Goal: Task Accomplishment & Management: Manage account settings

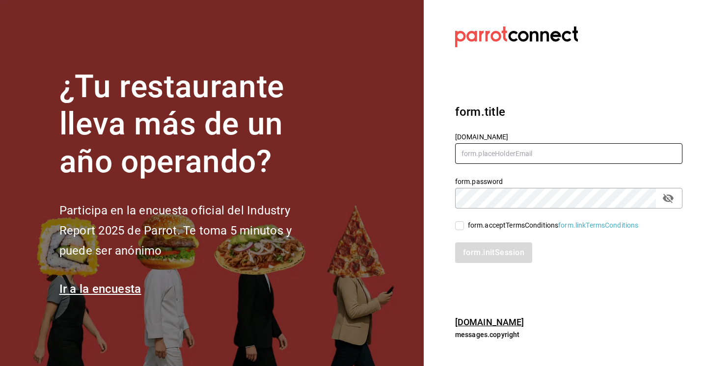
click at [548, 150] on input "text" at bounding box center [568, 153] width 227 height 21
type input "multiuser@sushiexpress.com"
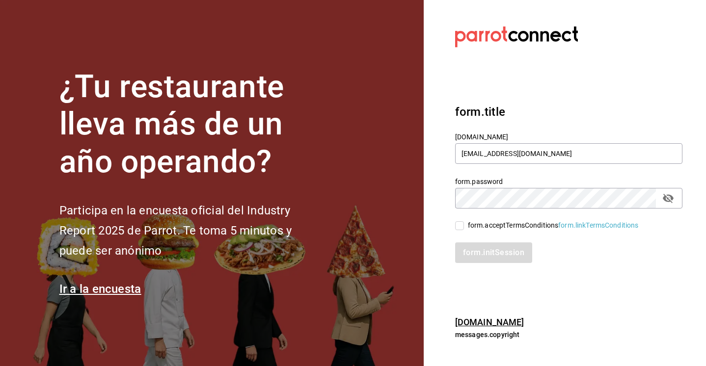
click at [462, 227] on input "form.acceptTermsConditions form.linkTermsConditions" at bounding box center [459, 225] width 9 height 9
checkbox input "true"
click at [469, 242] on button "form.initSession" at bounding box center [494, 252] width 78 height 21
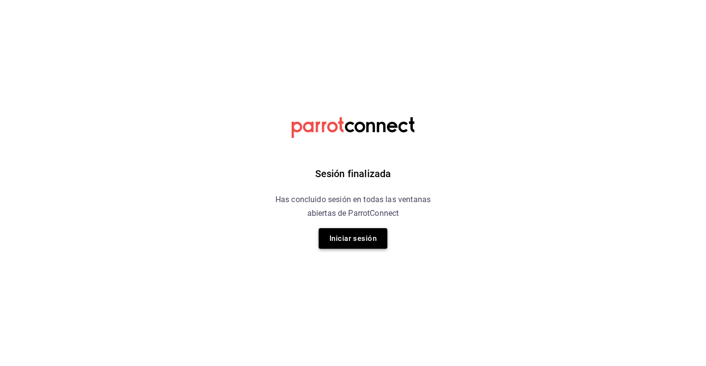
click at [345, 235] on button "Iniciar sesión" at bounding box center [352, 238] width 69 height 21
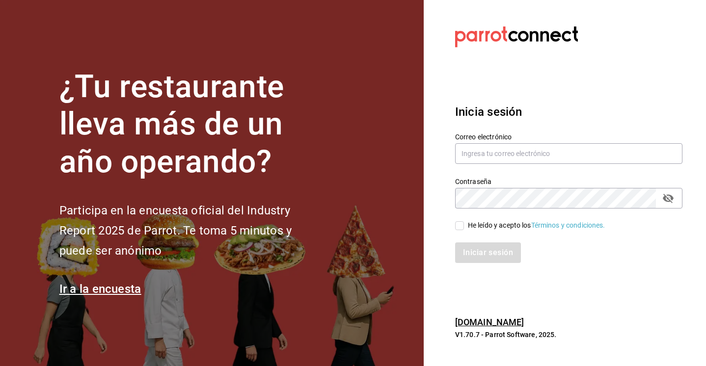
click at [469, 225] on div "He leído y acepto los Términos y condiciones." at bounding box center [536, 225] width 137 height 10
click at [464, 225] on input "He leído y acepto los Términos y condiciones." at bounding box center [459, 225] width 9 height 9
checkbox input "true"
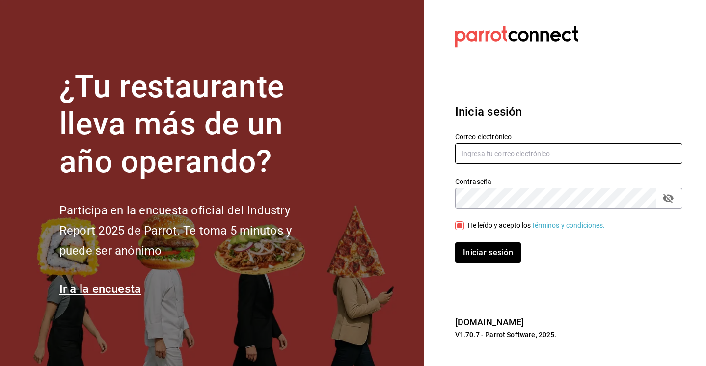
click at [488, 155] on input "text" at bounding box center [568, 153] width 227 height 21
type input "multiuser@sushiexpress.com"
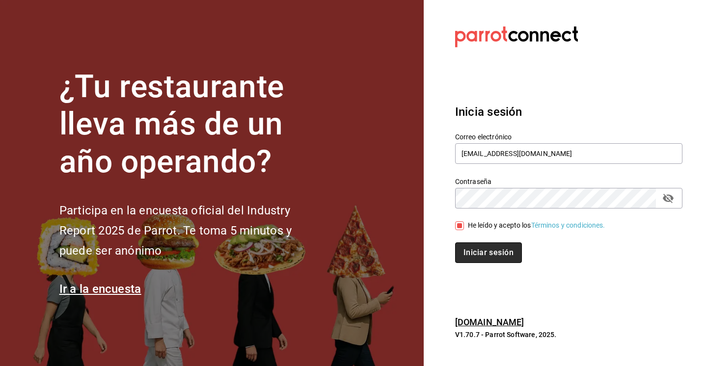
click at [486, 249] on button "Iniciar sesión" at bounding box center [488, 252] width 67 height 21
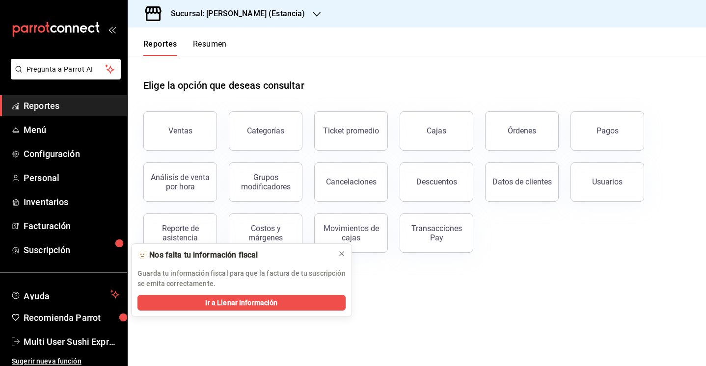
drag, startPoint x: 467, startPoint y: 79, endPoint x: 479, endPoint y: 75, distance: 13.3
click at [479, 75] on div "Elige la opción que deseas consultar" at bounding box center [416, 78] width 547 height 44
click at [260, 9] on h3 "Sucursal: [PERSON_NAME] (Estancia)" at bounding box center [234, 14] width 142 height 12
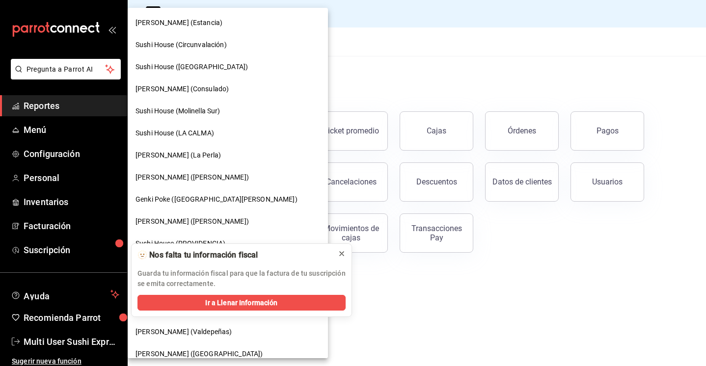
click at [343, 254] on icon at bounding box center [342, 254] width 8 height 8
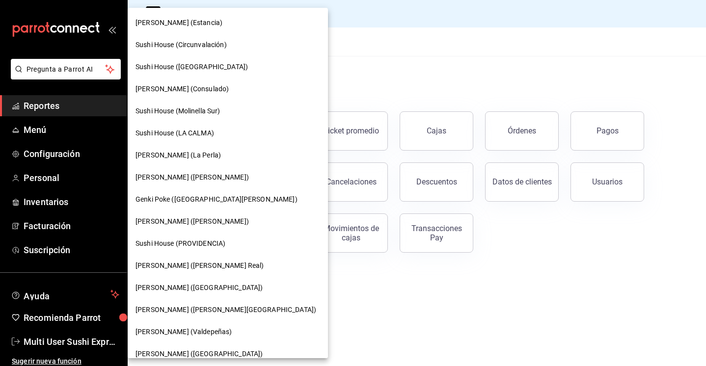
click at [204, 82] on div "[PERSON_NAME] (Consulado)" at bounding box center [228, 89] width 200 height 22
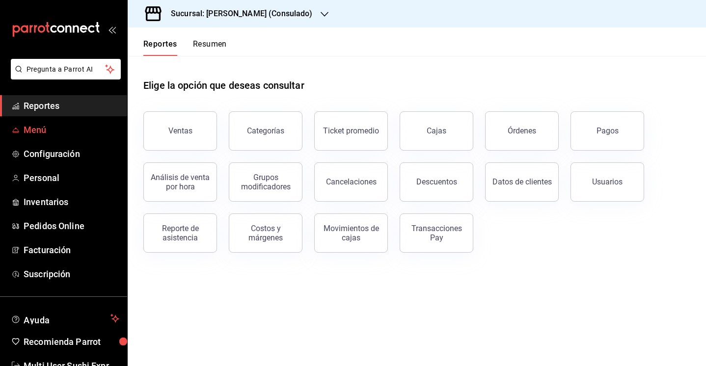
click at [64, 127] on span "Menú" at bounding box center [72, 129] width 96 height 13
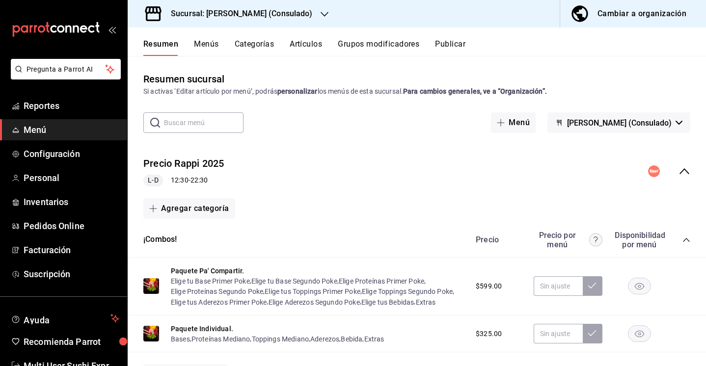
click at [214, 43] on button "Menús" at bounding box center [206, 47] width 25 height 17
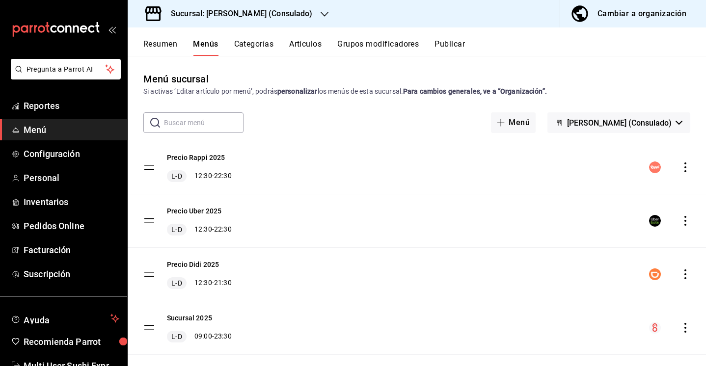
click at [666, 121] on span "[PERSON_NAME] (Consulado)" at bounding box center [619, 122] width 105 height 9
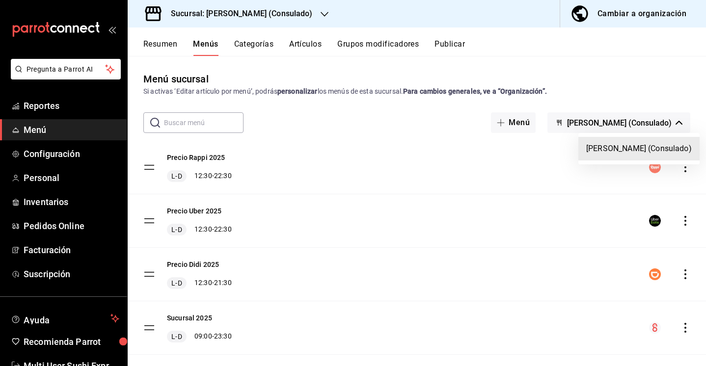
click at [159, 43] on div at bounding box center [353, 183] width 706 height 366
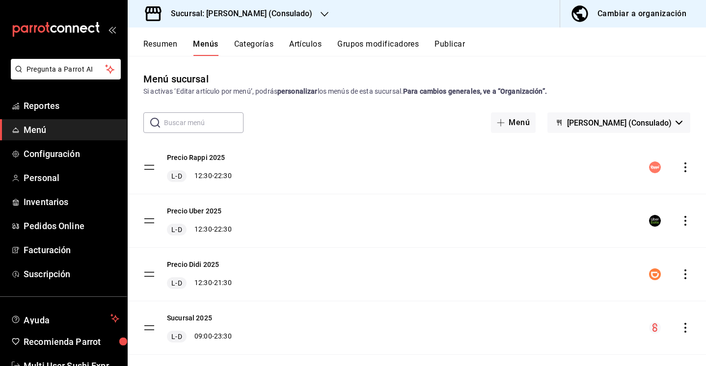
click at [166, 50] on button "Resumen" at bounding box center [160, 47] width 34 height 17
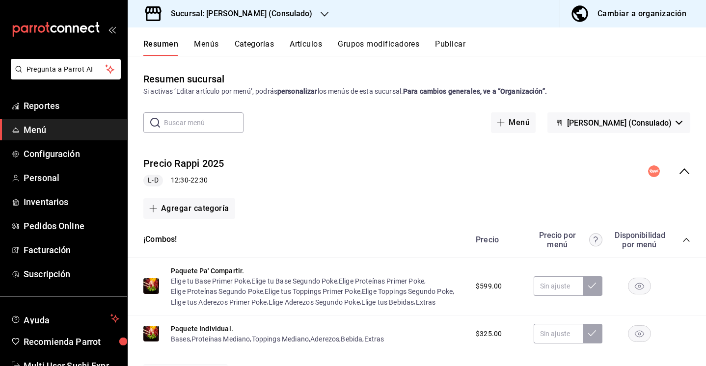
click at [689, 180] on div "Precio Rappi 2025 L-D 12:30 - 22:30" at bounding box center [417, 172] width 578 height 46
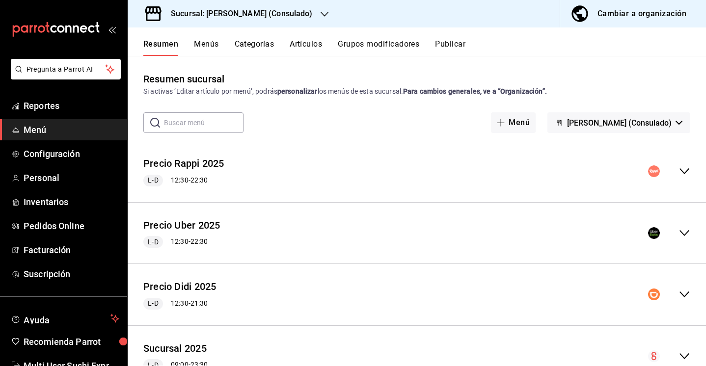
scroll to position [41, 0]
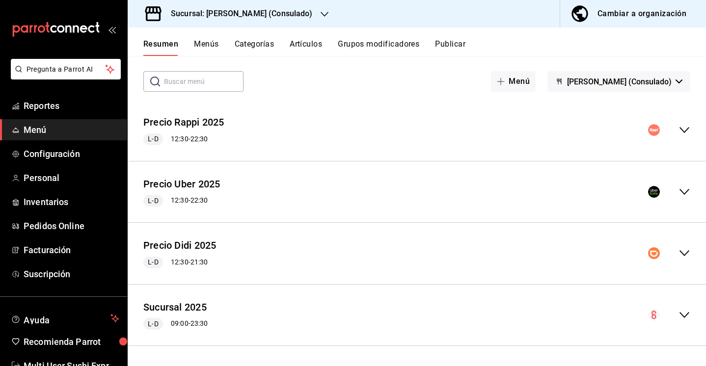
click at [681, 312] on icon "collapse-menu-row" at bounding box center [684, 315] width 12 height 12
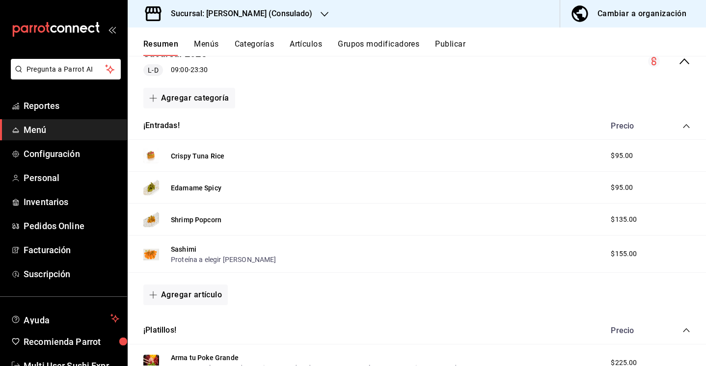
scroll to position [613, 0]
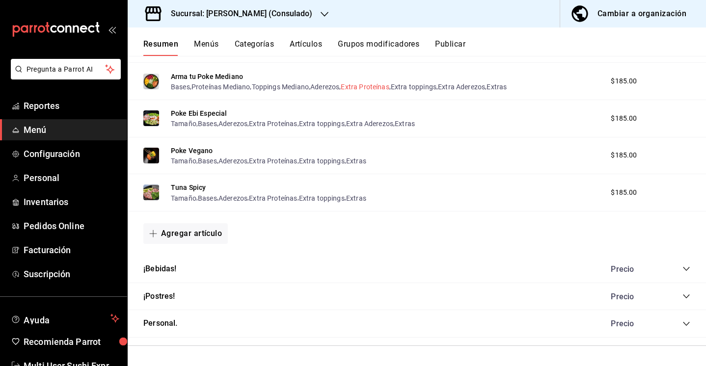
click at [379, 87] on button "Extra Proteínas" at bounding box center [365, 87] width 48 height 10
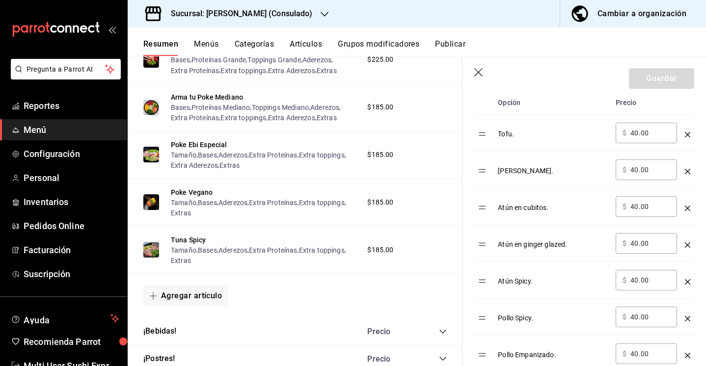
scroll to position [316, 0]
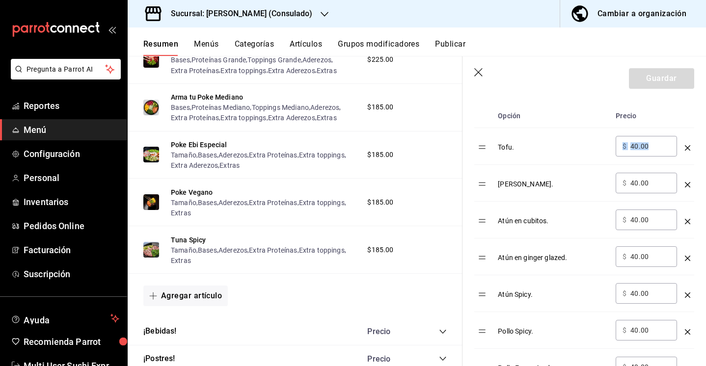
drag, startPoint x: 651, startPoint y: 153, endPoint x: 610, endPoint y: 152, distance: 40.8
click at [610, 152] on tr "Tofu. ​ $ 40.00 ​" at bounding box center [584, 146] width 220 height 37
click at [656, 140] on div "​ $ 40.00 ​" at bounding box center [645, 146] width 61 height 21
drag, startPoint x: 656, startPoint y: 146, endPoint x: 624, endPoint y: 146, distance: 31.9
click at [624, 146] on div "​ $ 40.00 ​" at bounding box center [645, 146] width 61 height 21
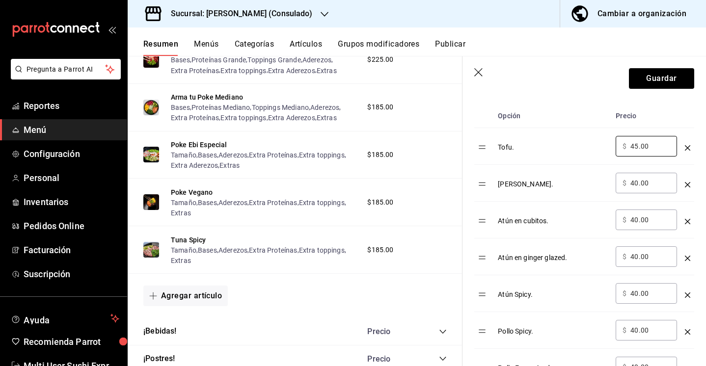
type input "45.00"
drag, startPoint x: 658, startPoint y: 178, endPoint x: 617, endPoint y: 185, distance: 41.4
click at [617, 185] on div "​ $ 40.00 ​" at bounding box center [645, 183] width 61 height 21
click at [659, 213] on div "​ $ 40.00 ​" at bounding box center [645, 220] width 61 height 21
drag, startPoint x: 655, startPoint y: 185, endPoint x: 630, endPoint y: 185, distance: 25.0
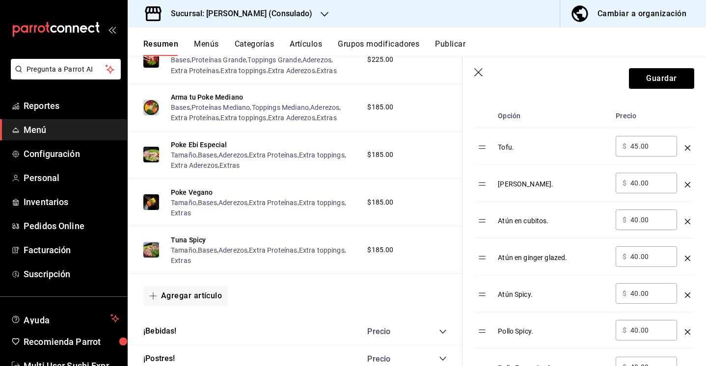
click at [630, 185] on input "40.00" at bounding box center [650, 183] width 40 height 10
type input "45.00"
drag, startPoint x: 652, startPoint y: 219, endPoint x: 632, endPoint y: 220, distance: 19.7
click at [632, 220] on input "40.00" at bounding box center [650, 220] width 40 height 10
type input "45.00"
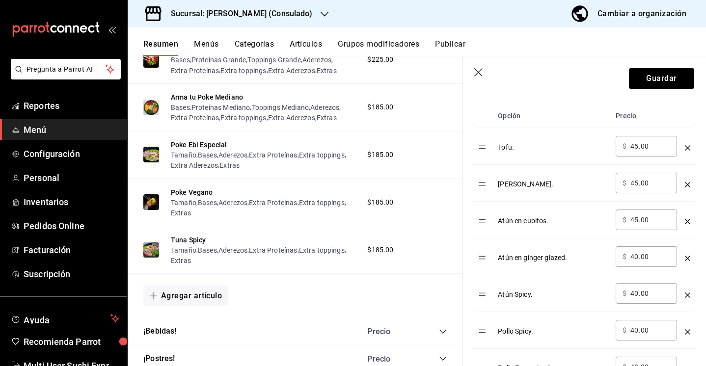
click at [637, 258] on input "40.00" at bounding box center [650, 257] width 40 height 10
type input "45.00"
drag, startPoint x: 655, startPoint y: 299, endPoint x: 637, endPoint y: 299, distance: 18.2
click at [637, 299] on div "​ $ 40.00 ​" at bounding box center [645, 293] width 61 height 21
click at [640, 295] on input "40.00" at bounding box center [650, 294] width 40 height 10
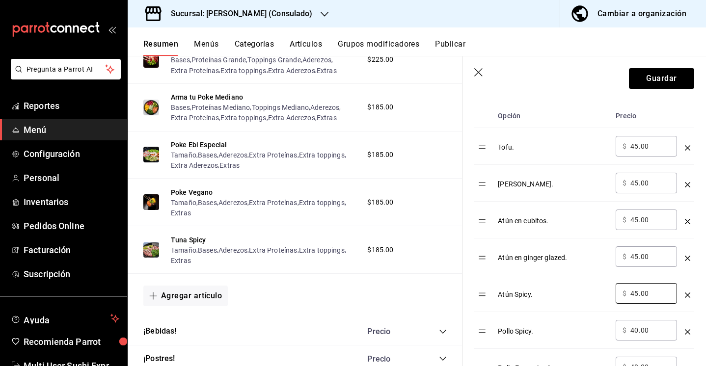
type input "45.00"
click at [637, 332] on input "40.00" at bounding box center [650, 330] width 40 height 10
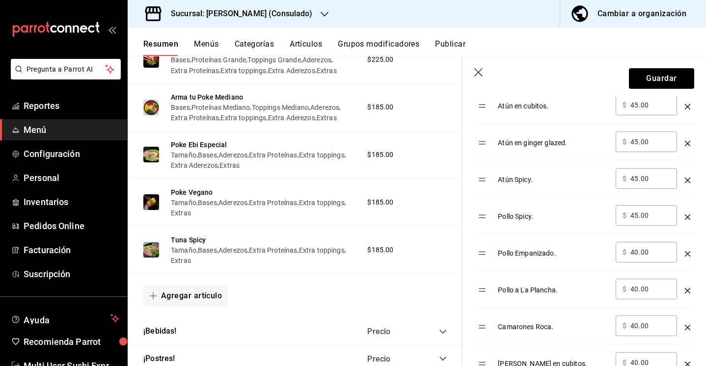
scroll to position [486, 0]
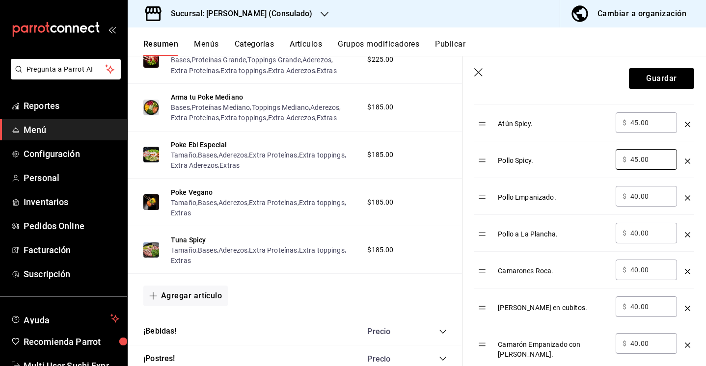
type input "45.00"
click at [636, 198] on input "40.00" at bounding box center [650, 196] width 40 height 10
type input "45.00"
click at [637, 230] on input "40.00" at bounding box center [650, 233] width 40 height 10
type input "45.00"
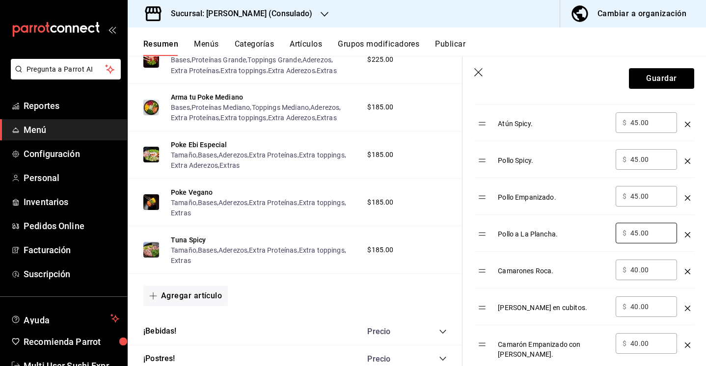
click at [638, 270] on input "40.00" at bounding box center [650, 270] width 40 height 10
type input "45.00"
click at [637, 309] on input "40.00" at bounding box center [650, 307] width 40 height 10
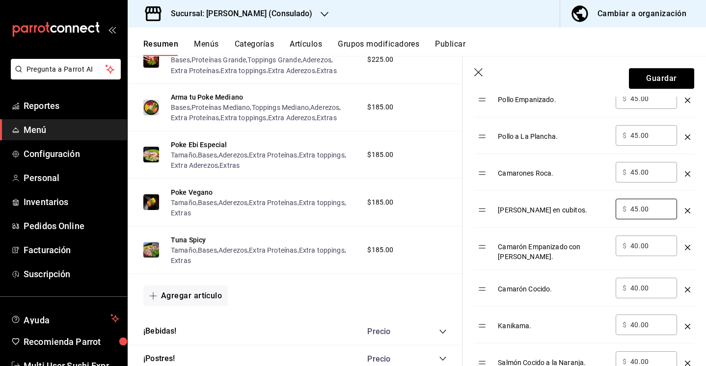
scroll to position [584, 0]
type input "45.00"
click at [637, 246] on input "40.00" at bounding box center [650, 245] width 40 height 10
type input "45.00"
click at [637, 283] on input "40.00" at bounding box center [650, 288] width 40 height 10
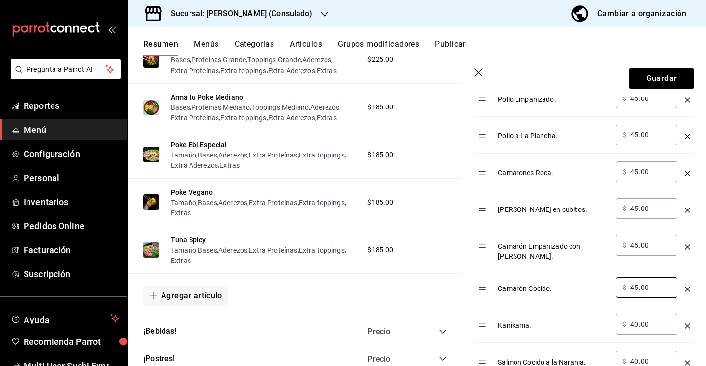
type input "45.00"
click at [638, 320] on input "40.00" at bounding box center [650, 324] width 40 height 10
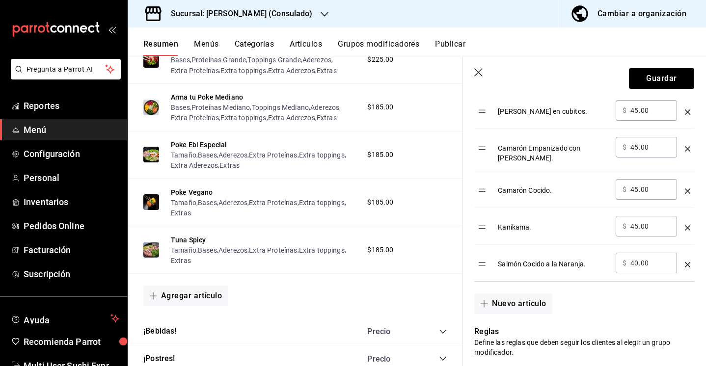
scroll to position [716, 0]
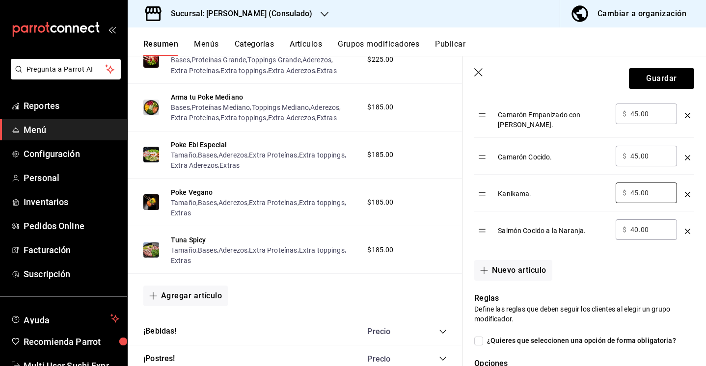
type input "45.00"
click at [636, 226] on input "40.00" at bounding box center [650, 230] width 40 height 10
type input "45.00"
click at [668, 77] on button "Guardar" at bounding box center [661, 78] width 65 height 21
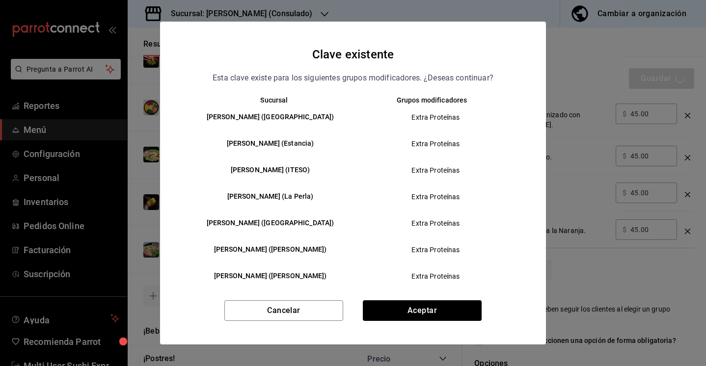
click at [430, 298] on div "Clave existente Esta clave existe para los siguientes grupos modificadores. ¿De…" at bounding box center [353, 183] width 386 height 323
click at [414, 316] on button "Aceptar" at bounding box center [422, 310] width 119 height 21
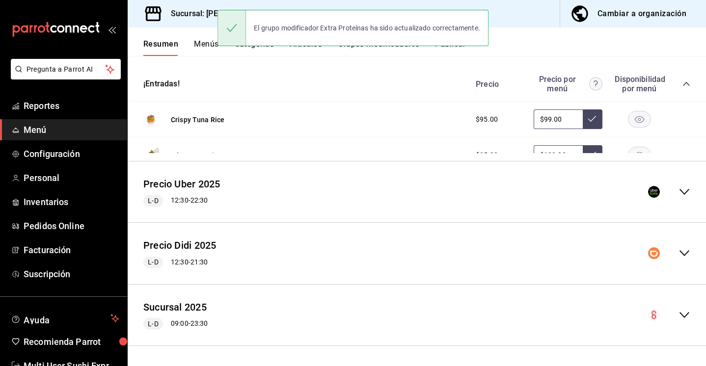
scroll to position [572, 0]
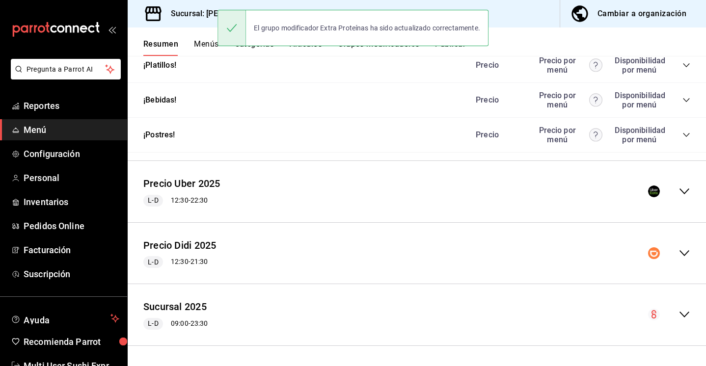
click at [681, 318] on icon "collapse-menu-row" at bounding box center [684, 315] width 12 height 12
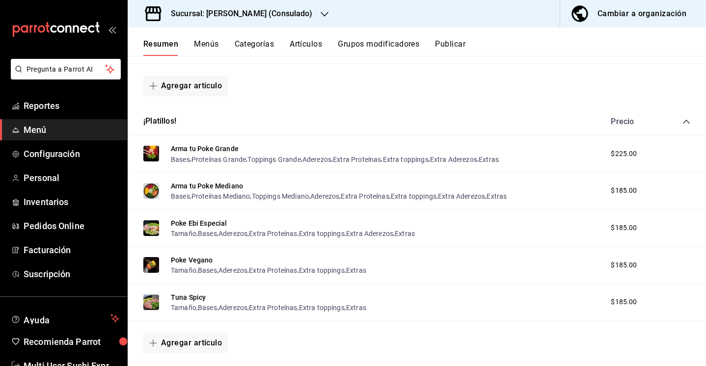
scroll to position [1008, 0]
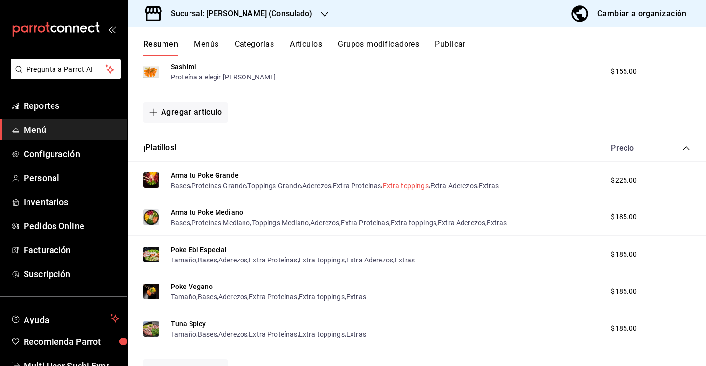
click at [394, 189] on button "Extra toppings" at bounding box center [406, 186] width 46 height 10
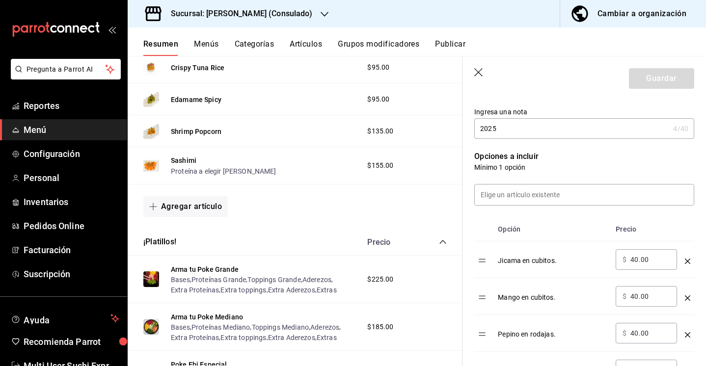
scroll to position [207, 0]
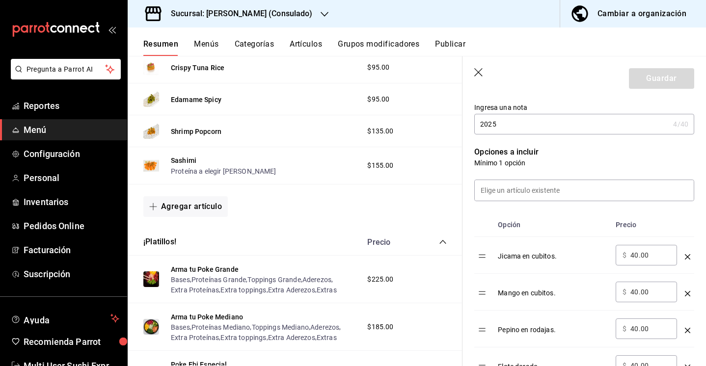
drag, startPoint x: 637, startPoint y: 256, endPoint x: 621, endPoint y: 256, distance: 15.7
click at [621, 256] on div "​ $ 40.00 ​" at bounding box center [645, 255] width 61 height 21
type input "35.00"
drag, startPoint x: 637, startPoint y: 292, endPoint x: 631, endPoint y: 292, distance: 6.4
click at [631, 292] on input "40.00" at bounding box center [650, 292] width 40 height 10
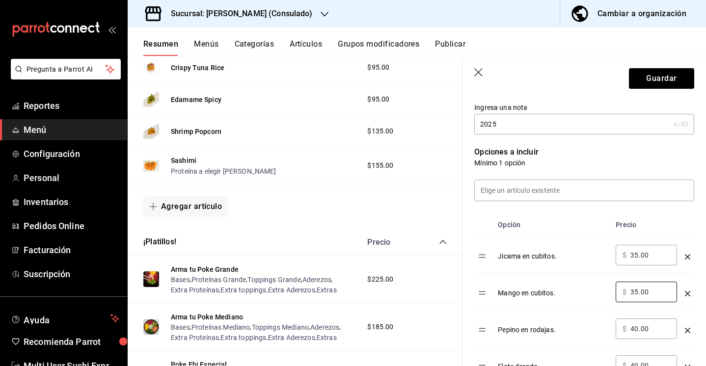
type input "35.00"
drag, startPoint x: 638, startPoint y: 330, endPoint x: 630, endPoint y: 330, distance: 7.9
click at [630, 330] on input "40.00" at bounding box center [650, 329] width 40 height 10
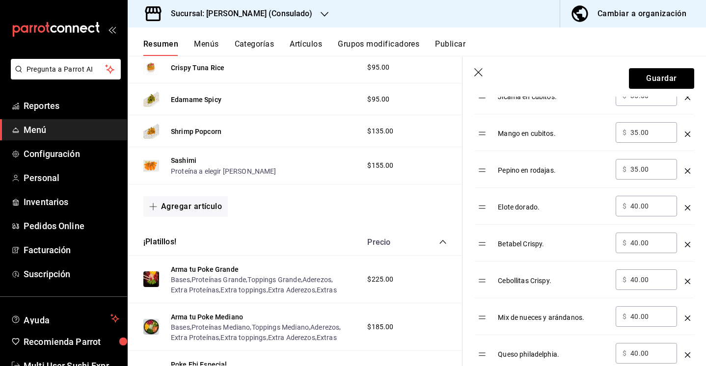
scroll to position [368, 0]
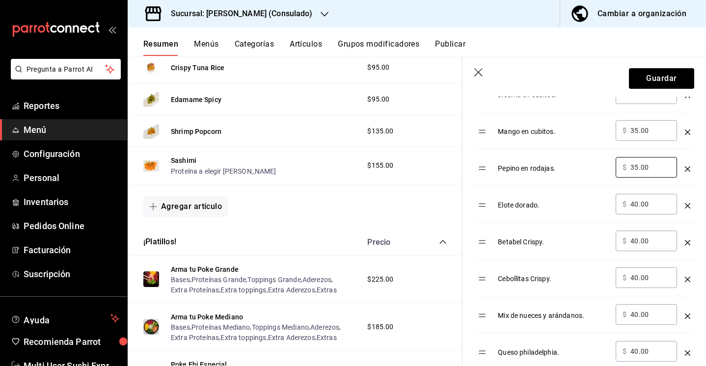
type input "35.00"
drag, startPoint x: 638, startPoint y: 206, endPoint x: 626, endPoint y: 205, distance: 12.3
click at [626, 205] on div "​ $ 40.00 ​" at bounding box center [645, 204] width 61 height 21
type input "35.00"
drag, startPoint x: 638, startPoint y: 242, endPoint x: 627, endPoint y: 242, distance: 11.8
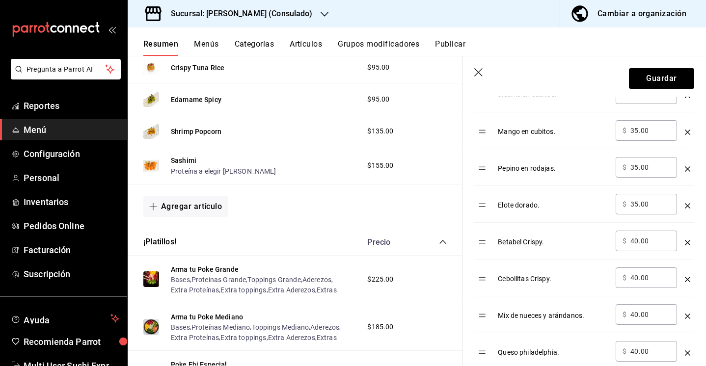
click at [627, 242] on div "​ $ 40.00 ​" at bounding box center [645, 241] width 61 height 21
type input "35.00"
drag, startPoint x: 637, startPoint y: 276, endPoint x: 628, endPoint y: 276, distance: 9.3
click at [628, 276] on div "​ $ 40.00 ​" at bounding box center [645, 277] width 61 height 21
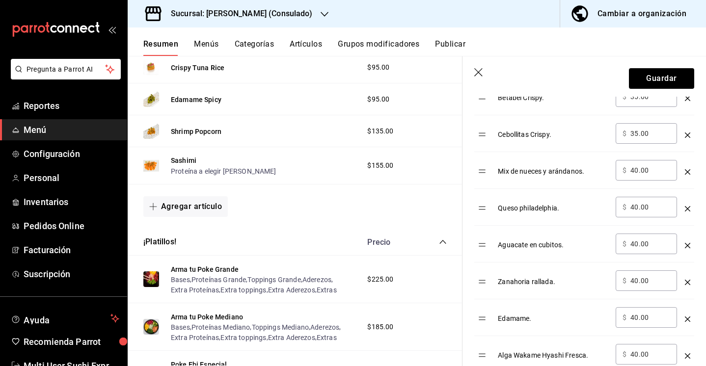
scroll to position [519, 0]
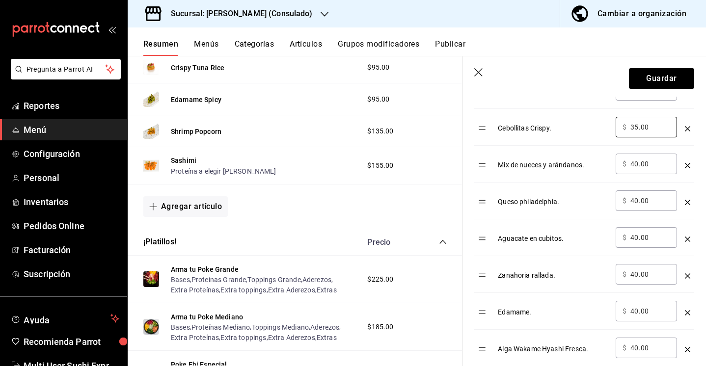
type input "35.00"
drag, startPoint x: 636, startPoint y: 162, endPoint x: 630, endPoint y: 162, distance: 6.9
click at [630, 162] on div "​ $ 40.00 ​" at bounding box center [645, 164] width 61 height 21
type input "35.00"
drag, startPoint x: 636, startPoint y: 202, endPoint x: 630, endPoint y: 202, distance: 5.9
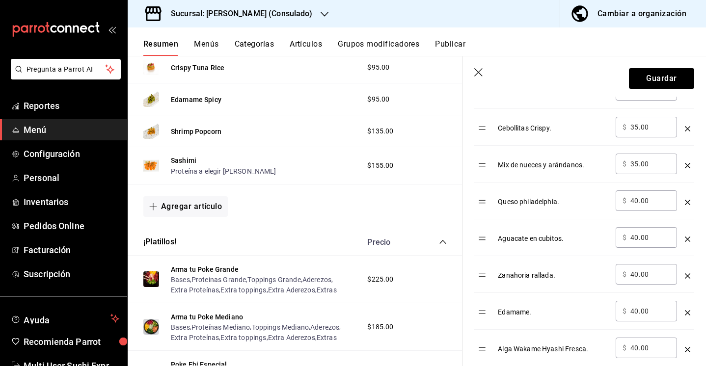
click at [630, 202] on input "40.00" at bounding box center [650, 201] width 40 height 10
type input "35.00"
click at [632, 236] on input "40.00" at bounding box center [650, 238] width 40 height 10
type input "4.00"
type input "35.00"
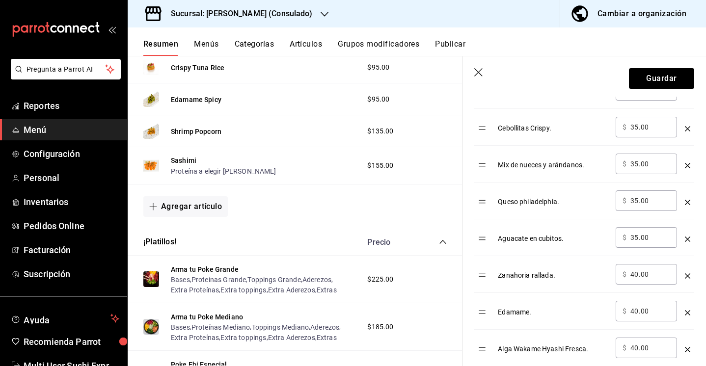
drag, startPoint x: 638, startPoint y: 273, endPoint x: 630, endPoint y: 273, distance: 8.3
click at [630, 273] on input "40.00" at bounding box center [650, 274] width 40 height 10
type input "35.00"
drag, startPoint x: 637, startPoint y: 311, endPoint x: 625, endPoint y: 311, distance: 12.8
click at [625, 311] on div "​ $ 40.00 ​" at bounding box center [645, 311] width 61 height 21
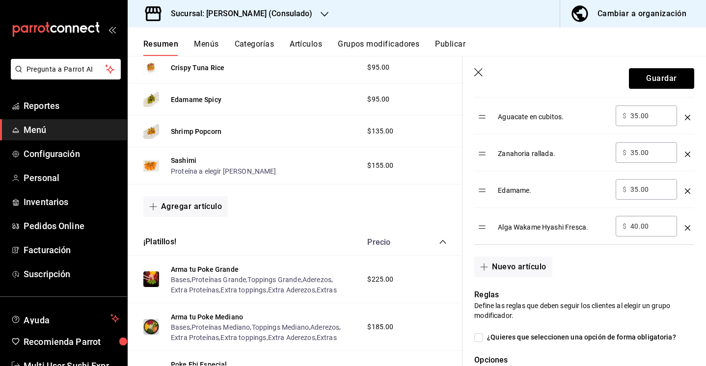
scroll to position [646, 0]
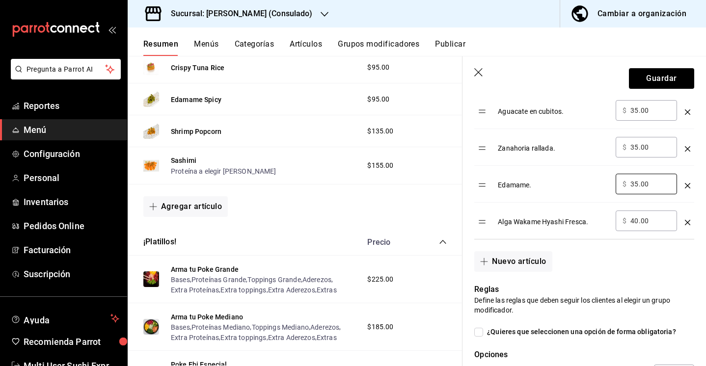
type input "35.00"
drag, startPoint x: 637, startPoint y: 221, endPoint x: 628, endPoint y: 221, distance: 8.8
click at [628, 221] on div "​ $ 40.00 ​" at bounding box center [645, 220] width 61 height 21
type input "35.00"
click at [657, 82] on button "Guardar" at bounding box center [661, 78] width 65 height 21
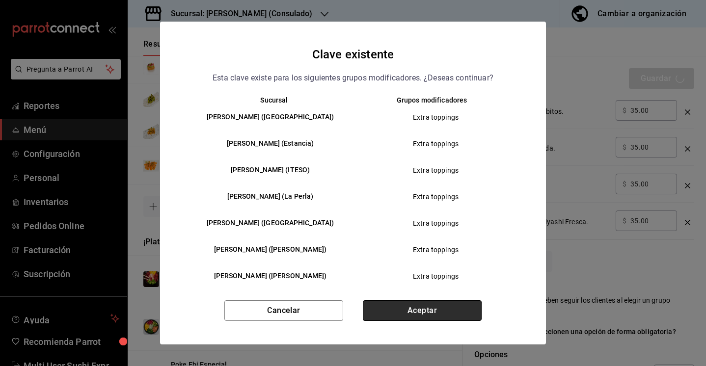
click at [434, 301] on button "Aceptar" at bounding box center [422, 310] width 119 height 21
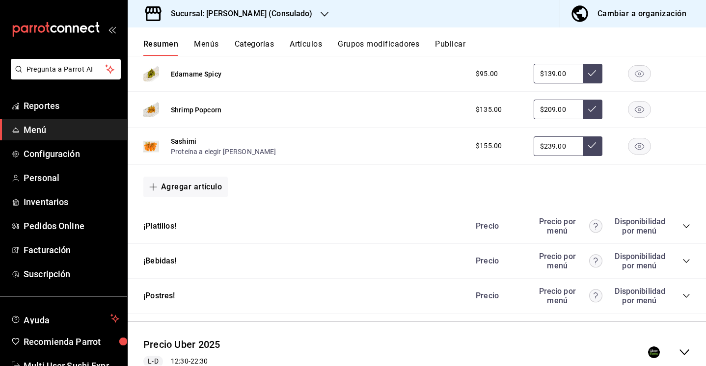
scroll to position [412, 0]
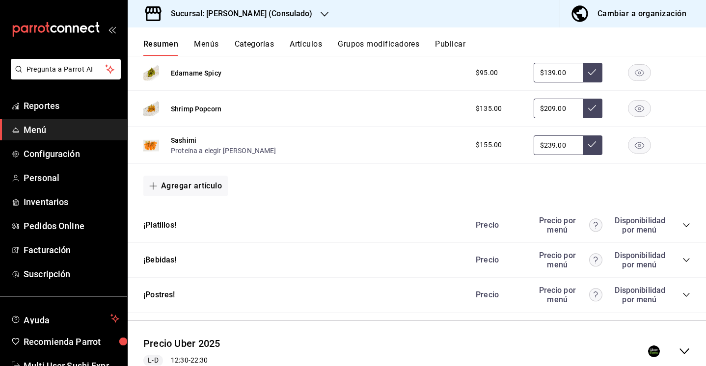
click at [685, 223] on icon "collapse-category-row" at bounding box center [686, 225] width 8 height 8
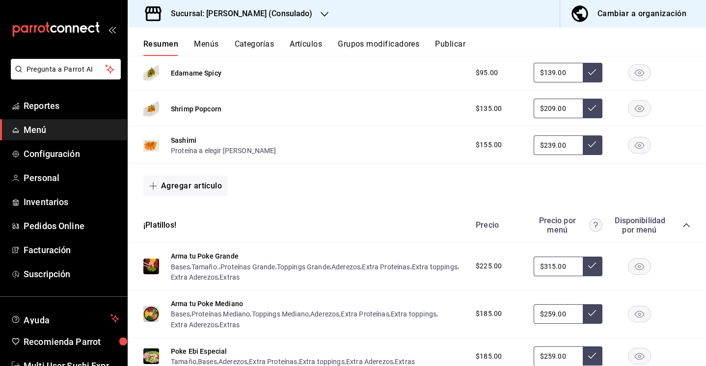
click at [685, 223] on icon "collapse-category-row" at bounding box center [686, 225] width 8 height 8
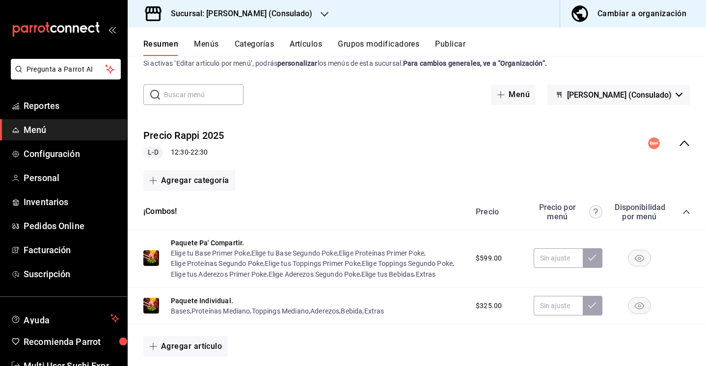
scroll to position [24, 0]
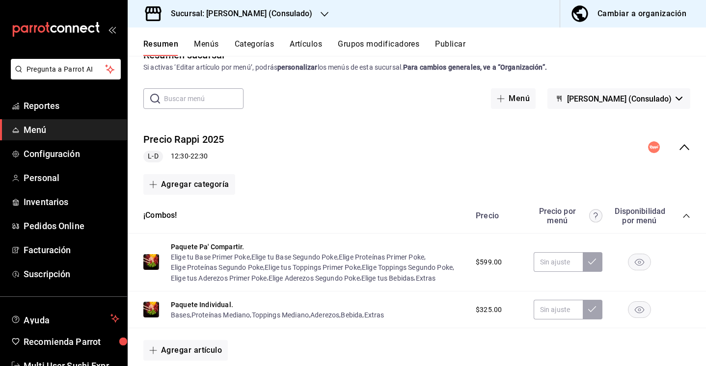
click at [687, 149] on icon "collapse-menu-row" at bounding box center [684, 147] width 10 height 6
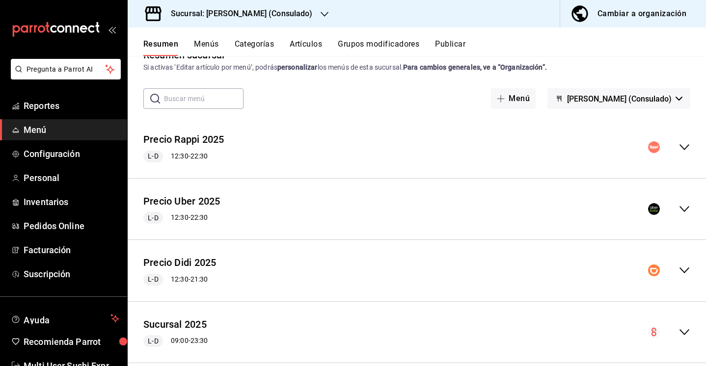
scroll to position [41, 0]
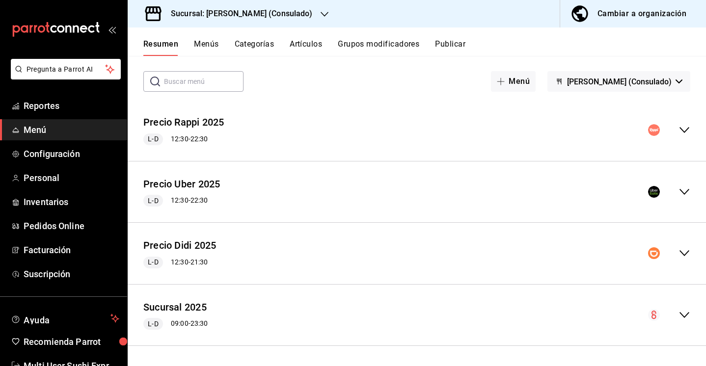
click at [673, 316] on div "collapse-menu-row" at bounding box center [669, 315] width 42 height 12
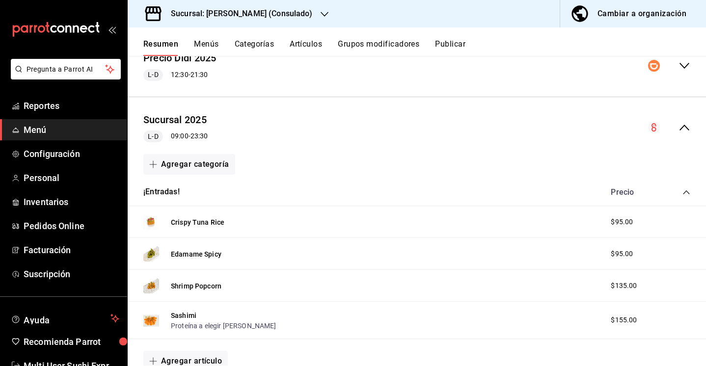
scroll to position [175, 0]
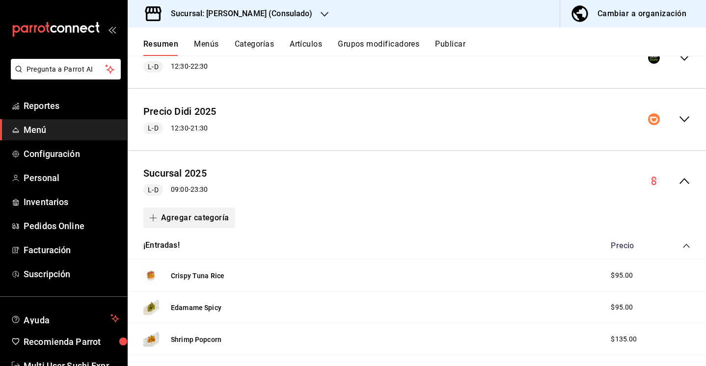
click at [209, 221] on button "Agregar categoría" at bounding box center [189, 218] width 92 height 21
click at [195, 271] on li "Categoría nueva" at bounding box center [185, 268] width 84 height 24
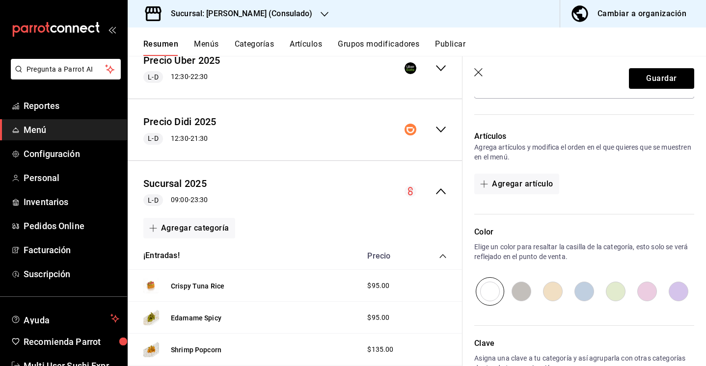
scroll to position [263, 0]
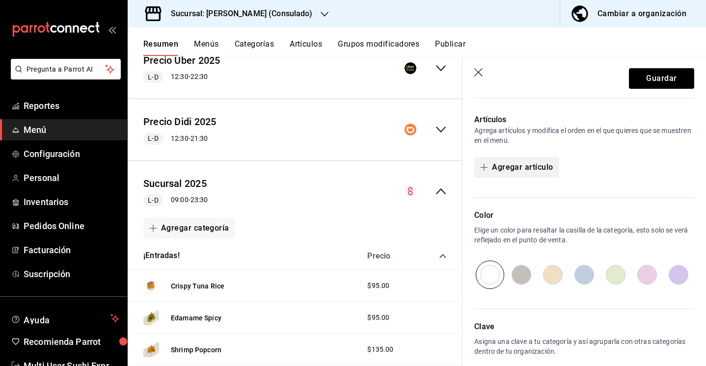
type input "Extras"
click at [520, 170] on button "Agregar artículo" at bounding box center [516, 167] width 84 height 21
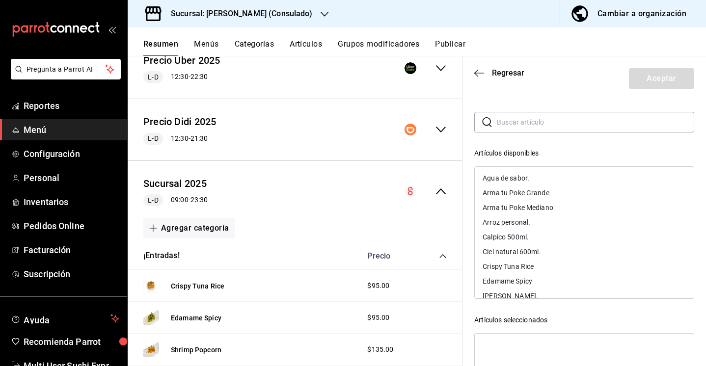
scroll to position [0, 0]
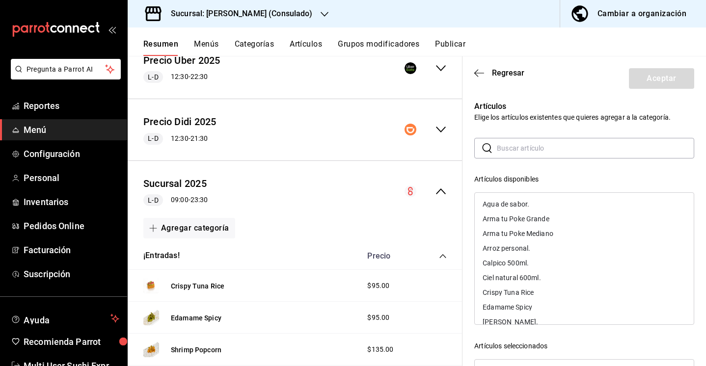
click at [508, 145] on input "text" at bounding box center [595, 148] width 197 height 20
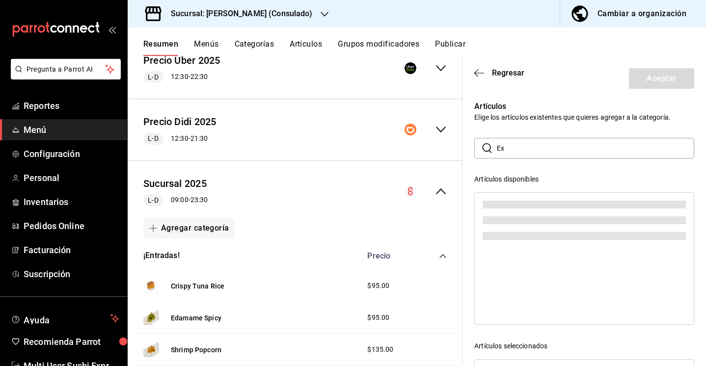
type input "E"
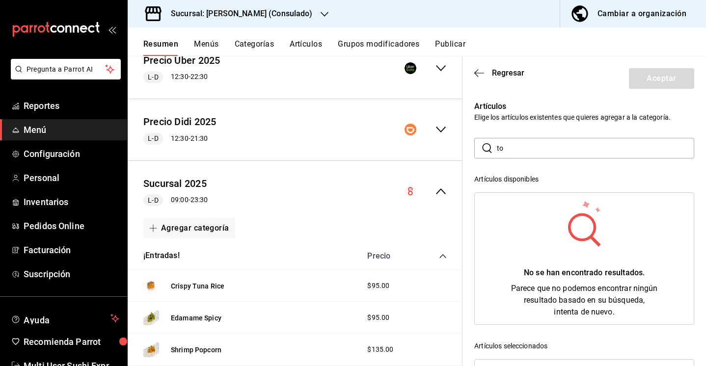
type input "t"
type input "E"
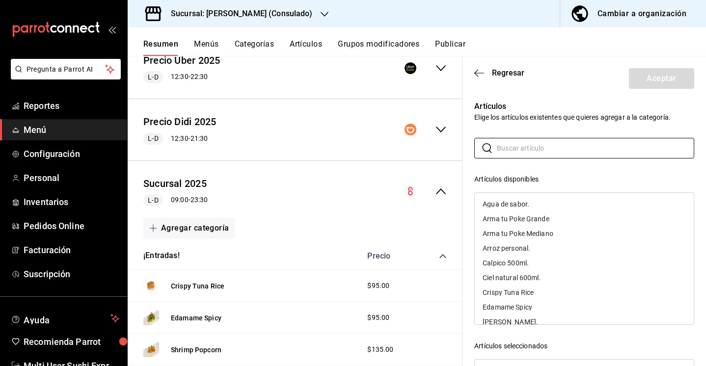
click at [543, 126] on div "Artículos Elige los artículos existentes que quieres agregar a la categoría. ​ …" at bounding box center [578, 288] width 232 height 399
click at [504, 77] on span "Regresar" at bounding box center [508, 72] width 32 height 9
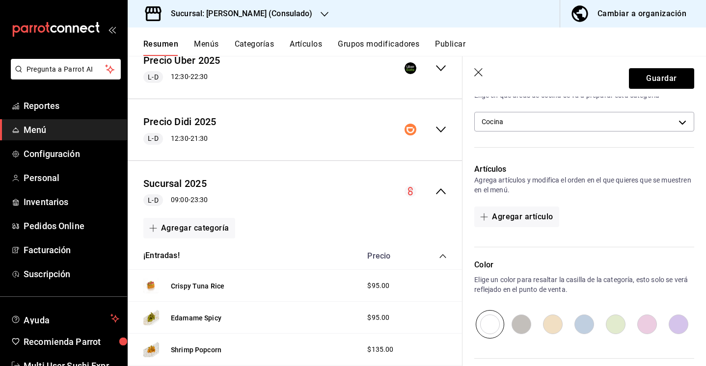
scroll to position [214, 0]
click at [511, 214] on button "Agregar artículo" at bounding box center [516, 216] width 84 height 21
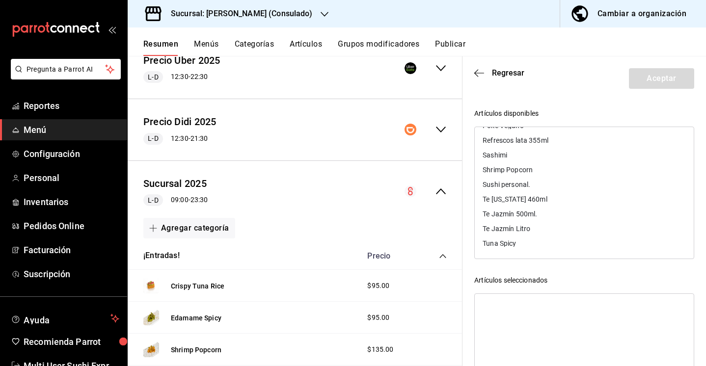
scroll to position [0, 0]
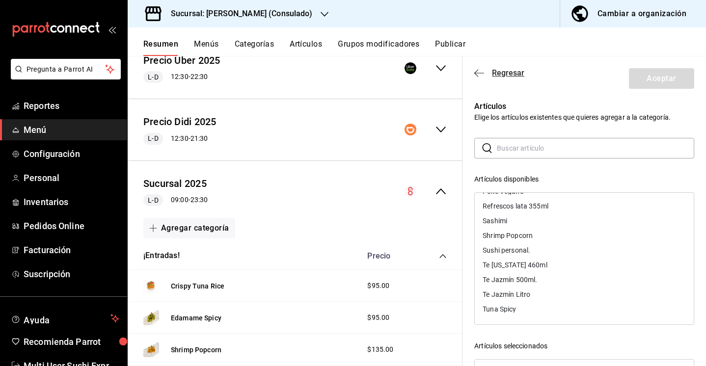
click at [493, 72] on span "Regresar" at bounding box center [508, 72] width 32 height 9
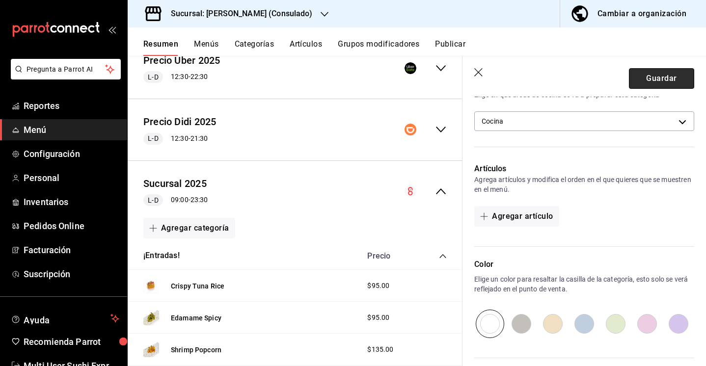
click at [658, 70] on button "Guardar" at bounding box center [661, 78] width 65 height 21
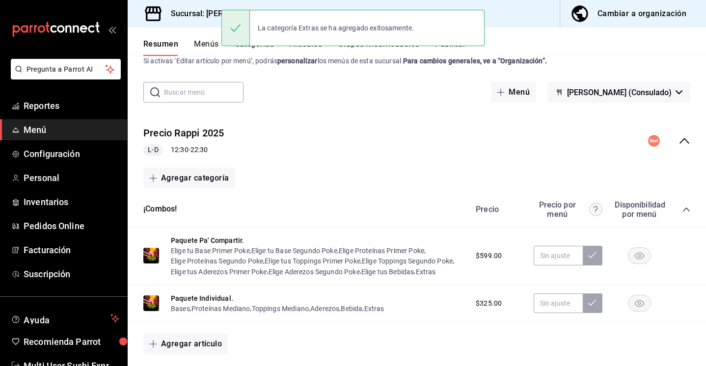
scroll to position [25, 0]
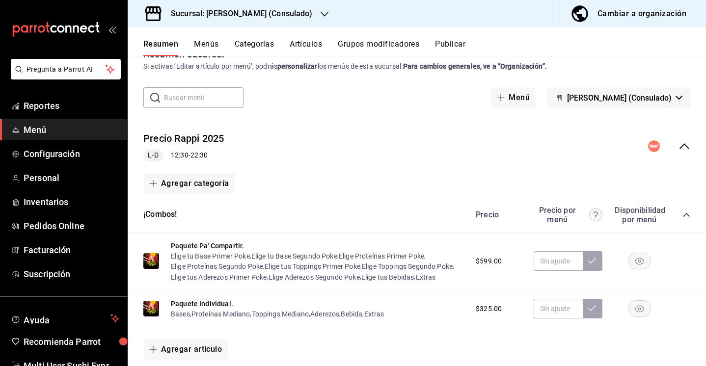
click at [691, 151] on div "Precio Rappi 2025 L-D 12:30 - 22:30" at bounding box center [417, 147] width 578 height 46
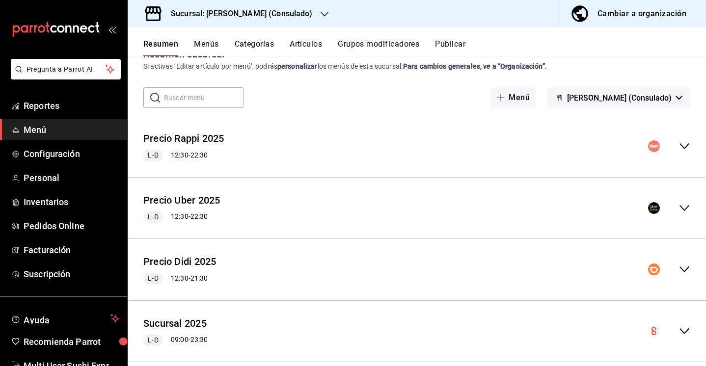
scroll to position [41, 0]
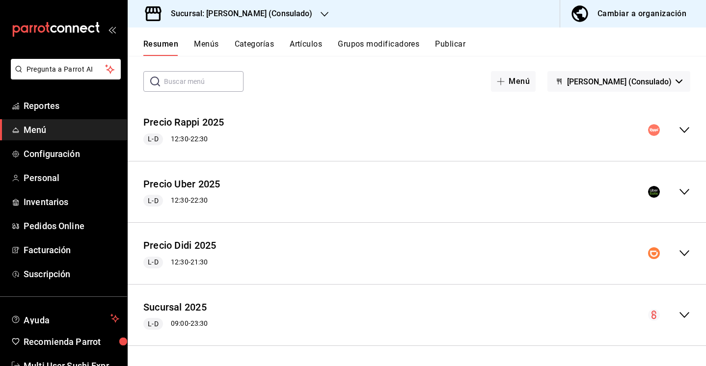
click at [678, 310] on icon "collapse-menu-row" at bounding box center [684, 315] width 12 height 12
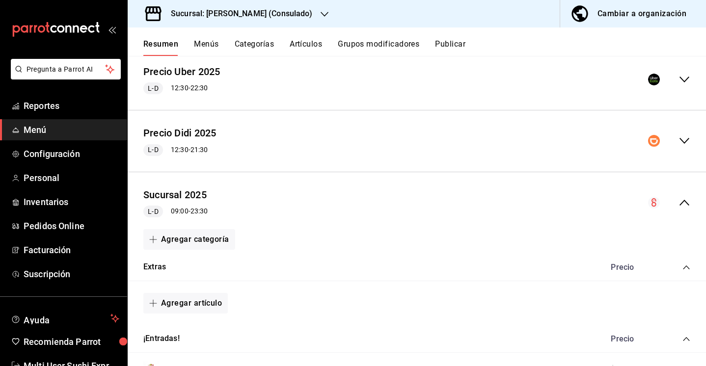
scroll to position [155, 0]
click at [154, 271] on button "Extras" at bounding box center [154, 266] width 23 height 11
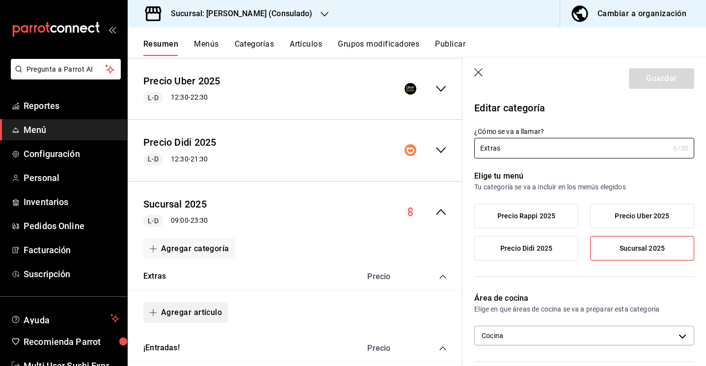
click at [208, 313] on button "Agregar artículo" at bounding box center [185, 312] width 84 height 21
click at [189, 340] on li "Artículo nuevo" at bounding box center [181, 342] width 77 height 24
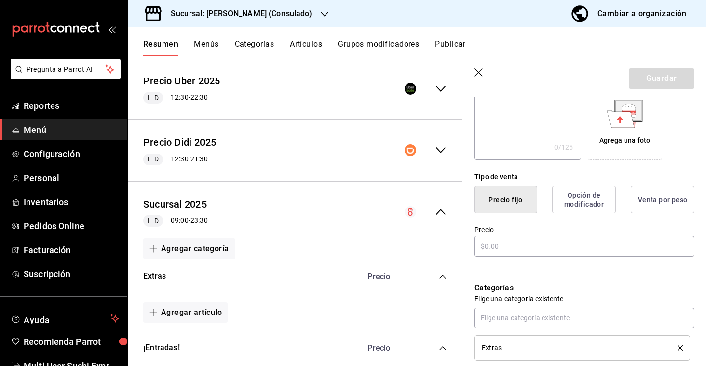
scroll to position [192, 0]
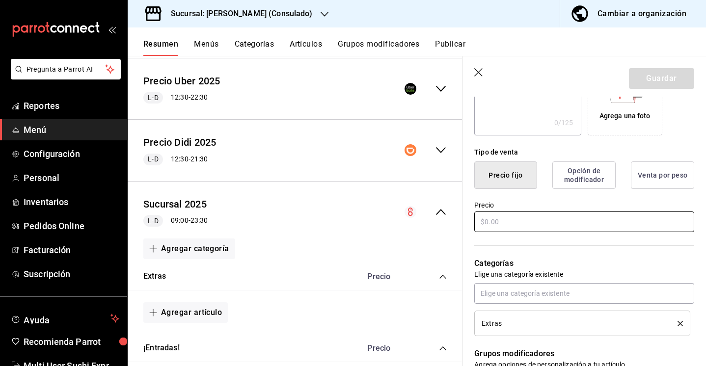
type input "Toppings comedor"
click at [525, 221] on input "text" at bounding box center [584, 221] width 220 height 21
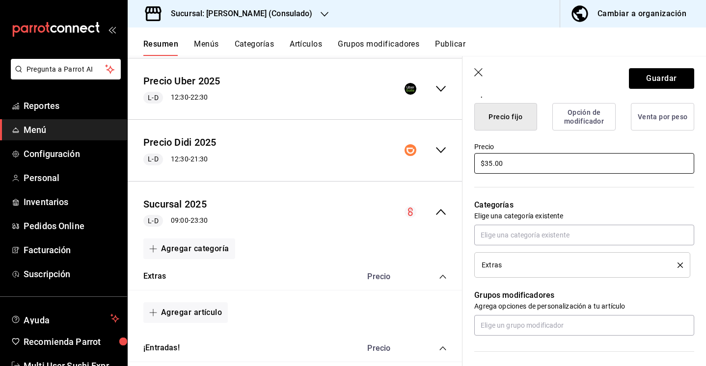
scroll to position [248, 0]
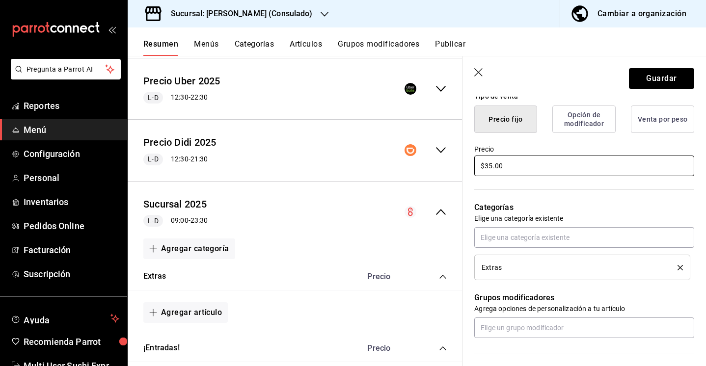
type input "$3.00"
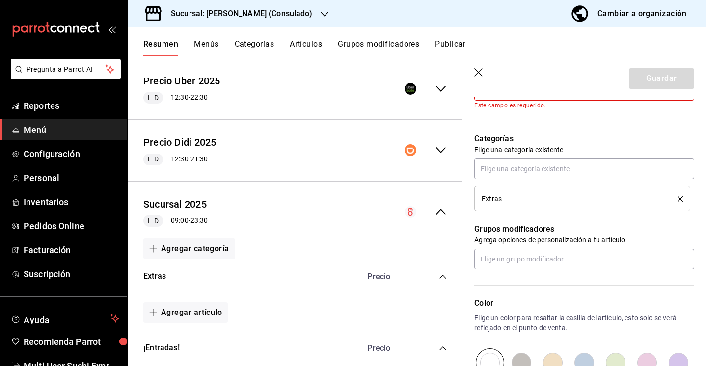
scroll to position [324, 0]
click at [556, 169] on input "text" at bounding box center [584, 168] width 220 height 21
type input "c"
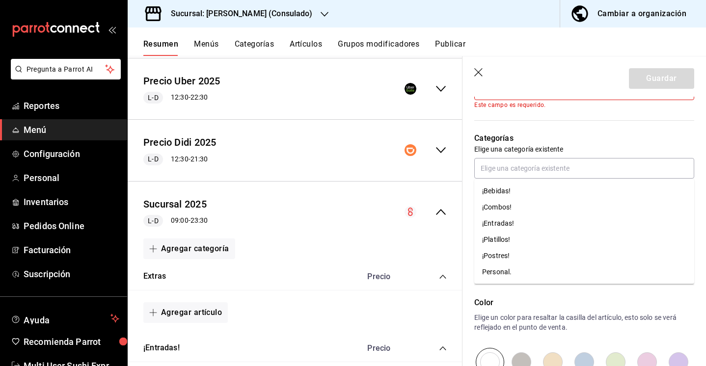
click at [594, 140] on p "Categorías" at bounding box center [584, 138] width 220 height 12
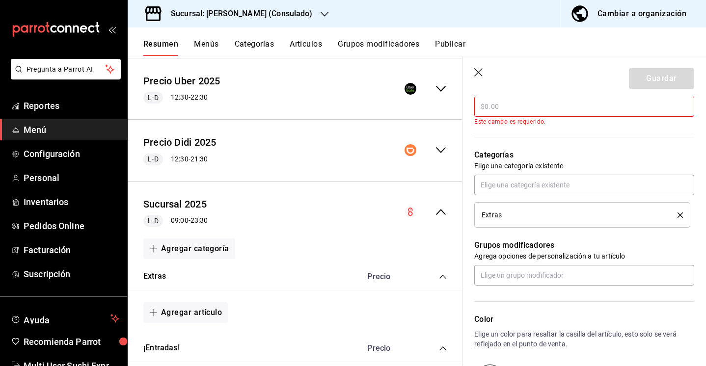
scroll to position [305, 0]
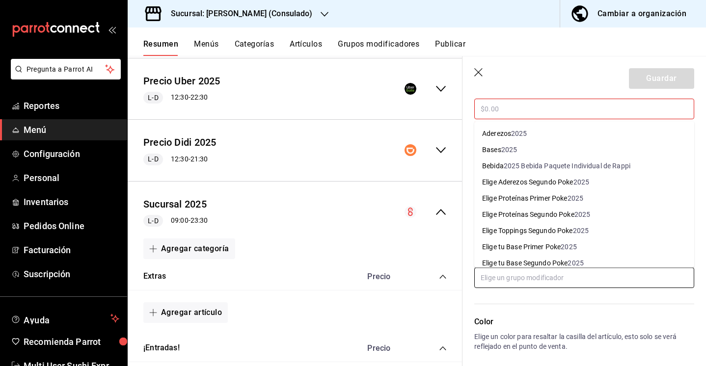
click at [529, 274] on input "text" at bounding box center [584, 277] width 220 height 21
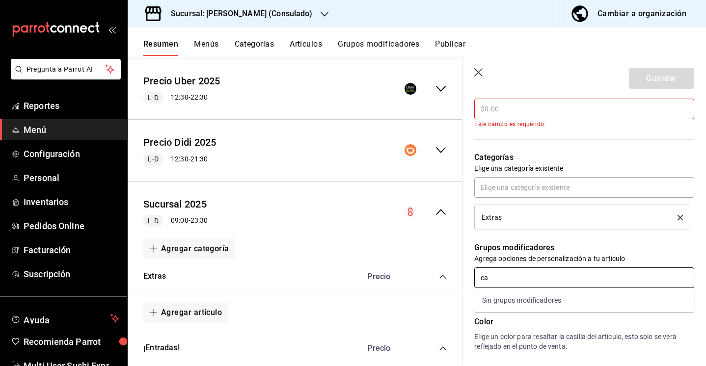
type input "c"
click at [546, 96] on header "Guardar" at bounding box center [583, 76] width 243 height 40
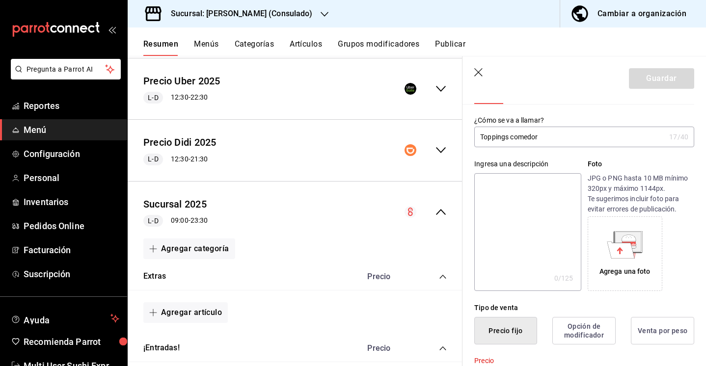
scroll to position [37, 0]
click at [481, 72] on icon "button" at bounding box center [479, 73] width 10 height 10
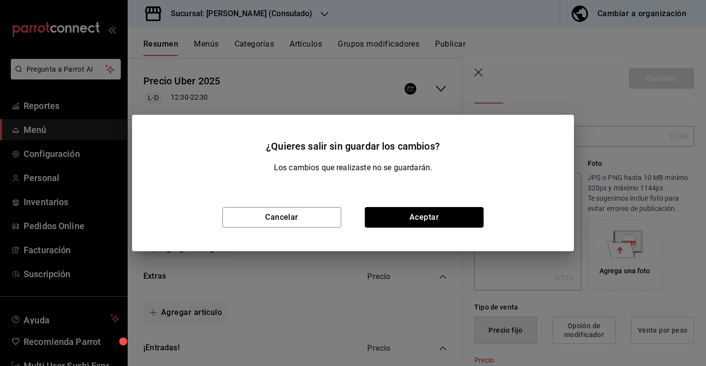
click at [383, 223] on button "Aceptar" at bounding box center [424, 217] width 119 height 21
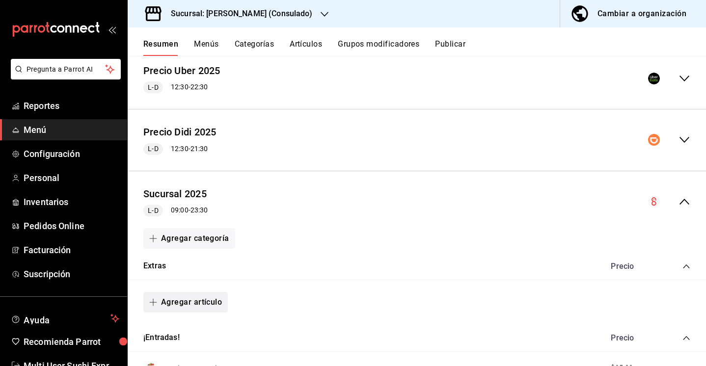
click at [172, 301] on button "Agregar artículo" at bounding box center [185, 302] width 84 height 21
click at [174, 320] on li "Artículo existente" at bounding box center [181, 318] width 77 height 24
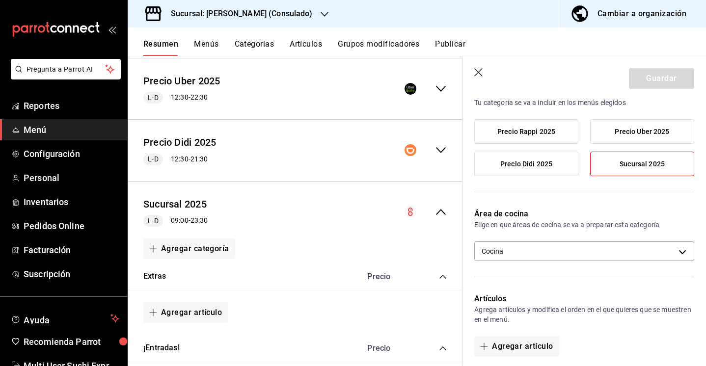
scroll to position [85, 0]
click at [476, 78] on icon "button" at bounding box center [479, 73] width 10 height 10
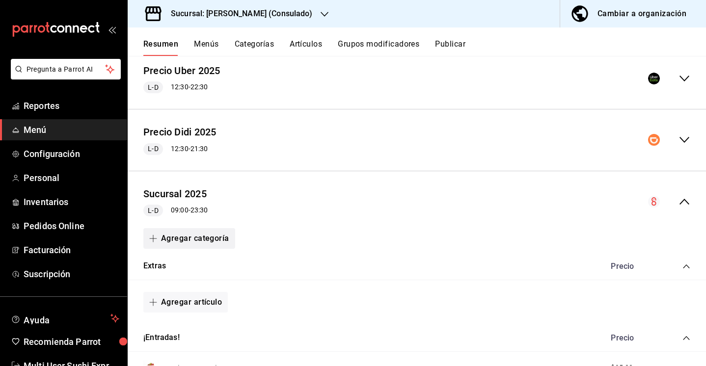
click at [180, 244] on button "Agregar categoría" at bounding box center [189, 238] width 92 height 21
click at [309, 229] on div at bounding box center [353, 183] width 706 height 366
click at [154, 265] on button "Extras" at bounding box center [154, 266] width 23 height 11
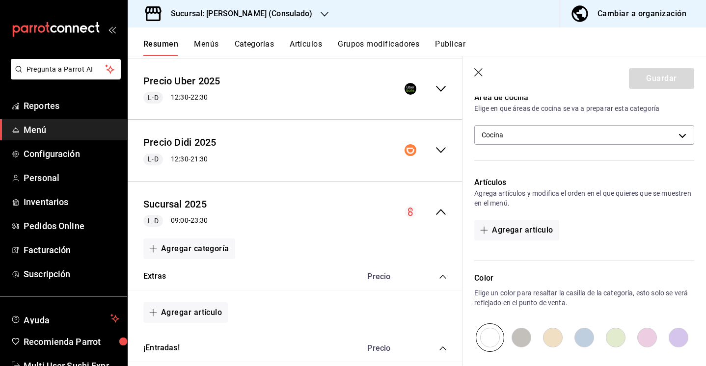
scroll to position [202, 0]
click at [526, 234] on button "Agregar artículo" at bounding box center [516, 229] width 84 height 21
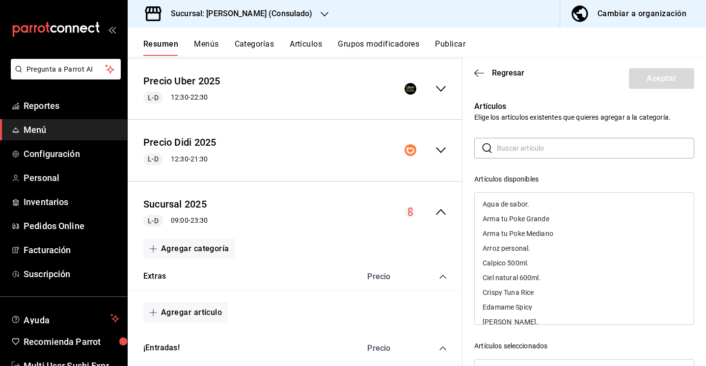
click at [511, 151] on input "text" at bounding box center [595, 148] width 197 height 20
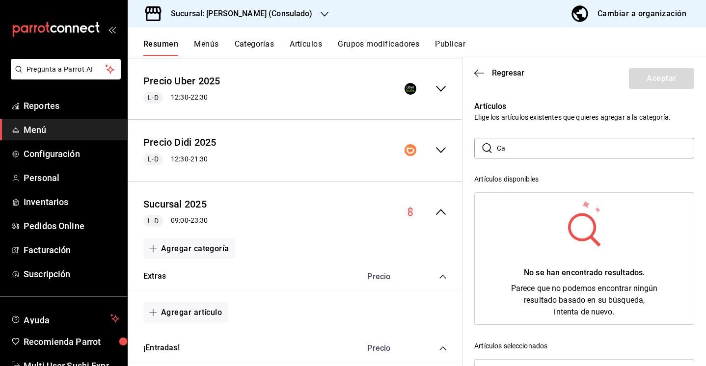
type input "C"
type input "p"
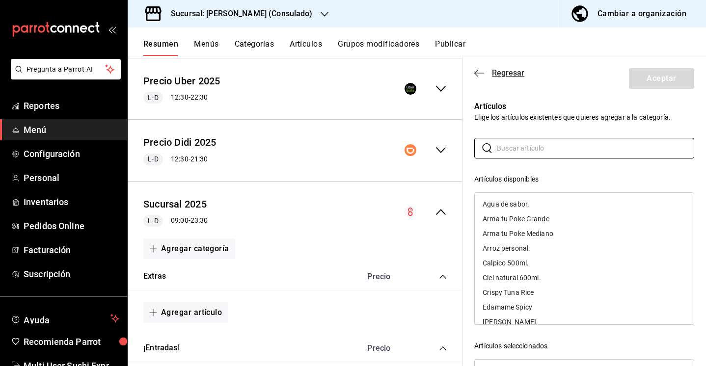
click at [478, 71] on icon "button" at bounding box center [479, 73] width 10 height 9
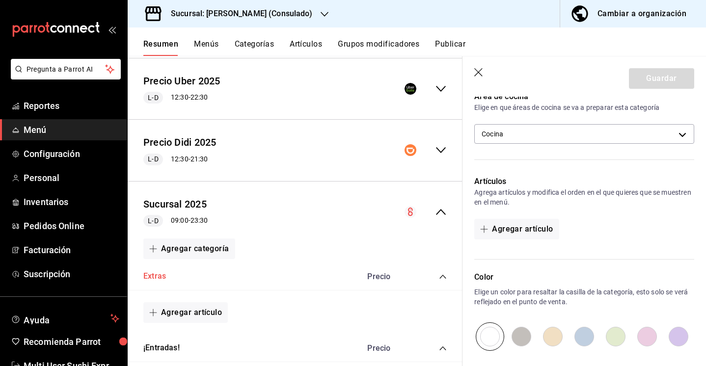
click at [157, 276] on button "Extras" at bounding box center [154, 276] width 23 height 11
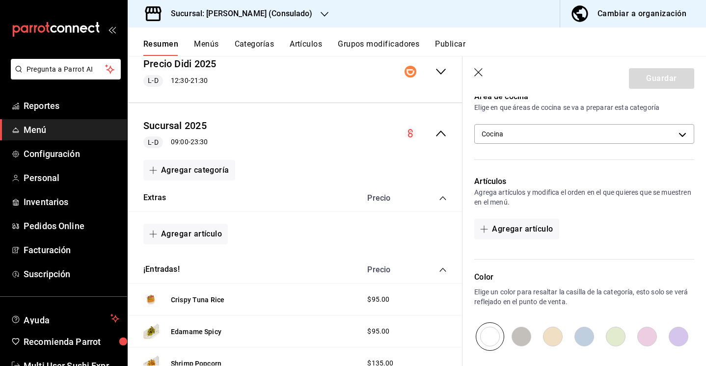
scroll to position [236, 0]
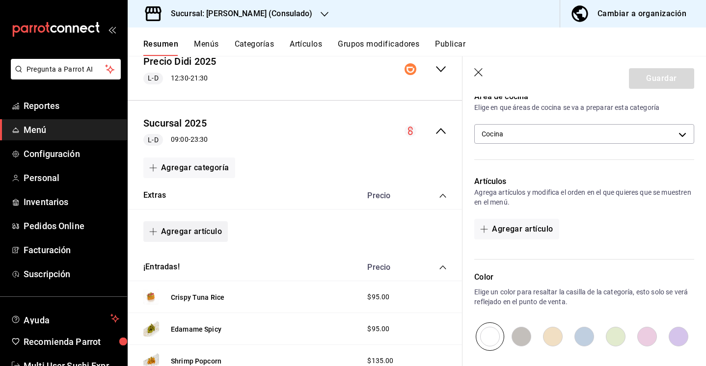
click at [204, 237] on button "Agregar artículo" at bounding box center [185, 231] width 84 height 21
click at [194, 283] on li "Artículo nuevo" at bounding box center [181, 282] width 77 height 24
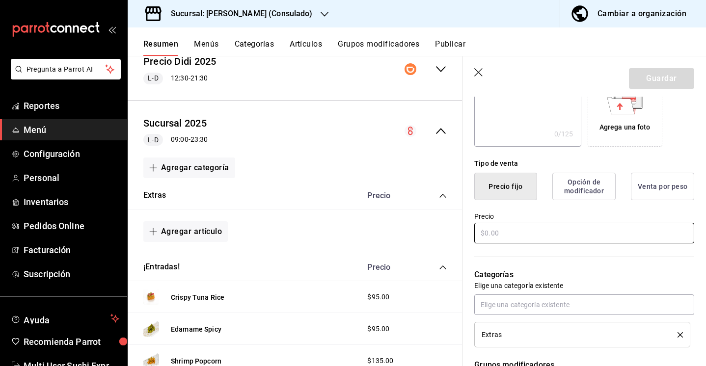
scroll to position [209, 0]
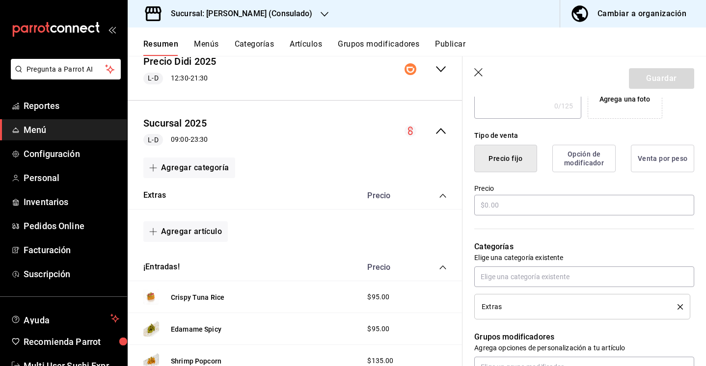
type input "Extra toppings"
click at [573, 160] on button "Opción de modificador" at bounding box center [583, 158] width 63 height 27
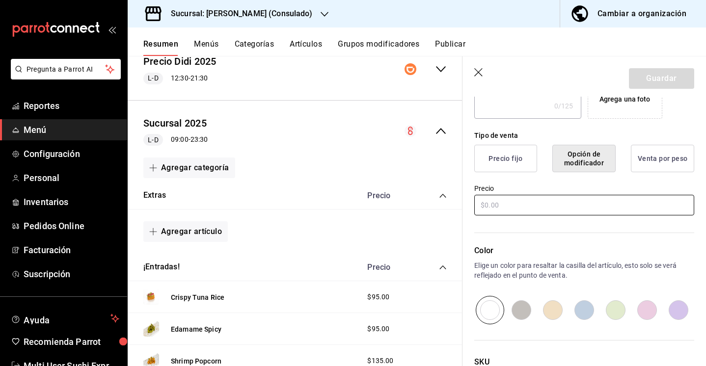
click at [531, 200] on input "text" at bounding box center [584, 205] width 220 height 21
click at [505, 161] on button "Precio fijo" at bounding box center [505, 158] width 63 height 27
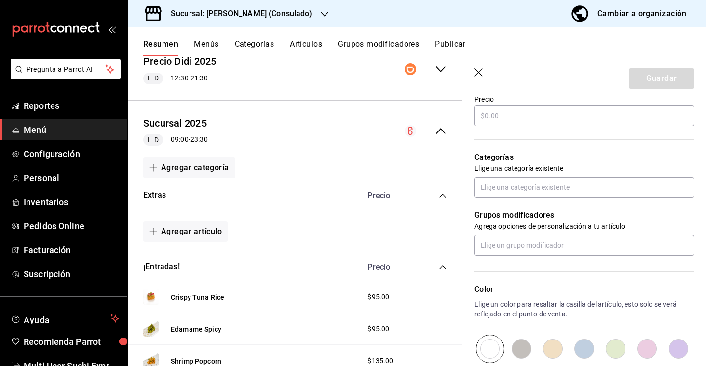
scroll to position [306, 0]
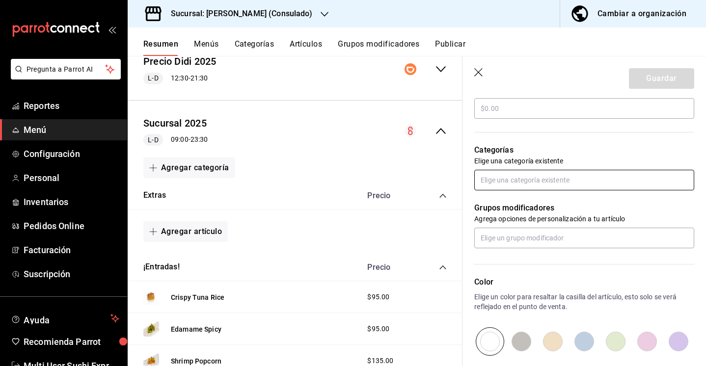
click at [519, 182] on input "text" at bounding box center [584, 180] width 220 height 21
type input "cama"
click at [477, 76] on icon "button" at bounding box center [479, 73] width 10 height 10
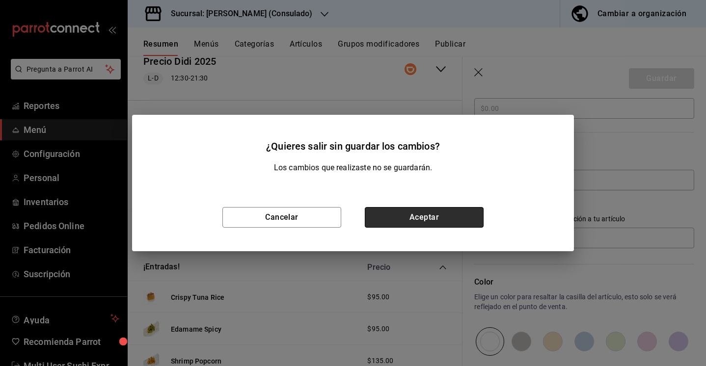
click at [393, 216] on button "Aceptar" at bounding box center [424, 217] width 119 height 21
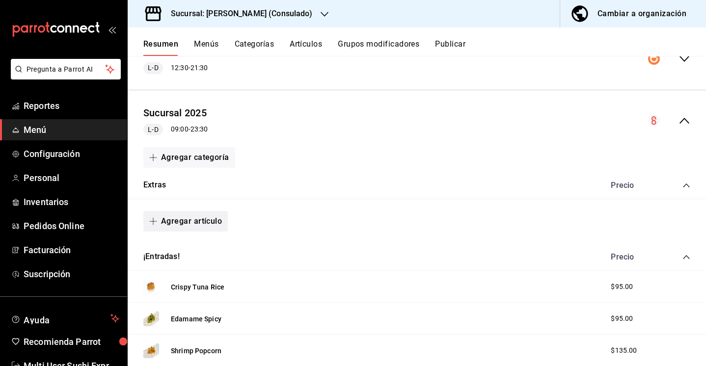
click at [175, 227] on button "Agregar artículo" at bounding box center [185, 221] width 84 height 21
click at [185, 242] on li "Artículo existente" at bounding box center [181, 248] width 77 height 24
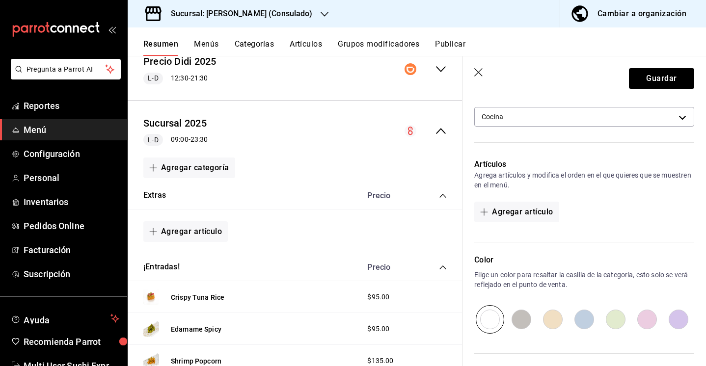
scroll to position [88, 0]
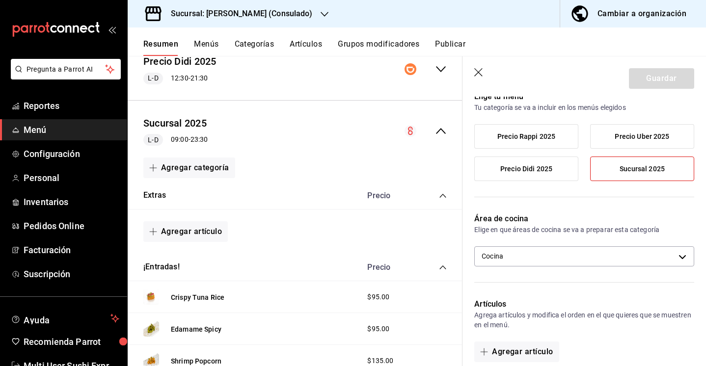
type input "ExtrasCCCHI"
click at [477, 69] on icon "button" at bounding box center [479, 73] width 10 height 10
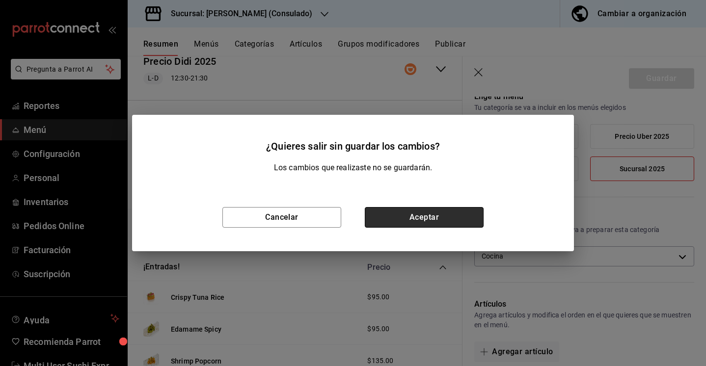
click at [387, 220] on button "Aceptar" at bounding box center [424, 217] width 119 height 21
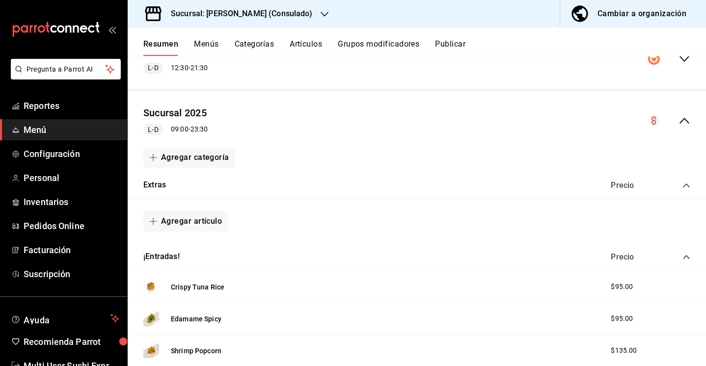
click at [312, 48] on button "Artículos" at bounding box center [305, 47] width 32 height 17
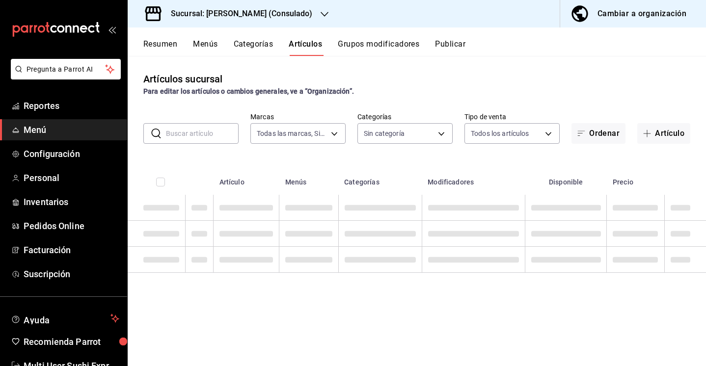
type input "19a7465e-d45b-4d6d-9169-4439b7014f17"
type input "529556ab-5fe1-45bc-[DATE]-ab1204c3e265,5fda6d3f-3db3-4de0-8b48-69144a93dfd2,558…"
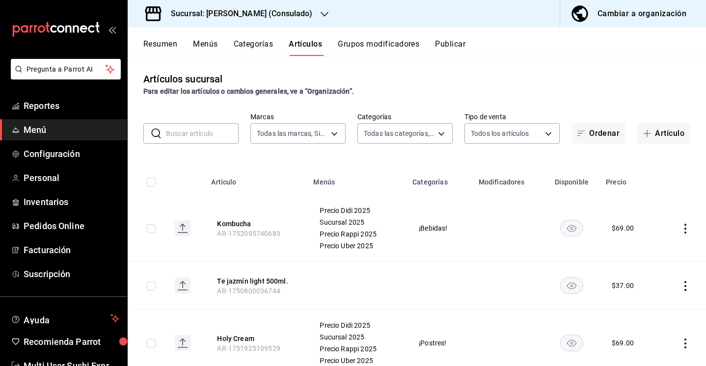
click at [193, 136] on input "text" at bounding box center [202, 134] width 73 height 20
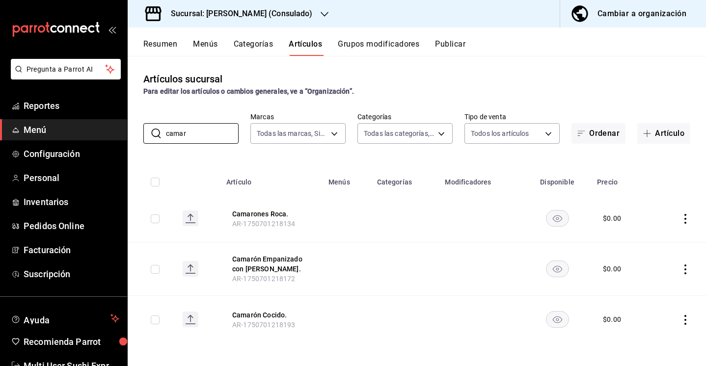
scroll to position [1, 0]
type input "c"
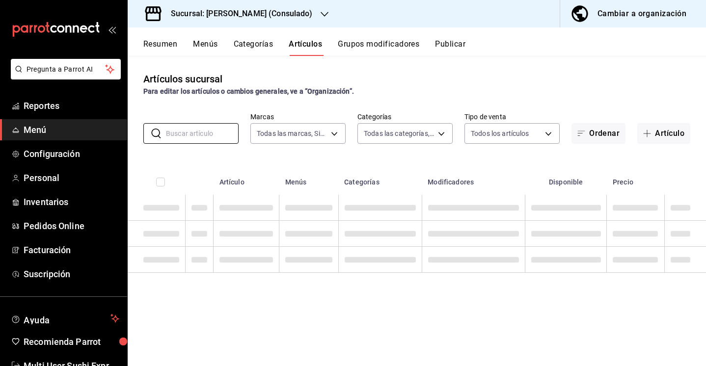
scroll to position [0, 0]
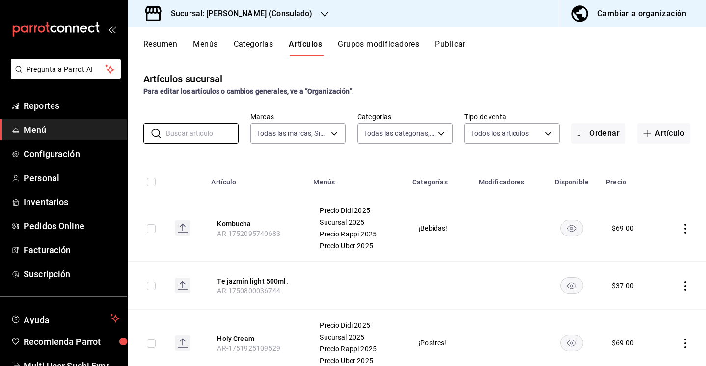
click at [167, 41] on button "Resumen" at bounding box center [160, 47] width 34 height 17
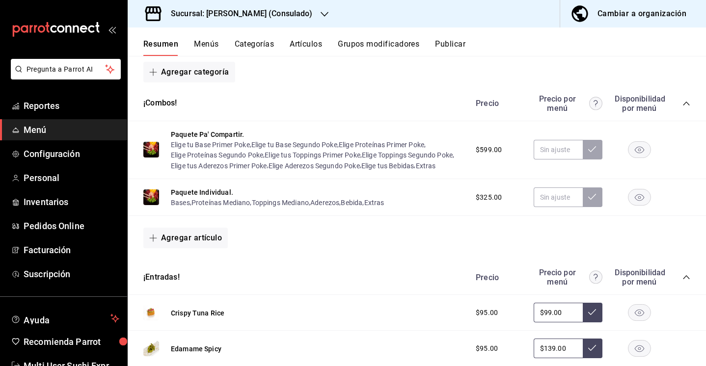
scroll to position [152, 0]
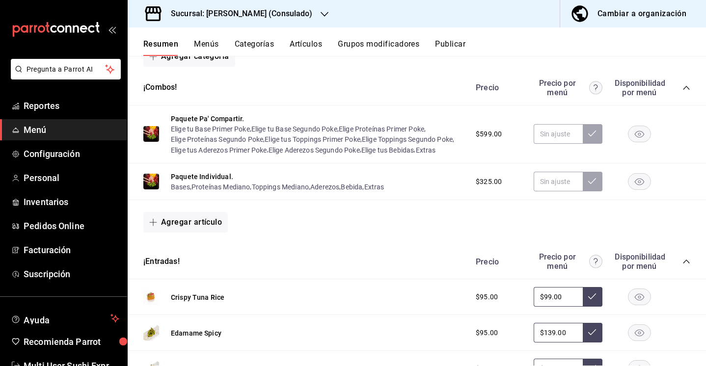
click at [628, 15] on div "Cambiar a organización" at bounding box center [641, 14] width 89 height 14
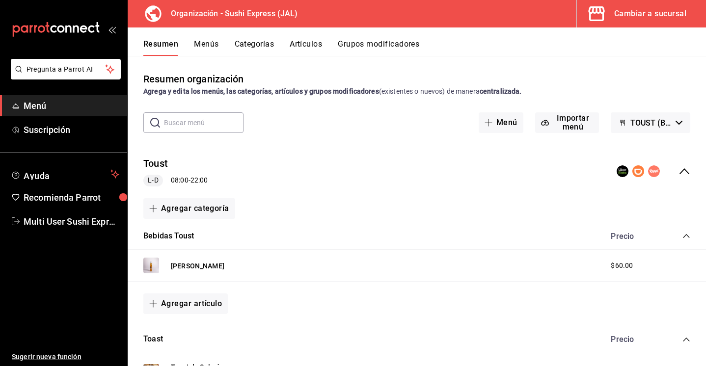
click at [168, 49] on button "Resumen" at bounding box center [160, 47] width 35 height 17
click at [196, 47] on button "Menús" at bounding box center [206, 47] width 25 height 17
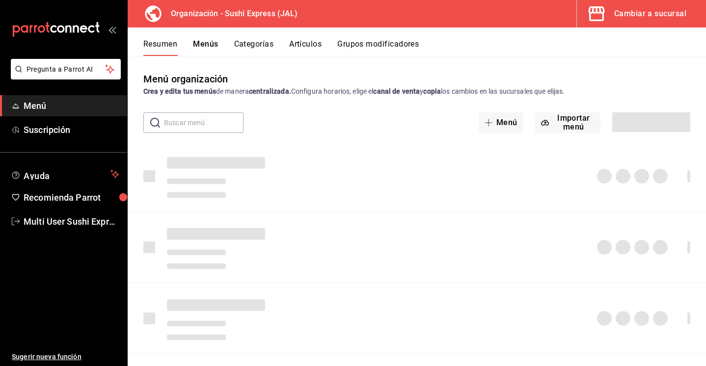
drag, startPoint x: 196, startPoint y: 47, endPoint x: 174, endPoint y: 43, distance: 22.4
click at [174, 43] on button "Resumen" at bounding box center [160, 47] width 34 height 17
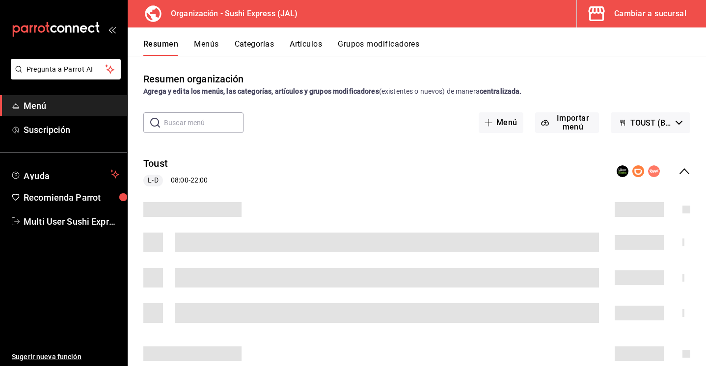
click at [670, 123] on span "TOUST (Borrador)" at bounding box center [650, 122] width 41 height 9
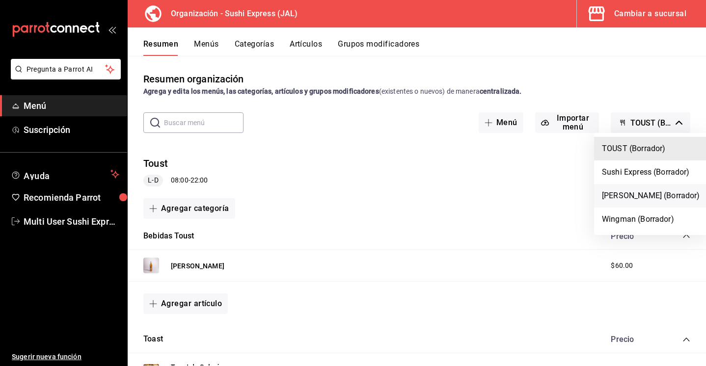
click at [642, 199] on li "[PERSON_NAME] (Borrador)" at bounding box center [651, 196] width 114 height 24
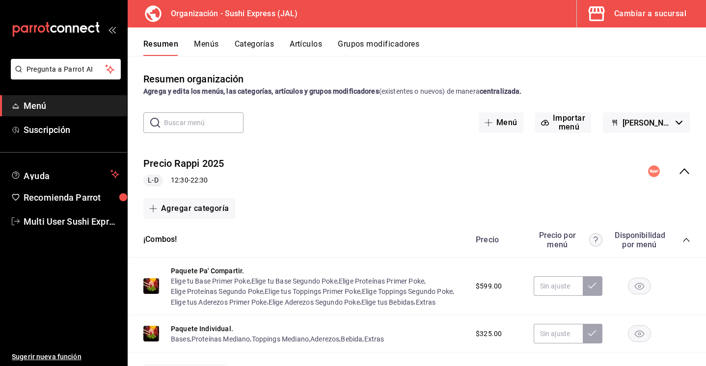
click at [680, 176] on icon "collapse-menu-row" at bounding box center [684, 171] width 12 height 12
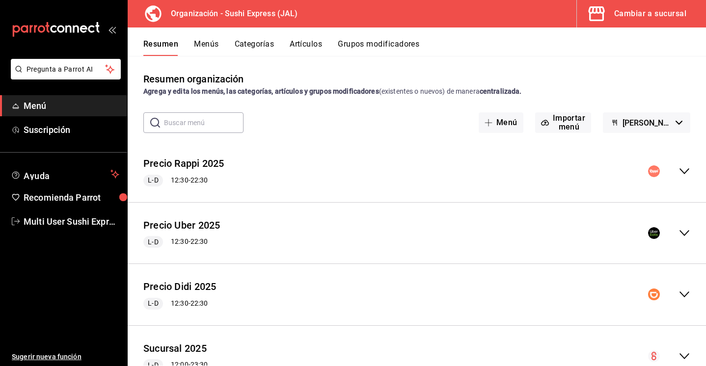
scroll to position [41, 0]
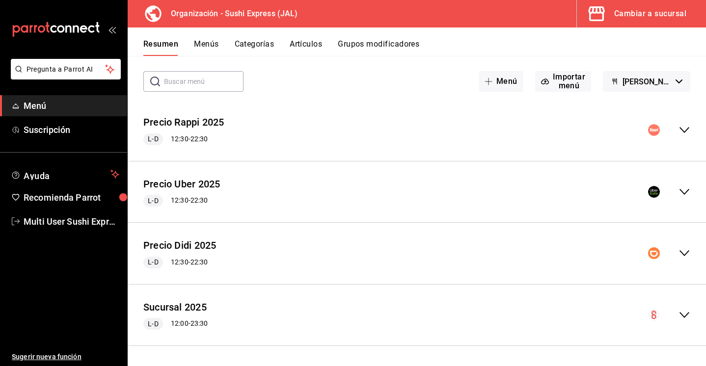
click at [674, 313] on div "collapse-menu-row" at bounding box center [669, 315] width 42 height 12
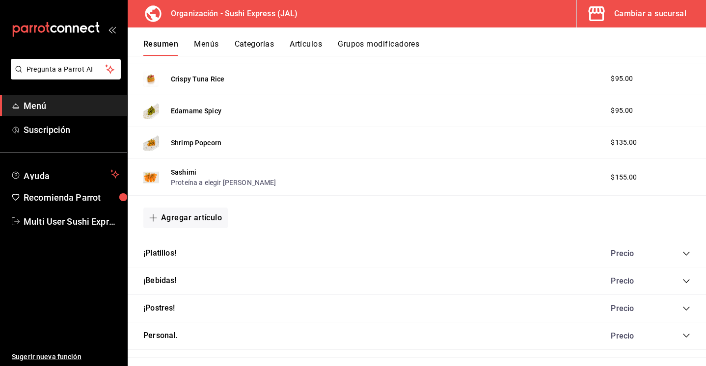
scroll to position [493, 0]
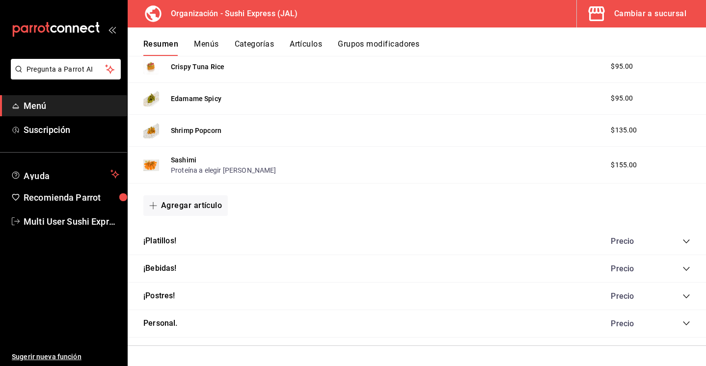
click at [684, 244] on icon "collapse-category-row" at bounding box center [686, 241] width 8 height 8
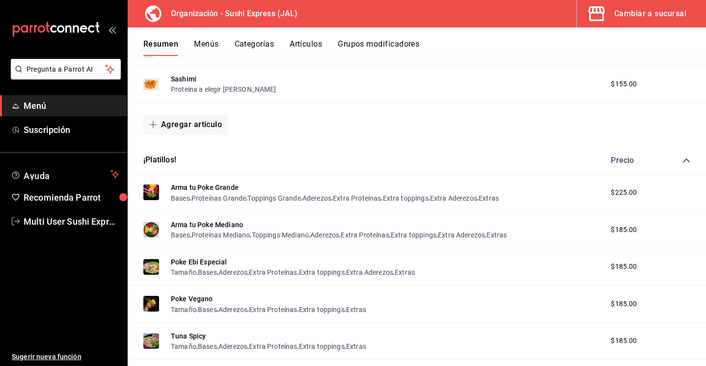
scroll to position [648, 0]
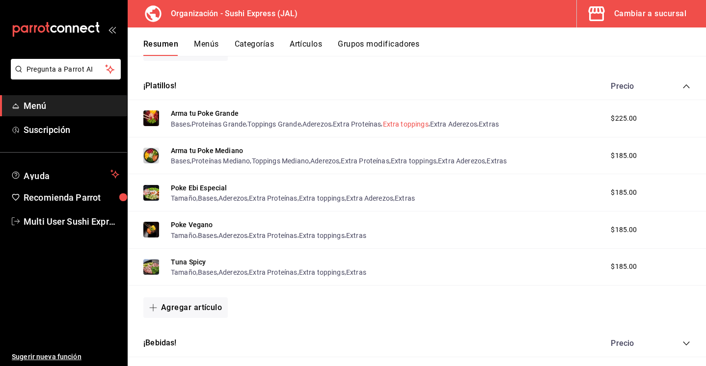
click at [413, 121] on button "Extra toppings" at bounding box center [406, 124] width 46 height 10
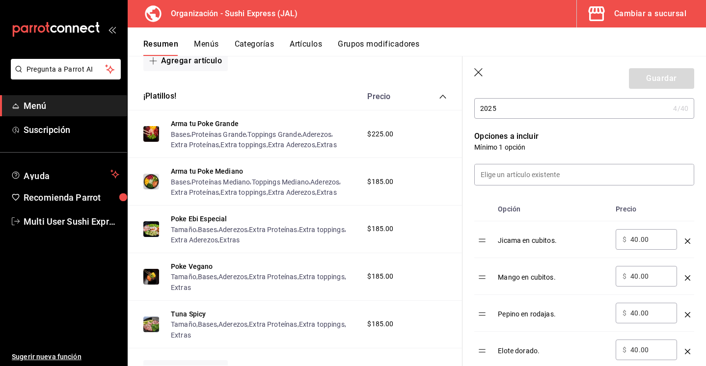
scroll to position [233, 0]
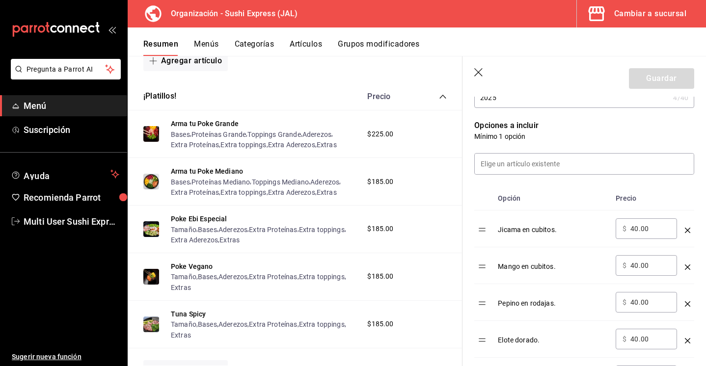
drag, startPoint x: 634, startPoint y: 230, endPoint x: 623, endPoint y: 229, distance: 10.9
click at [623, 229] on div "​ $ 40.00 ​" at bounding box center [645, 228] width 61 height 21
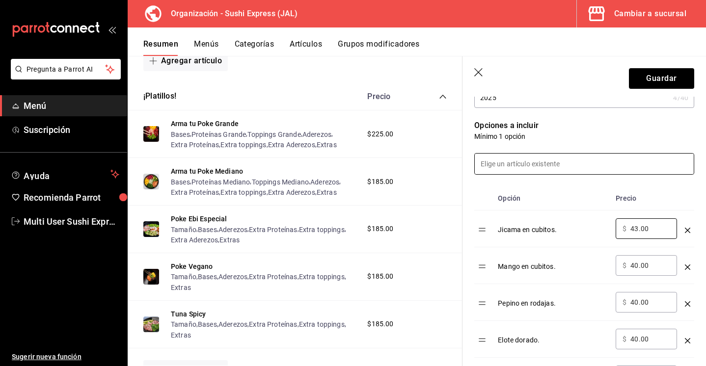
type input "4.00"
type input "35.00"
drag, startPoint x: 638, startPoint y: 267, endPoint x: 625, endPoint y: 267, distance: 13.7
click at [625, 267] on div "​ $ 40.00 ​" at bounding box center [645, 265] width 61 height 21
type input "35.00"
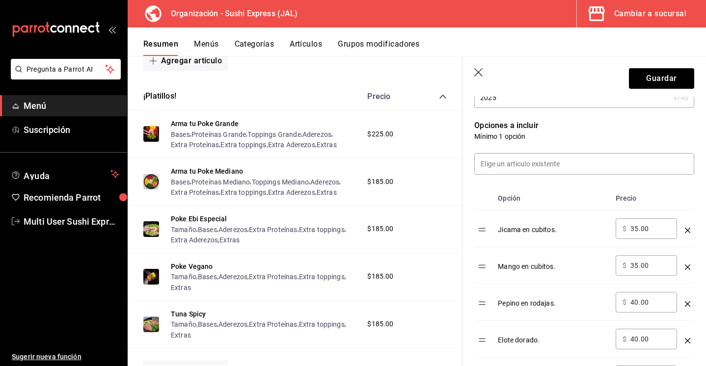
drag, startPoint x: 637, startPoint y: 304, endPoint x: 631, endPoint y: 304, distance: 6.4
click at [631, 304] on input "40.00" at bounding box center [650, 302] width 40 height 10
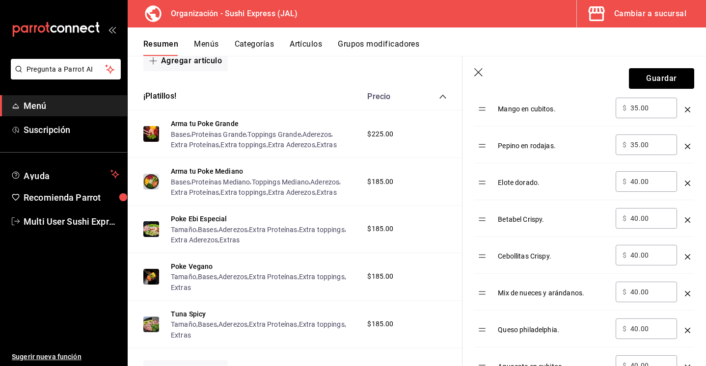
scroll to position [394, 0]
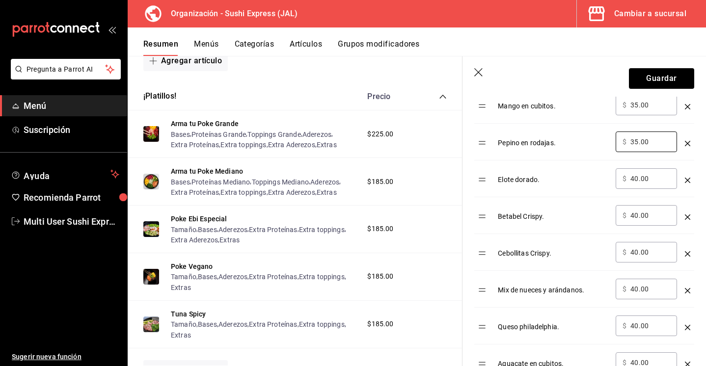
type input "35.00"
drag, startPoint x: 639, startPoint y: 180, endPoint x: 625, endPoint y: 180, distance: 13.7
click at [625, 180] on div "​ $ 40.00 ​" at bounding box center [645, 178] width 61 height 21
type input "35.00"
drag, startPoint x: 635, startPoint y: 214, endPoint x: 629, endPoint y: 214, distance: 6.4
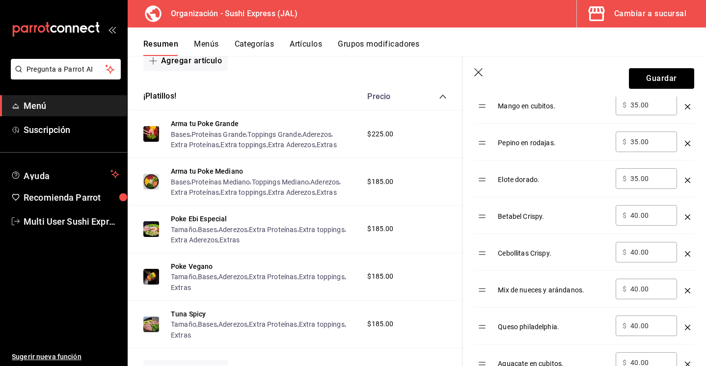
click at [629, 214] on div "​ $ 40.00 ​" at bounding box center [645, 215] width 61 height 21
type input "4.00"
type input "35.00"
drag, startPoint x: 636, startPoint y: 255, endPoint x: 624, endPoint y: 255, distance: 12.3
click at [625, 255] on div "​ $ 40.00 ​" at bounding box center [645, 252] width 61 height 21
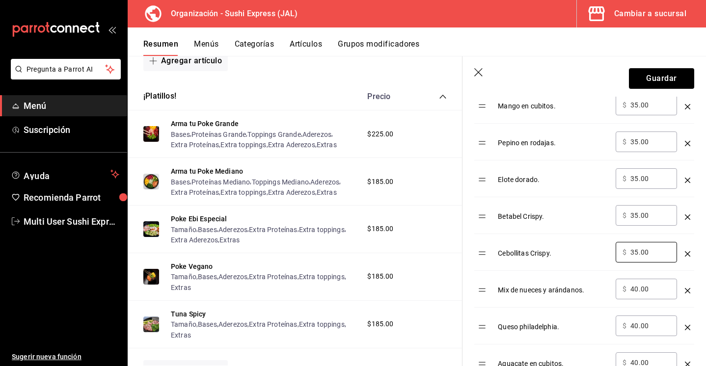
type input "35.00"
drag, startPoint x: 637, startPoint y: 291, endPoint x: 628, endPoint y: 291, distance: 8.8
click at [628, 291] on div "​ $ 40.00 ​" at bounding box center [645, 289] width 61 height 21
type input "35.00"
drag, startPoint x: 638, startPoint y: 326, endPoint x: 627, endPoint y: 326, distance: 10.8
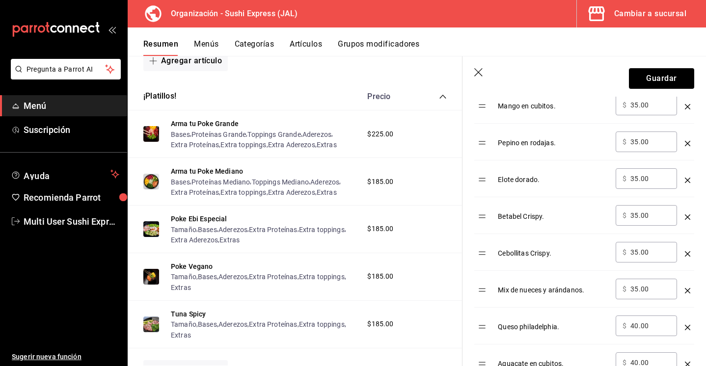
click at [627, 326] on div "​ $ 40.00 ​" at bounding box center [645, 326] width 61 height 21
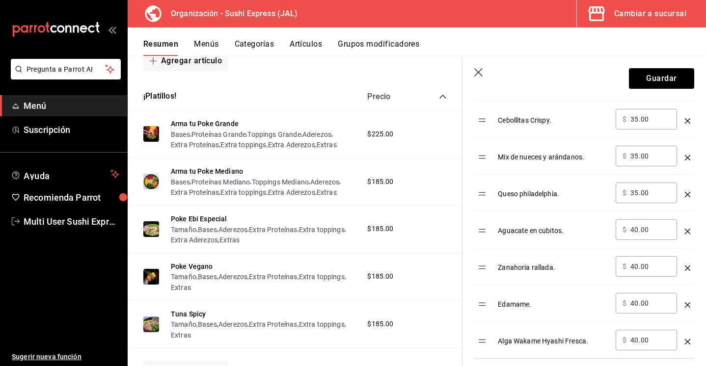
scroll to position [545, 0]
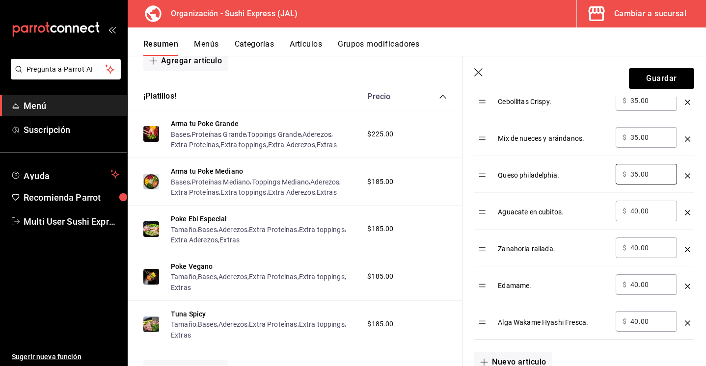
type input "35.00"
drag, startPoint x: 638, startPoint y: 209, endPoint x: 628, endPoint y: 209, distance: 9.8
click at [628, 209] on div "​ $ 40.00 ​" at bounding box center [645, 211] width 61 height 21
type input "35.00"
drag, startPoint x: 639, startPoint y: 249, endPoint x: 626, endPoint y: 249, distance: 13.2
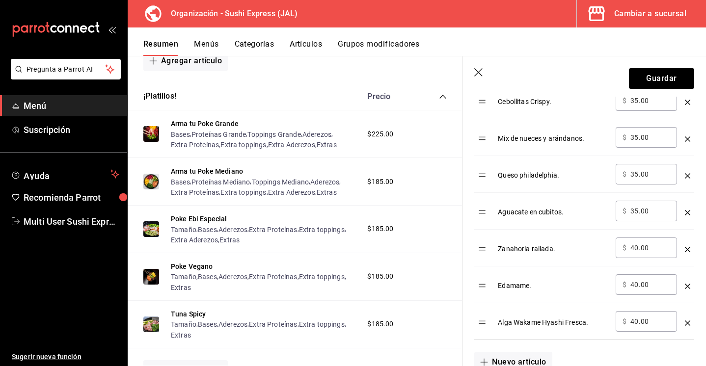
click at [626, 249] on div "​ $ 40.00 ​" at bounding box center [645, 247] width 61 height 21
type input "35.00"
drag, startPoint x: 637, startPoint y: 285, endPoint x: 627, endPoint y: 285, distance: 9.8
click at [627, 285] on div "​ $ 40.00 ​" at bounding box center [645, 284] width 61 height 21
type input "35.00"
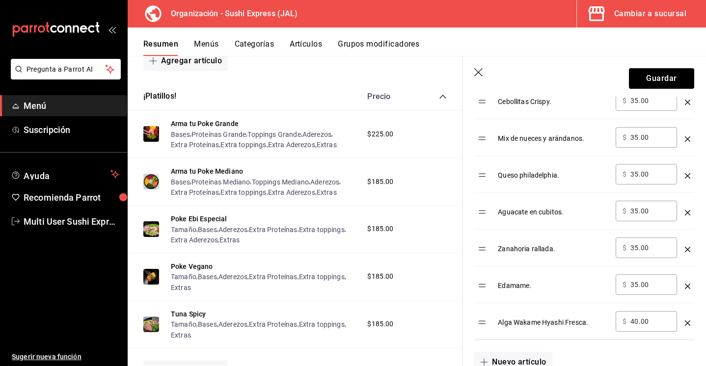
drag, startPoint x: 635, startPoint y: 322, endPoint x: 623, endPoint y: 322, distance: 12.8
click at [623, 322] on div "​ $ 40.00 ​" at bounding box center [645, 321] width 61 height 21
type input "35.00"
click at [663, 77] on button "Guardar" at bounding box center [661, 78] width 65 height 21
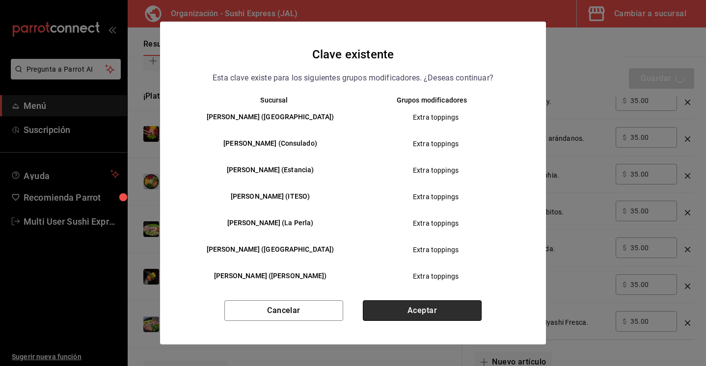
click at [431, 303] on button "Aceptar" at bounding box center [422, 310] width 119 height 21
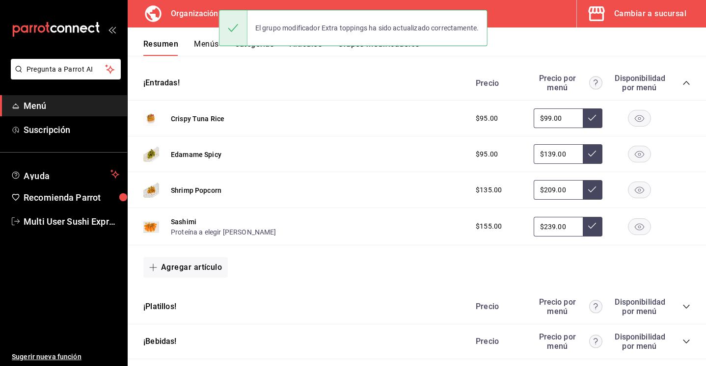
scroll to position [572, 0]
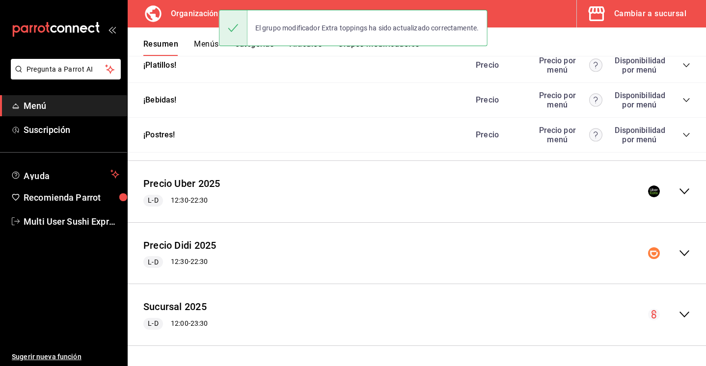
click at [683, 313] on icon "collapse-menu-row" at bounding box center [684, 315] width 12 height 12
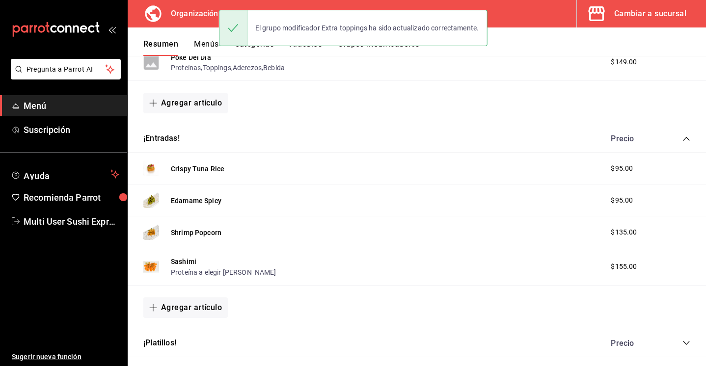
scroll to position [1023, 0]
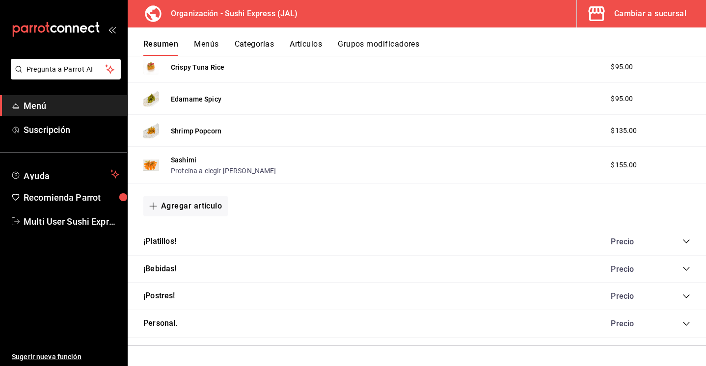
click at [694, 246] on div "¡Platillos! Precio" at bounding box center [417, 241] width 578 height 27
click at [684, 241] on icon "collapse-category-row" at bounding box center [686, 241] width 8 height 8
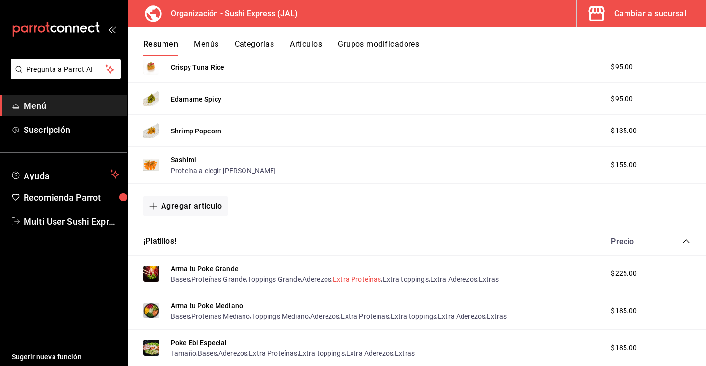
click at [372, 278] on button "Extra Proteínas" at bounding box center [357, 279] width 48 height 10
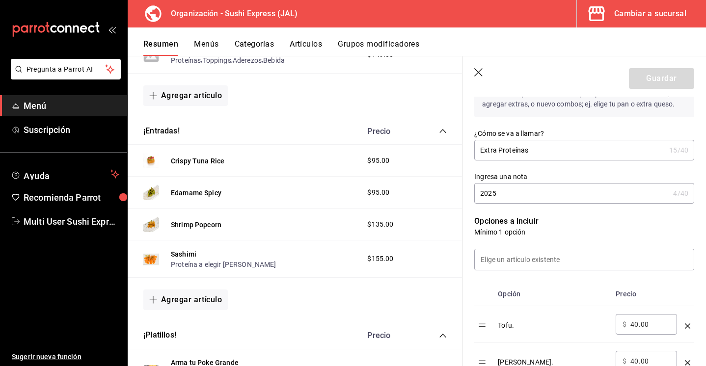
scroll to position [377, 0]
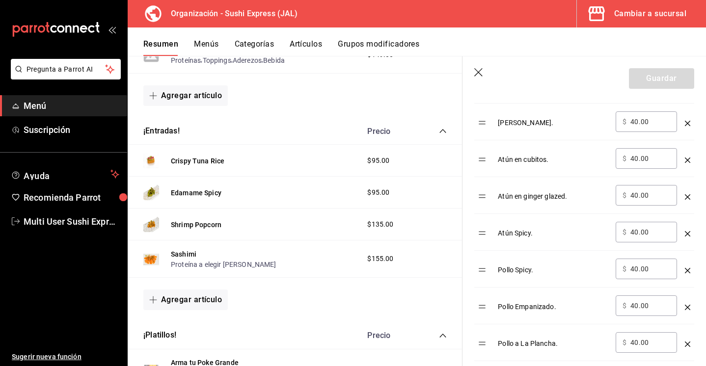
drag, startPoint x: 639, startPoint y: 121, endPoint x: 628, endPoint y: 121, distance: 11.3
click at [628, 121] on div "​ $ 40.00 ​" at bounding box center [645, 121] width 61 height 21
type input "45.00"
drag, startPoint x: 639, startPoint y: 161, endPoint x: 626, endPoint y: 161, distance: 13.2
click at [626, 161] on div "​ $ 40.00 ​" at bounding box center [645, 158] width 61 height 21
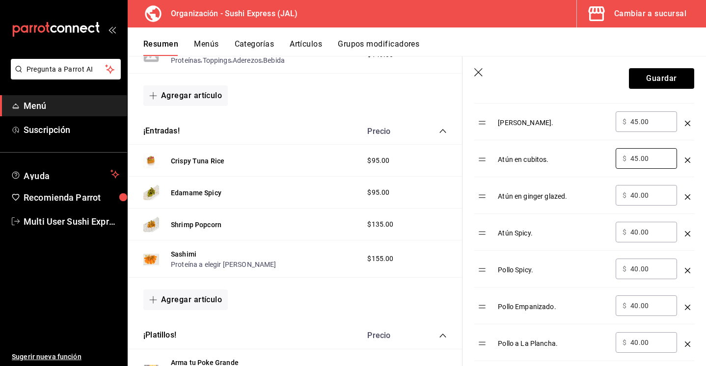
type input "45.00"
click at [636, 196] on input "40.00" at bounding box center [650, 195] width 40 height 10
type input "45.00"
drag, startPoint x: 638, startPoint y: 229, endPoint x: 619, endPoint y: 229, distance: 19.1
click at [619, 229] on div "​ $ 40.00 ​" at bounding box center [645, 232] width 61 height 21
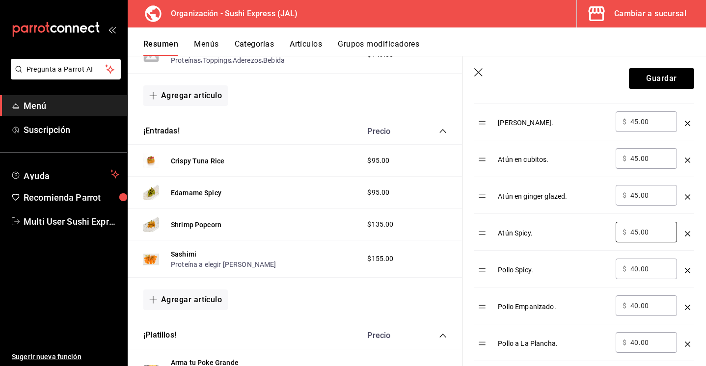
type input "45.00"
drag, startPoint x: 636, startPoint y: 268, endPoint x: 616, endPoint y: 268, distance: 20.6
click at [616, 268] on div "​ $ 40.00 ​" at bounding box center [645, 269] width 61 height 21
type input "45.00"
drag, startPoint x: 637, startPoint y: 306, endPoint x: 632, endPoint y: 306, distance: 5.4
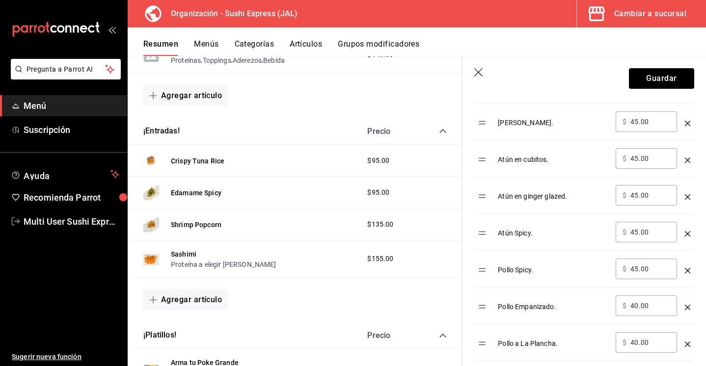
click at [632, 306] on input "40.00" at bounding box center [650, 306] width 40 height 10
type input "45.00"
click at [637, 341] on input "40.00" at bounding box center [650, 343] width 40 height 10
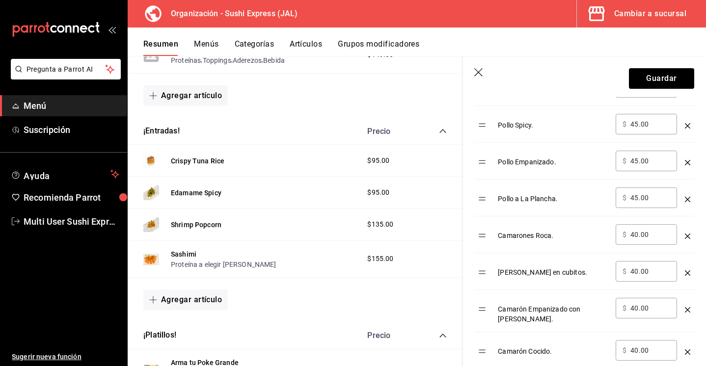
scroll to position [543, 0]
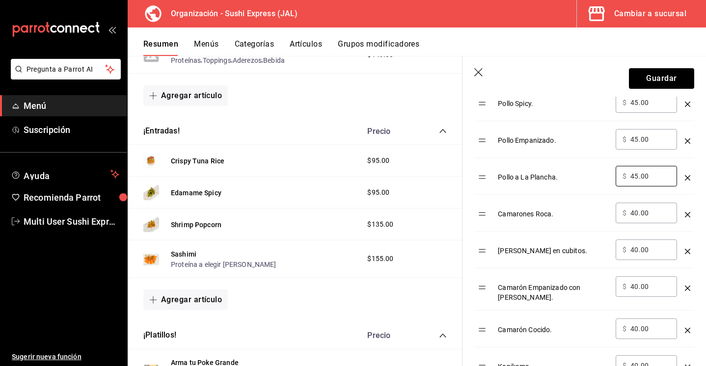
type input "45.00"
click at [638, 249] on input "40.00" at bounding box center [650, 250] width 40 height 10
type input "45.00"
click at [637, 288] on input "40.00" at bounding box center [650, 287] width 40 height 10
type input "45.00"
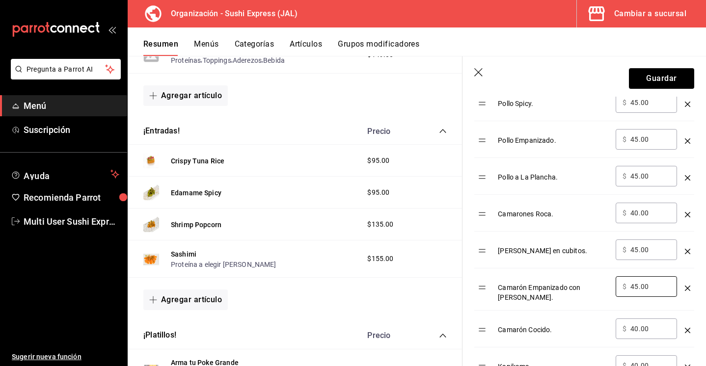
click at [638, 324] on input "40.00" at bounding box center [650, 329] width 40 height 10
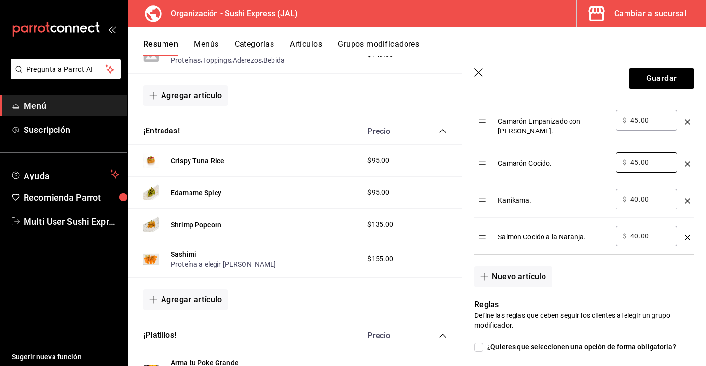
scroll to position [719, 0]
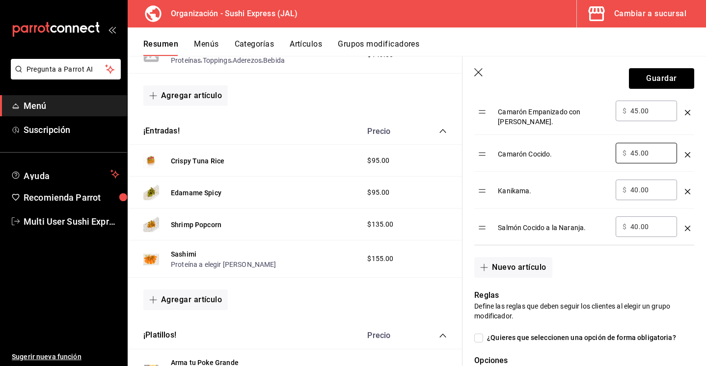
type input "45.00"
click at [637, 185] on input "40.00" at bounding box center [650, 190] width 40 height 10
type input "45.00"
click at [637, 222] on input "40.00" at bounding box center [650, 227] width 40 height 10
type input "45.00"
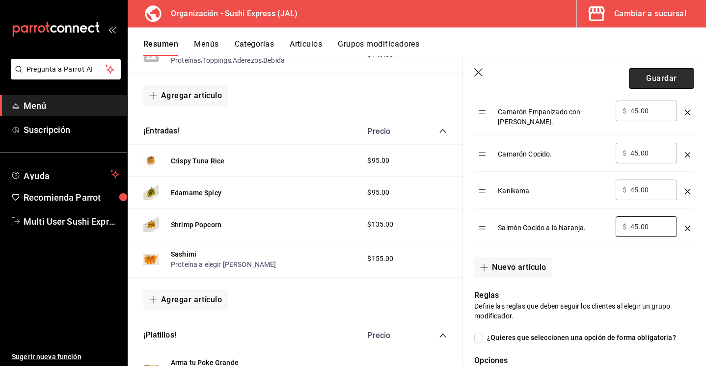
click at [668, 84] on button "Guardar" at bounding box center [661, 78] width 65 height 21
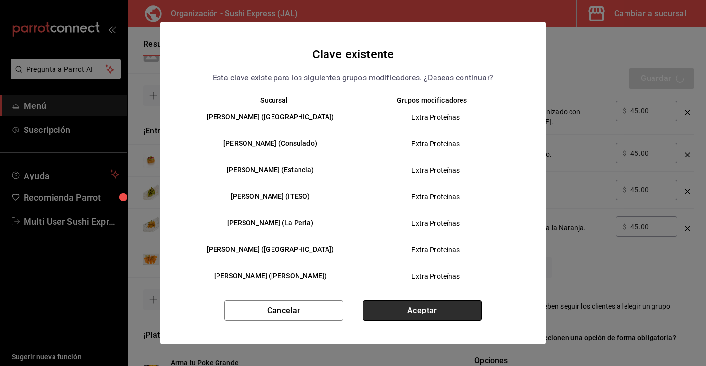
click at [416, 311] on button "Aceptar" at bounding box center [422, 310] width 119 height 21
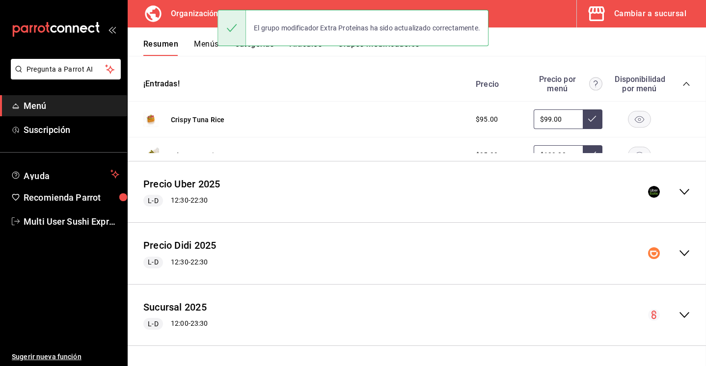
scroll to position [572, 0]
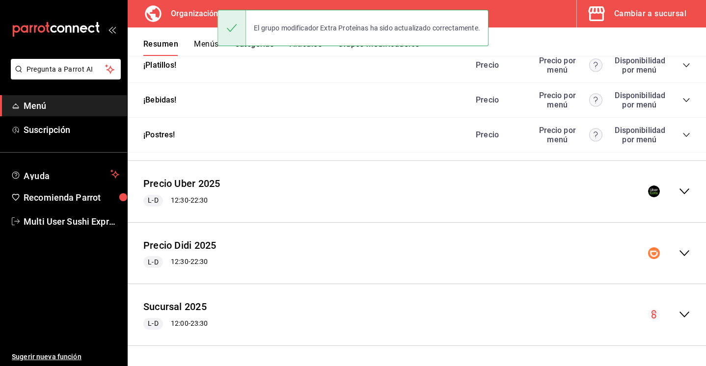
click at [691, 311] on div "Sucursal 2025 L-D 12:00 - 23:30" at bounding box center [417, 315] width 578 height 46
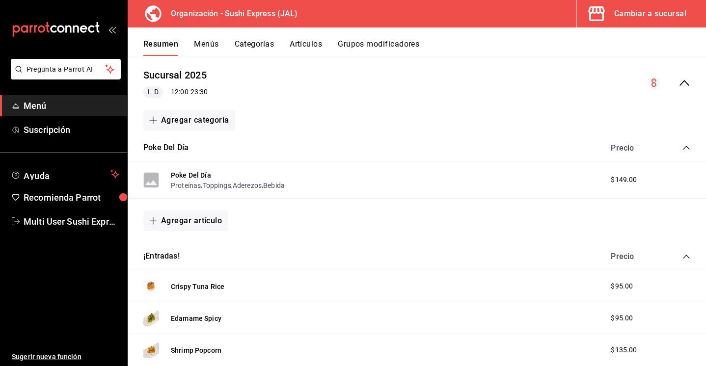
scroll to position [735, 0]
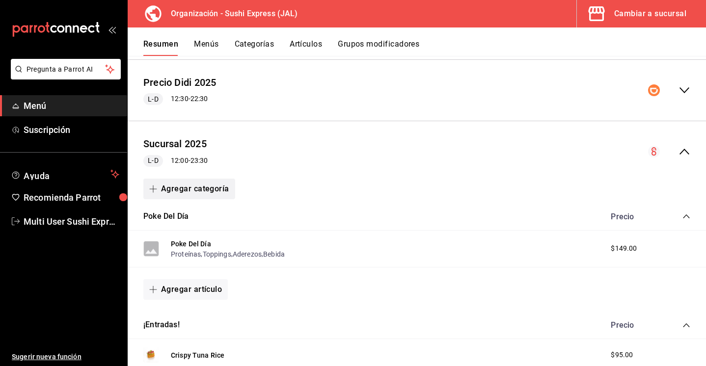
click at [199, 192] on button "Agregar categoría" at bounding box center [189, 189] width 92 height 21
click at [181, 239] on li "Categoría nueva" at bounding box center [185, 239] width 84 height 24
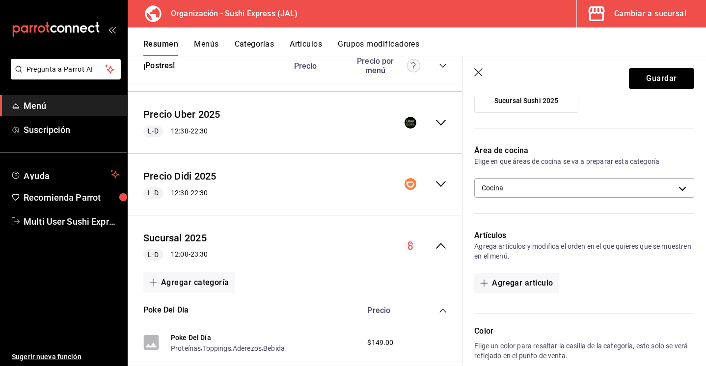
scroll to position [293, 0]
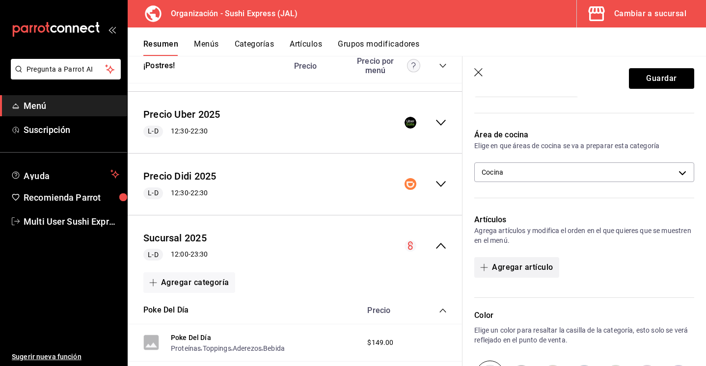
type input "Extras"
click at [529, 267] on button "Agregar artículo" at bounding box center [516, 267] width 84 height 21
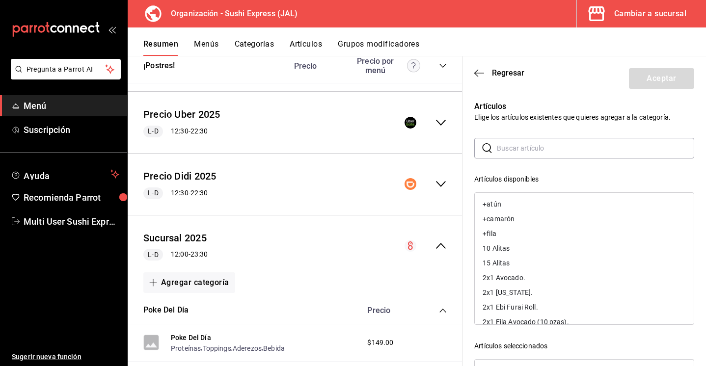
click at [526, 152] on input "text" at bounding box center [595, 148] width 197 height 20
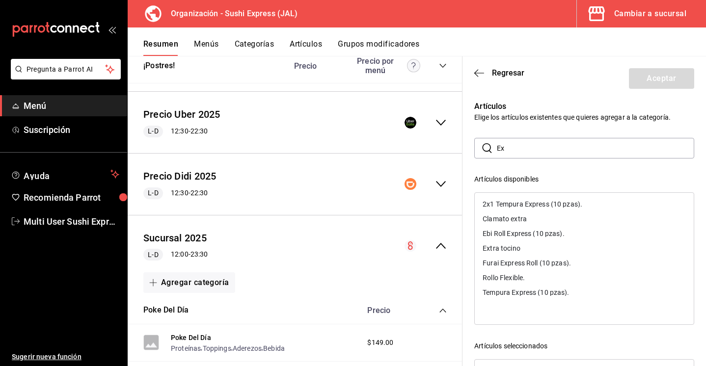
type input "E"
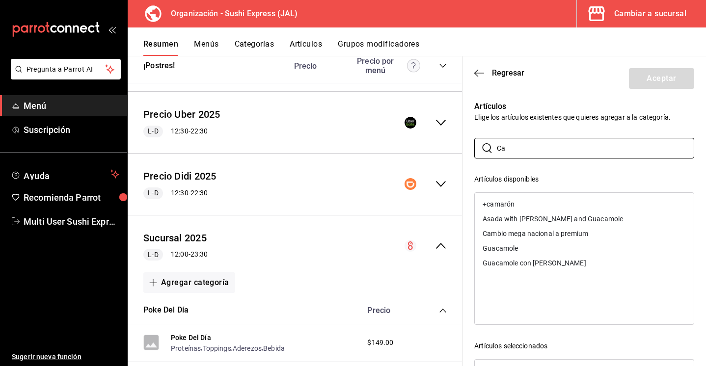
type input "C"
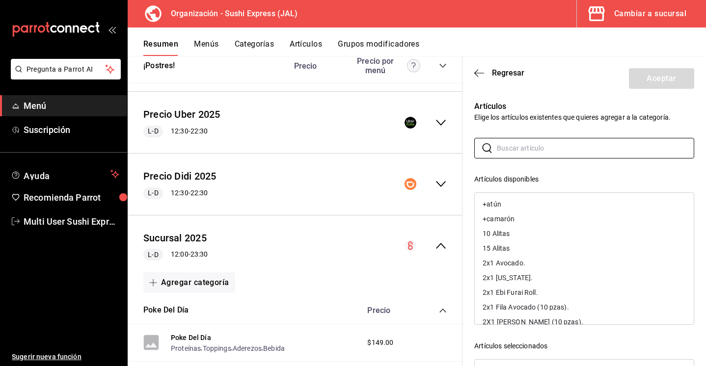
click at [533, 88] on header "Regresar Aceptar" at bounding box center [583, 76] width 243 height 40
click at [510, 106] on p "Artículos" at bounding box center [584, 107] width 220 height 12
click at [510, 80] on header "Regresar Aceptar" at bounding box center [583, 76] width 243 height 40
click at [509, 72] on span "Regresar" at bounding box center [508, 72] width 32 height 9
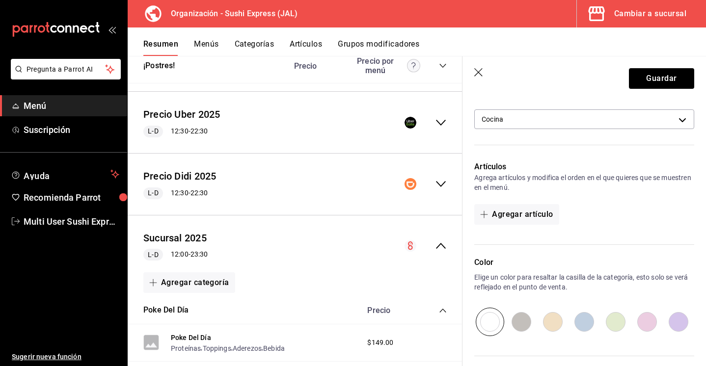
scroll to position [0, 0]
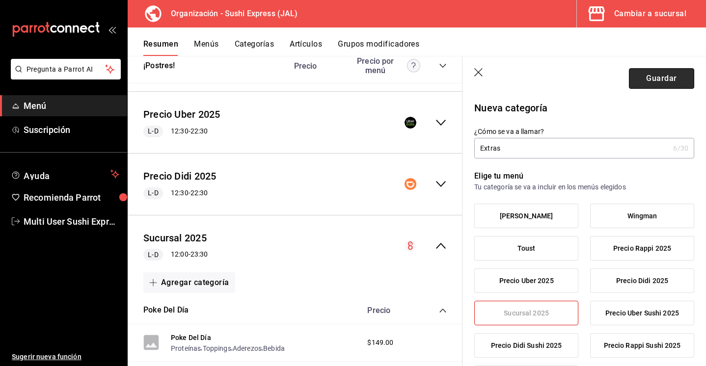
click at [652, 79] on button "Guardar" at bounding box center [661, 78] width 65 height 21
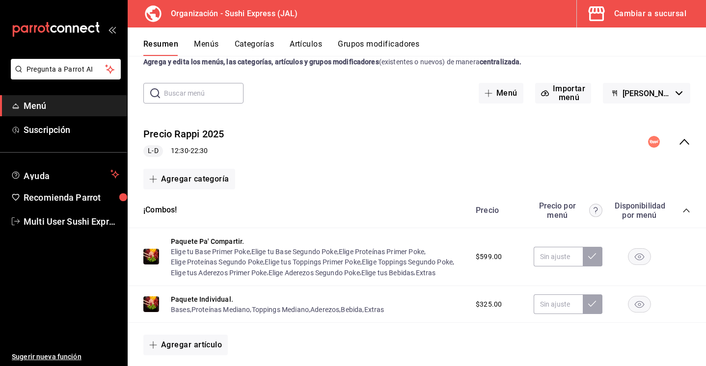
scroll to position [30, 0]
click at [687, 140] on icon "collapse-menu-row" at bounding box center [684, 141] width 12 height 12
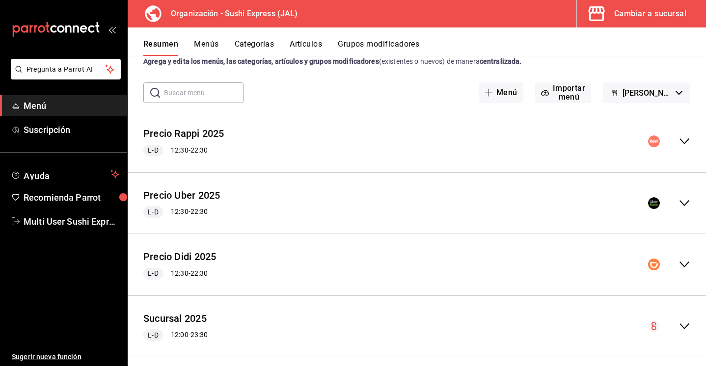
scroll to position [41, 0]
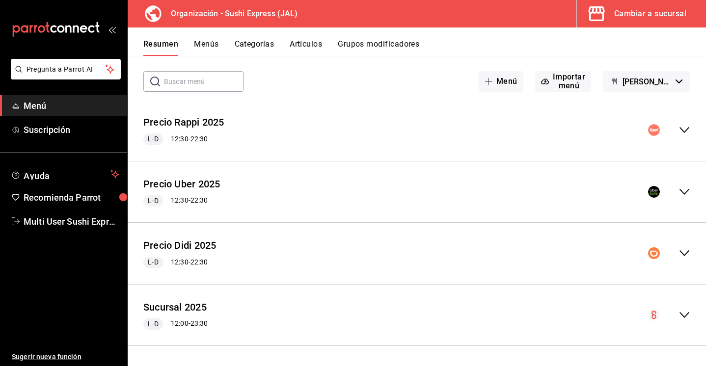
click at [678, 310] on icon "collapse-menu-row" at bounding box center [684, 315] width 12 height 12
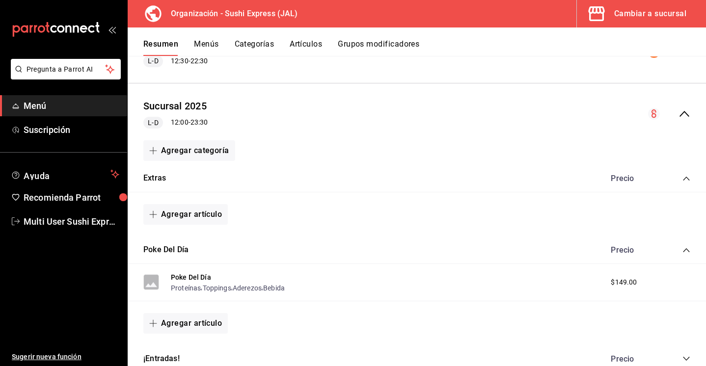
scroll to position [387, 0]
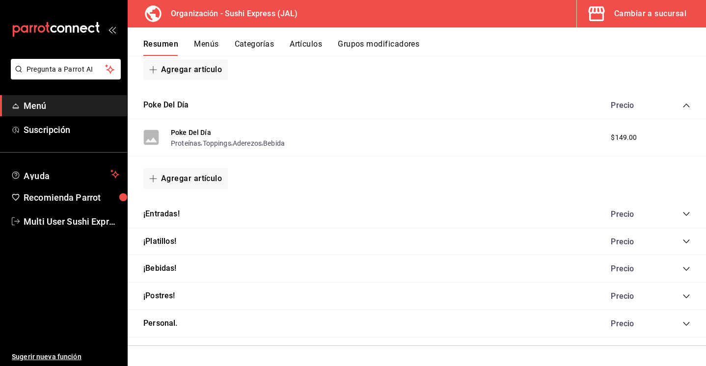
click at [687, 243] on icon "collapse-category-row" at bounding box center [686, 241] width 8 height 8
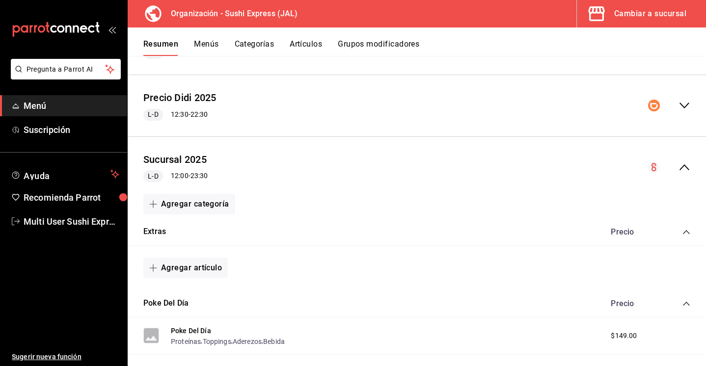
scroll to position [192, 0]
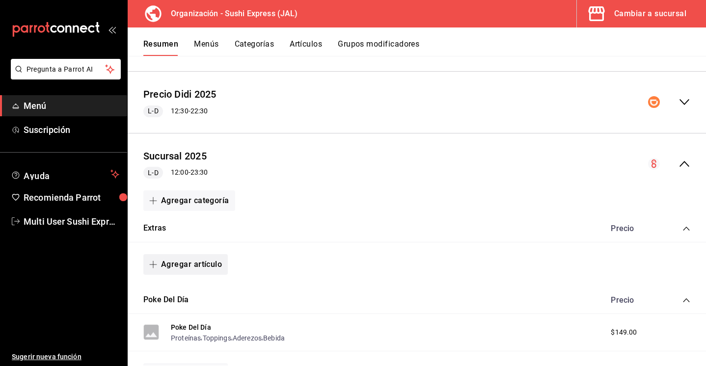
click at [216, 263] on button "Agregar artículo" at bounding box center [185, 264] width 84 height 21
click at [372, 236] on div at bounding box center [353, 183] width 706 height 366
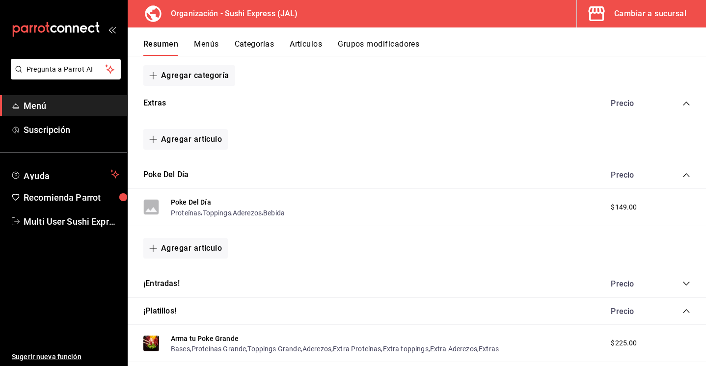
scroll to position [312, 0]
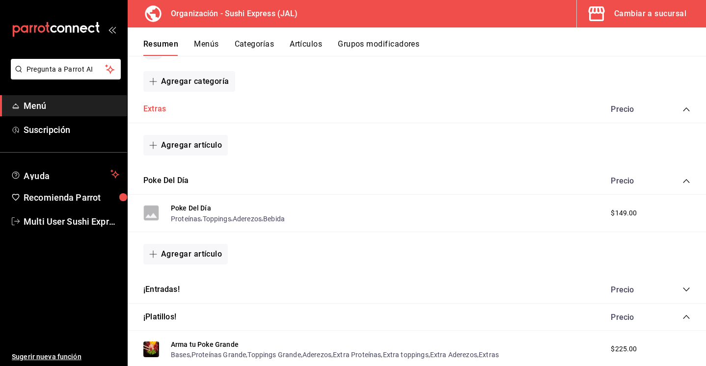
click at [152, 108] on button "Extras" at bounding box center [154, 109] width 23 height 11
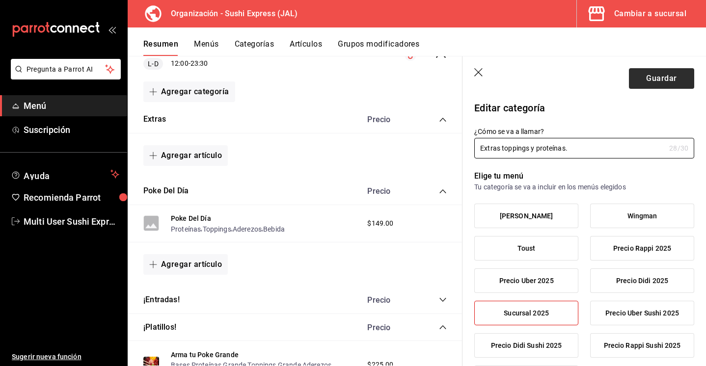
type input "Extras toppings y proteínas."
click at [665, 82] on button "Guardar" at bounding box center [661, 78] width 65 height 21
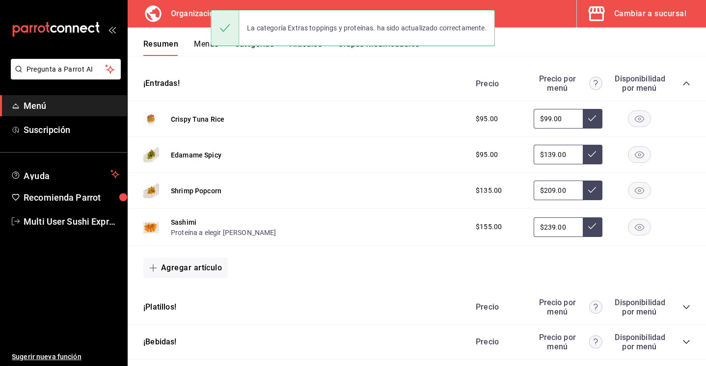
scroll to position [572, 0]
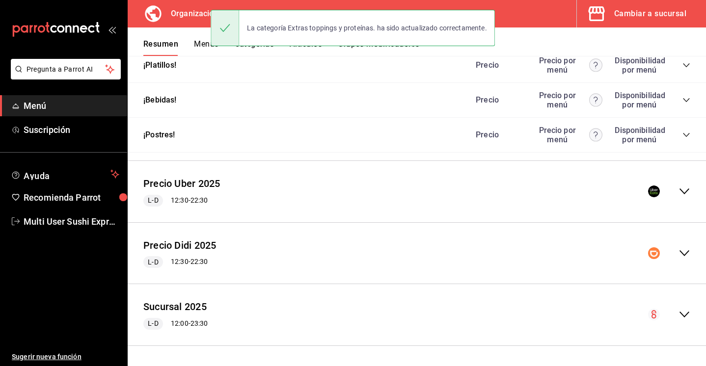
click at [678, 313] on div "collapse-menu-row" at bounding box center [669, 315] width 42 height 12
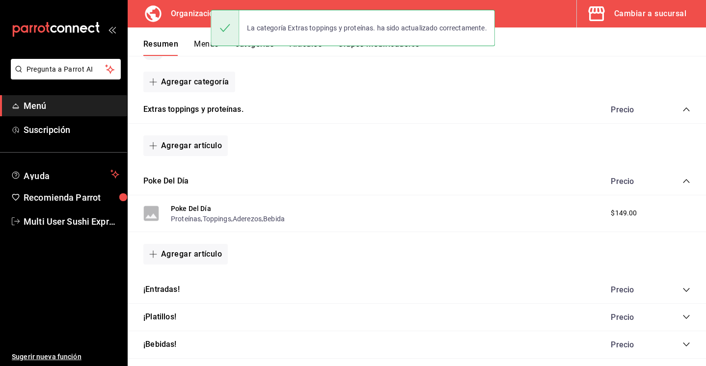
scroll to position [918, 0]
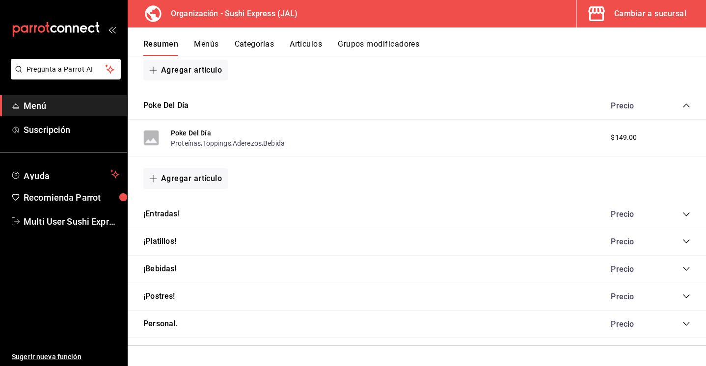
click at [688, 246] on div "Precio" at bounding box center [645, 241] width 89 height 9
click at [688, 243] on icon "collapse-category-row" at bounding box center [686, 241] width 8 height 8
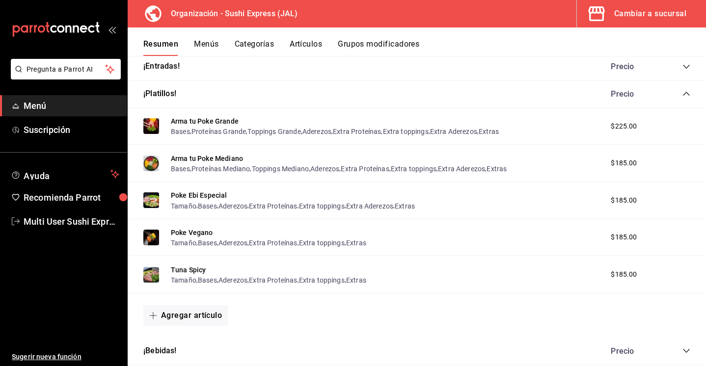
scroll to position [1066, 0]
click at [400, 133] on button "Extra toppings" at bounding box center [406, 131] width 46 height 10
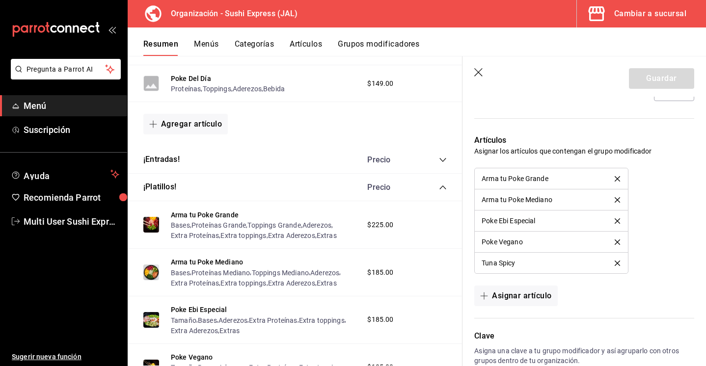
scroll to position [1001, 0]
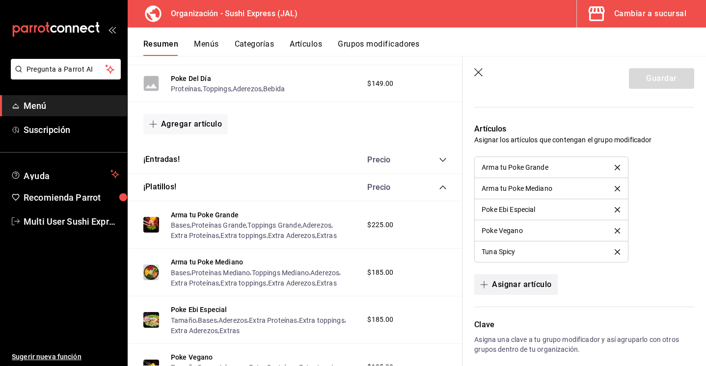
click at [513, 287] on button "Asignar artículo" at bounding box center [515, 284] width 83 height 21
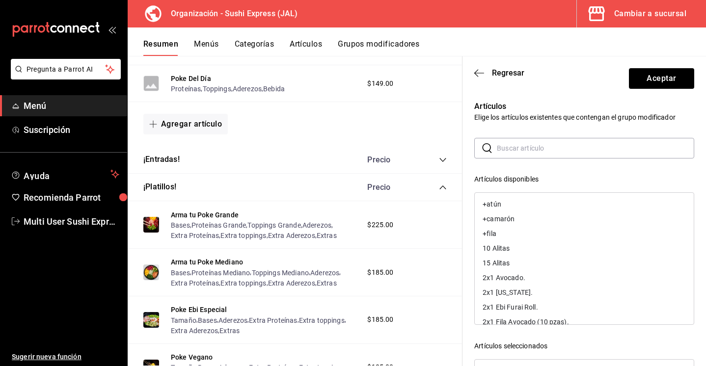
click at [526, 150] on input "text" at bounding box center [595, 148] width 197 height 20
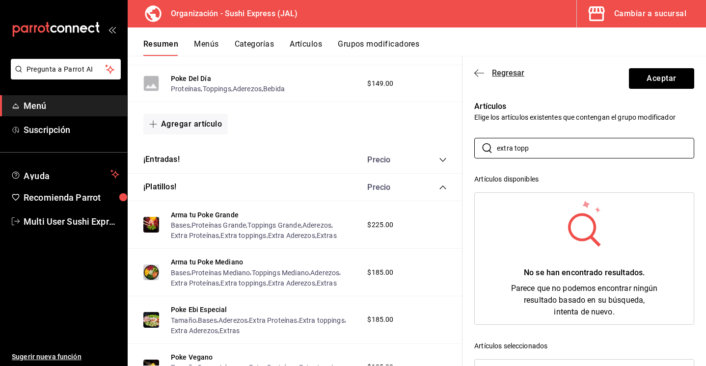
type input "extra topp"
click at [510, 71] on span "Regresar" at bounding box center [508, 72] width 32 height 9
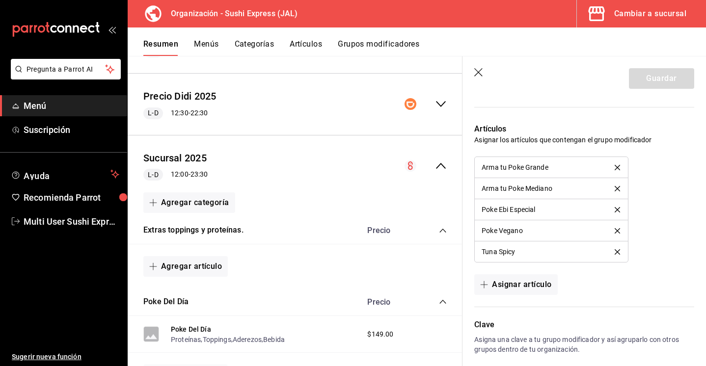
scroll to position [811, 0]
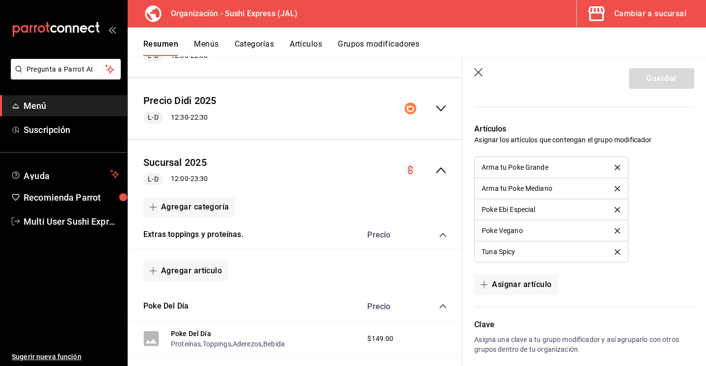
click at [479, 65] on header "Guardar" at bounding box center [583, 76] width 243 height 40
click at [479, 73] on icon "button" at bounding box center [479, 73] width 10 height 10
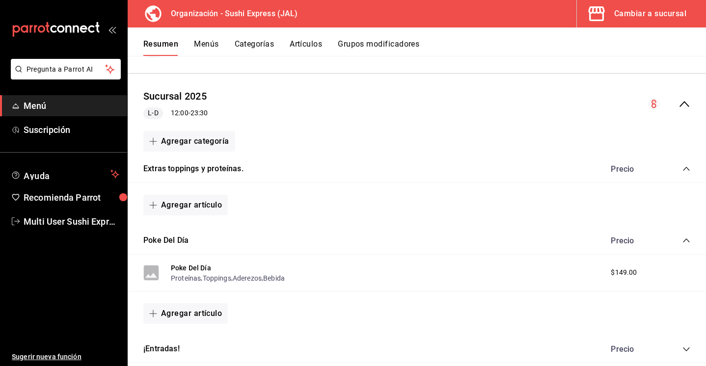
scroll to position [781, 0]
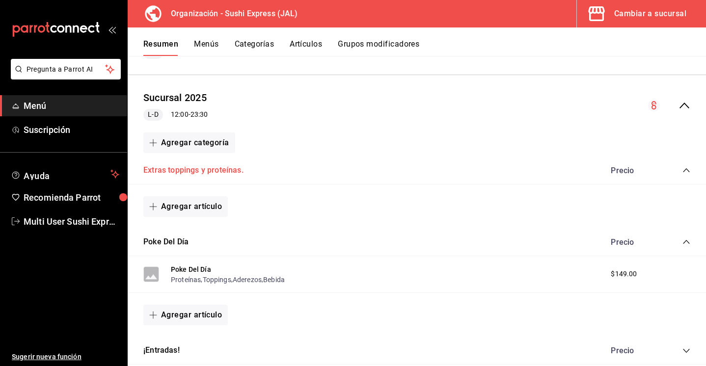
click at [186, 170] on button "Extras toppings y proteínas." at bounding box center [193, 170] width 100 height 11
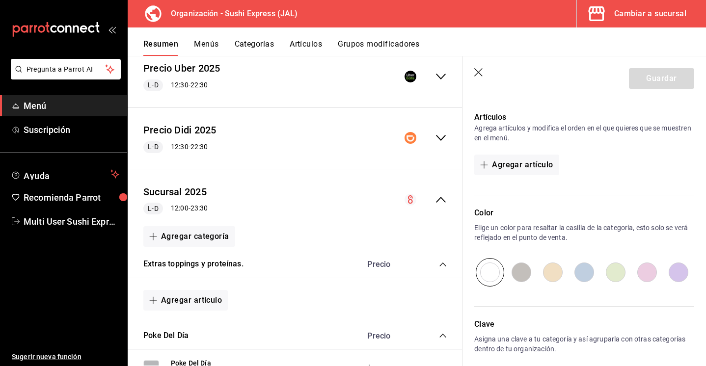
scroll to position [836, 0]
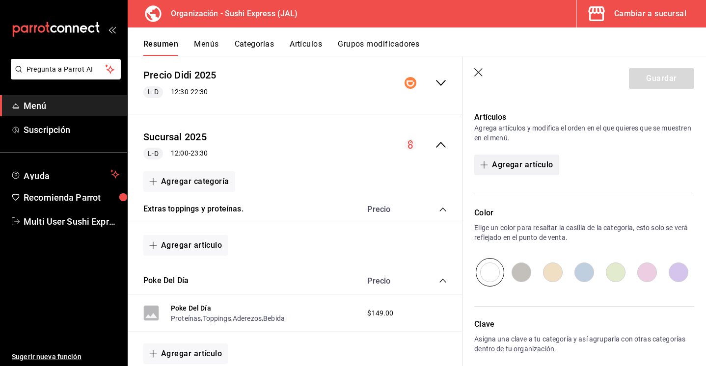
click at [520, 160] on button "Agregar artículo" at bounding box center [516, 165] width 84 height 21
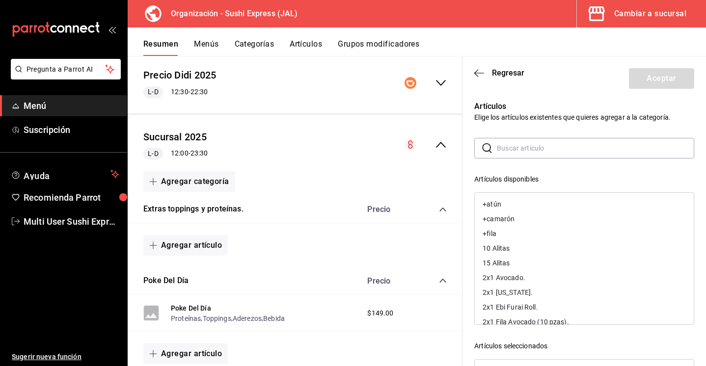
click at [516, 147] on input "text" at bounding box center [595, 148] width 197 height 20
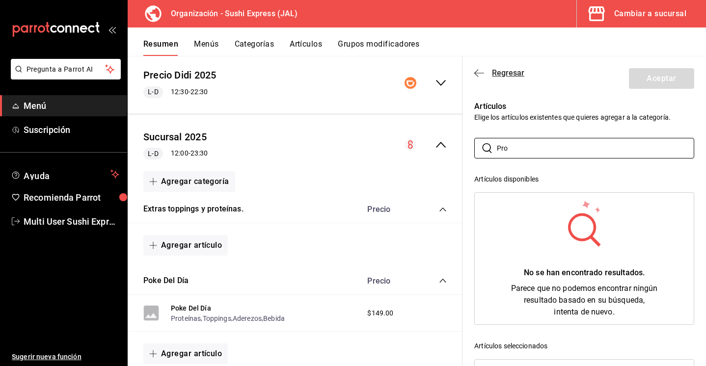
type input "Pro"
click at [492, 74] on span "Regresar" at bounding box center [508, 72] width 32 height 9
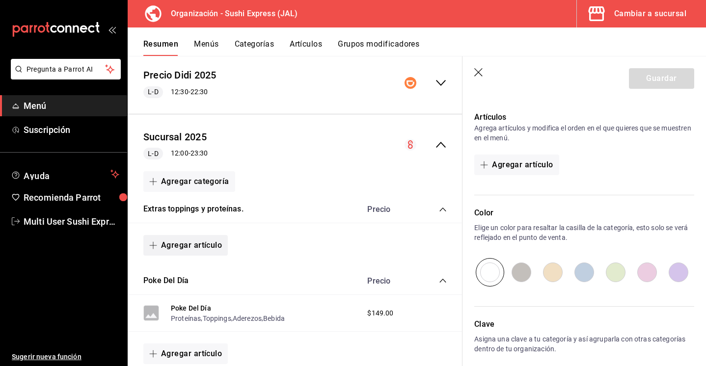
click at [199, 240] on button "Agregar artículo" at bounding box center [185, 245] width 84 height 21
click at [178, 297] on li "Artículo nuevo" at bounding box center [181, 296] width 77 height 24
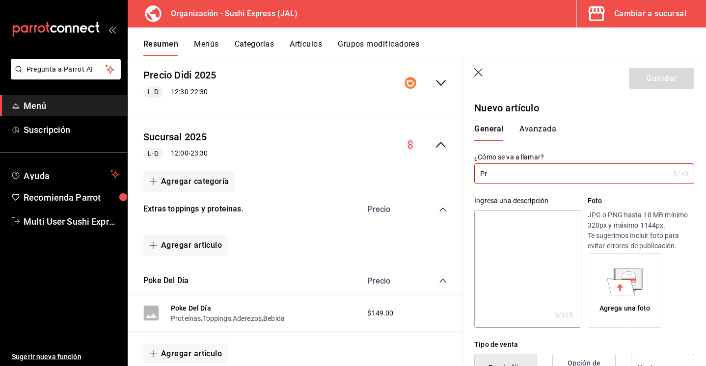
type input "P"
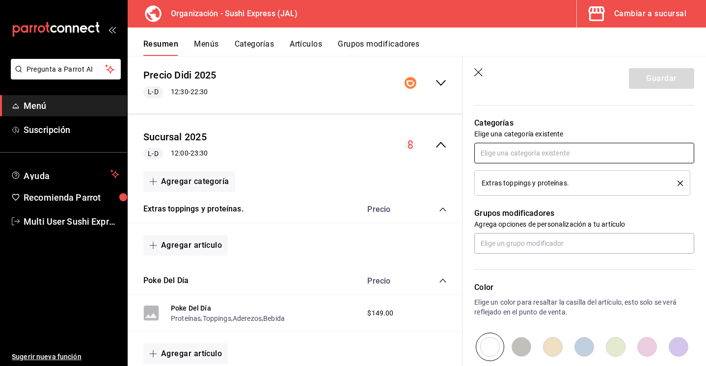
scroll to position [334, 0]
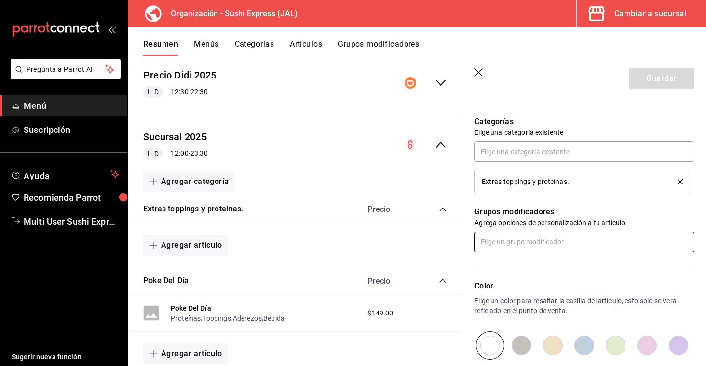
type input "Extra proteína comedor."
click at [512, 247] on input "text" at bounding box center [584, 242] width 220 height 21
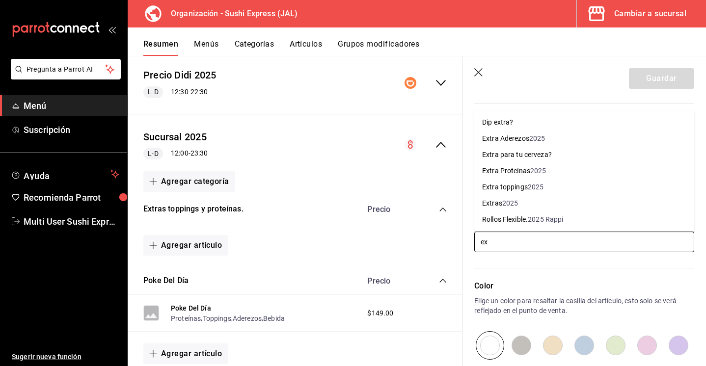
type input "ext"
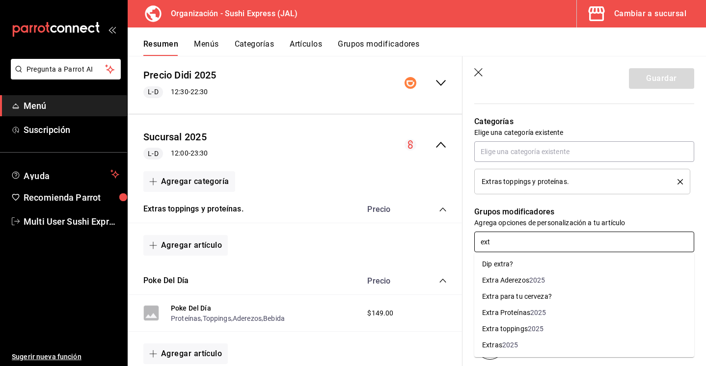
click at [523, 314] on div "Extra Proteínas" at bounding box center [506, 313] width 48 height 10
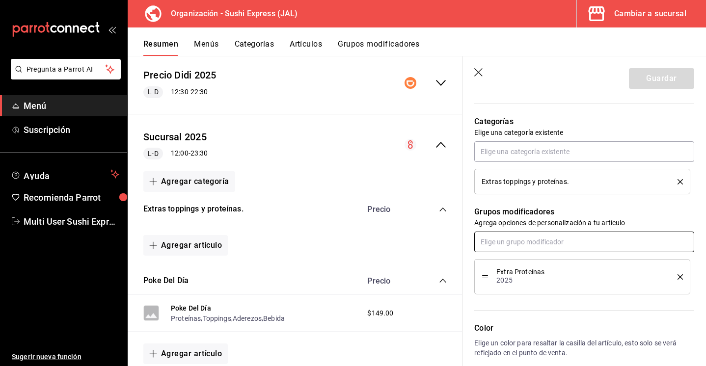
click at [523, 249] on input "text" at bounding box center [584, 242] width 220 height 21
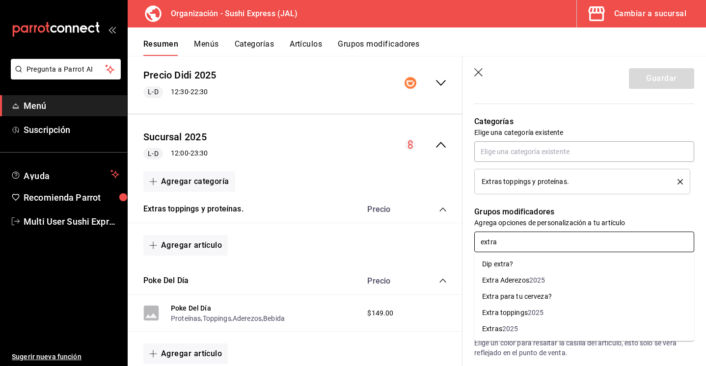
type input "extra"
click at [546, 292] on li "Extra toppings 2025" at bounding box center [584, 297] width 220 height 16
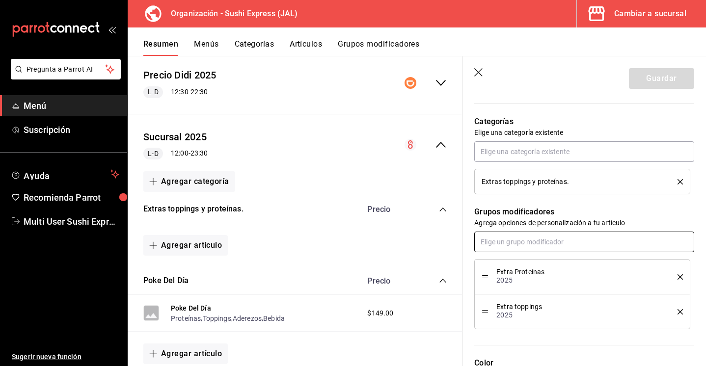
click at [528, 242] on input "text" at bounding box center [584, 242] width 220 height 21
type input "extra"
click at [533, 282] on div "2025" at bounding box center [537, 280] width 16 height 10
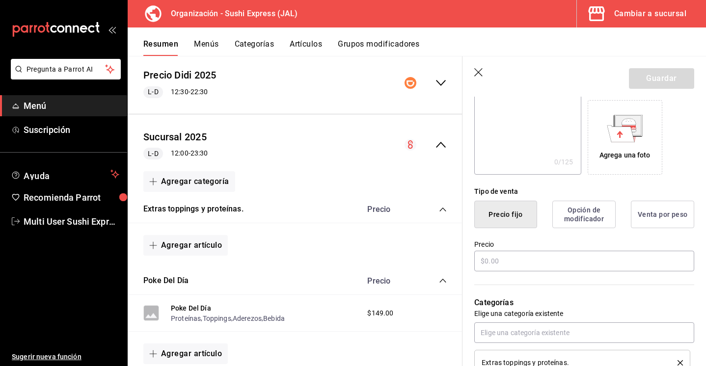
scroll to position [0, 0]
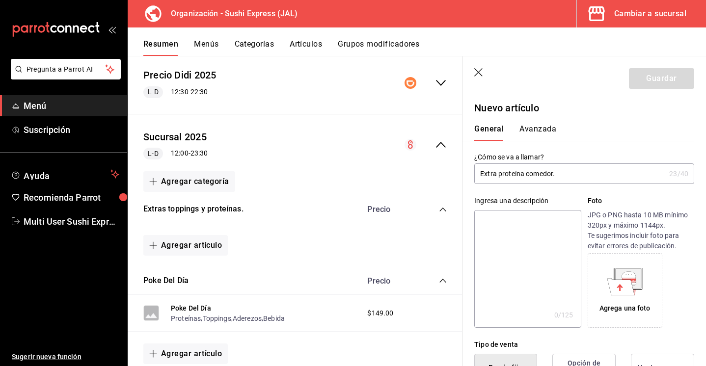
drag, startPoint x: 524, startPoint y: 174, endPoint x: 507, endPoint y: 172, distance: 16.4
click at [507, 172] on input "Extra proteína comedor." at bounding box center [569, 174] width 191 height 20
type input "Extras comedor."
click at [652, 105] on p "Nuevo artículo" at bounding box center [584, 108] width 220 height 15
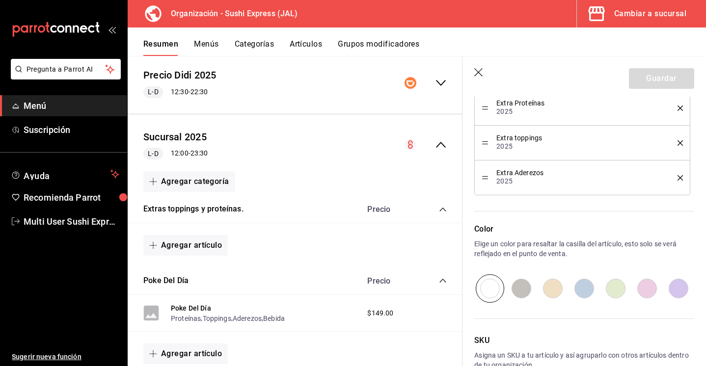
click at [579, 222] on div "Color Elige un color para resaltar la casilla del artículo, esto solo se verá r…" at bounding box center [578, 248] width 232 height 107
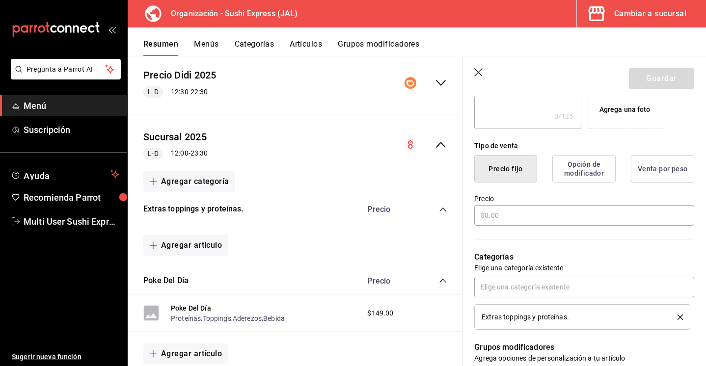
scroll to position [282, 0]
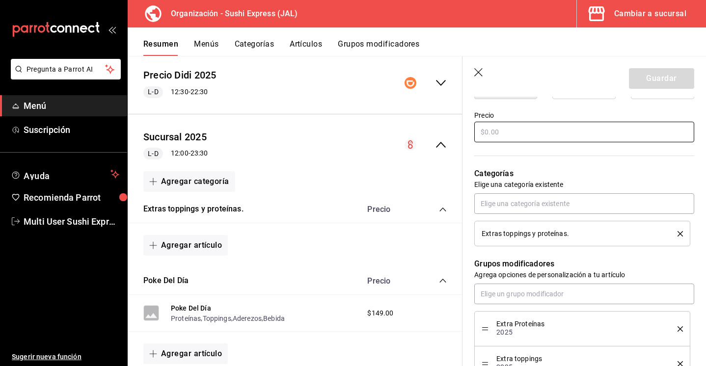
click at [546, 134] on input "text" at bounding box center [584, 132] width 220 height 21
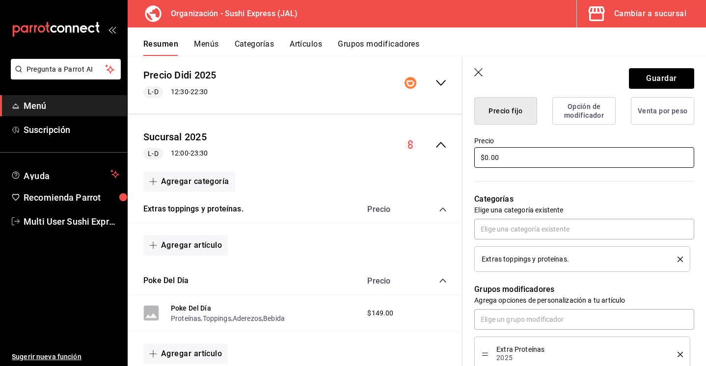
scroll to position [247, 0]
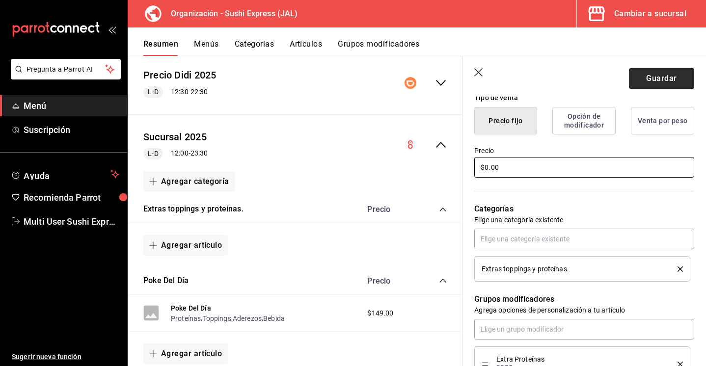
type input "$0.00"
click at [656, 77] on button "Guardar" at bounding box center [661, 78] width 65 height 21
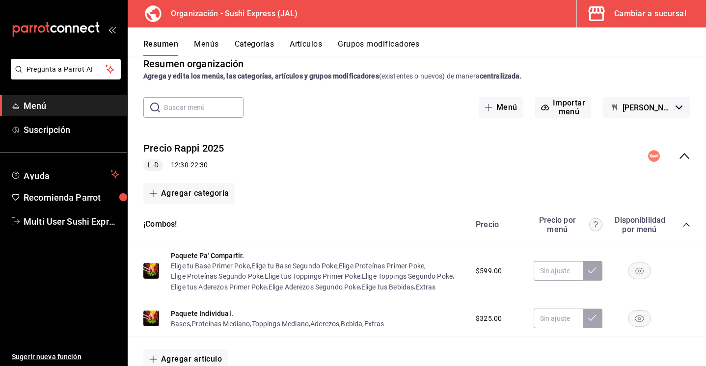
scroll to position [8, 0]
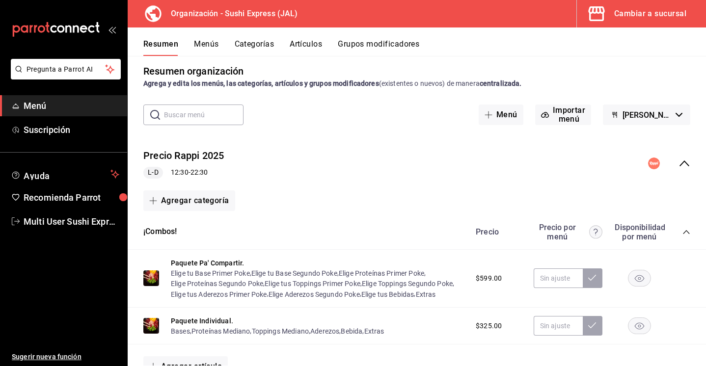
click at [681, 158] on icon "collapse-menu-row" at bounding box center [684, 164] width 12 height 12
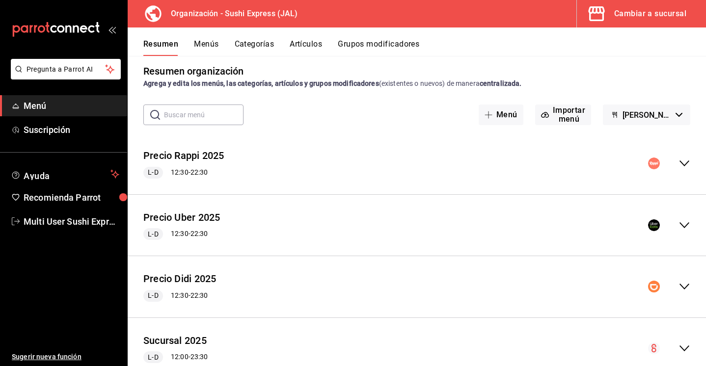
scroll to position [41, 0]
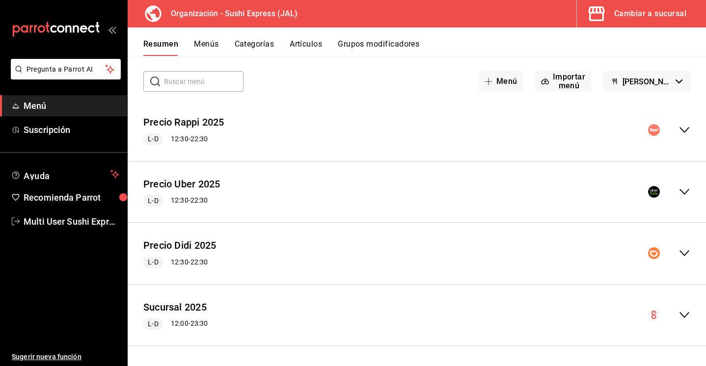
click at [678, 309] on icon "collapse-menu-row" at bounding box center [684, 315] width 12 height 12
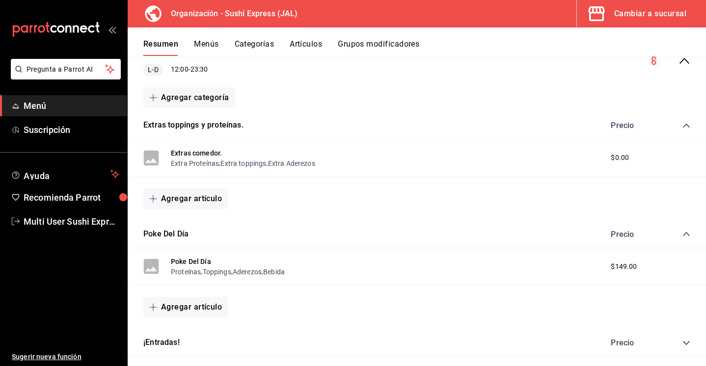
scroll to position [287, 0]
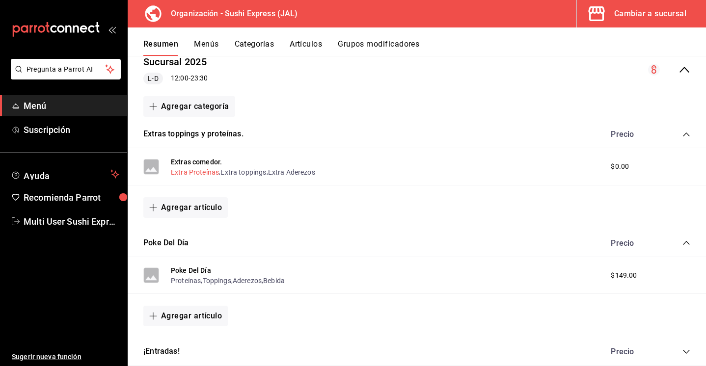
click at [206, 174] on button "Extra Proteínas" at bounding box center [195, 172] width 48 height 10
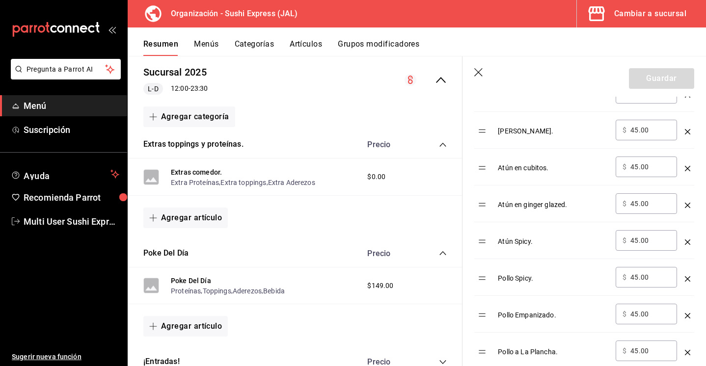
scroll to position [291, 0]
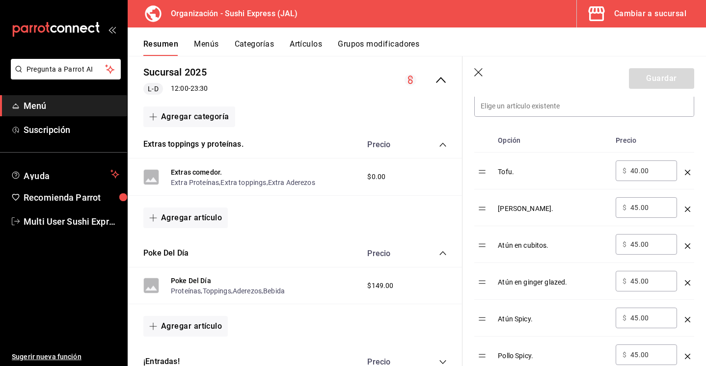
click at [639, 168] on input "40.00" at bounding box center [650, 171] width 40 height 10
type input "45.00"
click at [652, 83] on button "Guardar" at bounding box center [661, 78] width 65 height 21
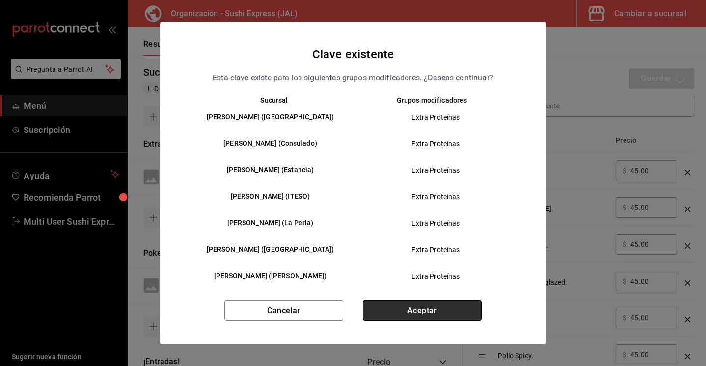
click at [450, 306] on button "Aceptar" at bounding box center [422, 310] width 119 height 21
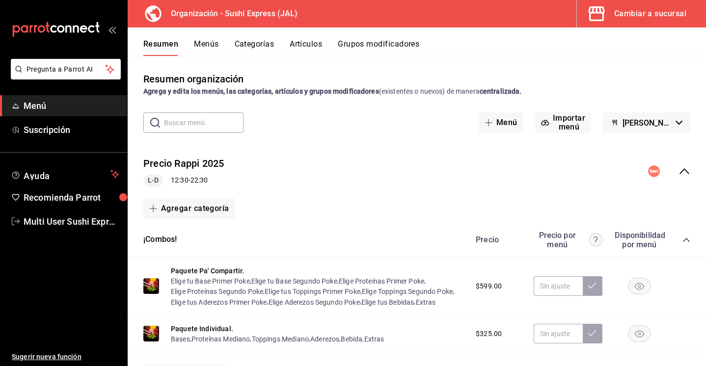
click at [654, 29] on div "Resumen Menús Categorías Artículos Grupos modificadores" at bounding box center [417, 41] width 578 height 28
click at [654, 12] on div "Cambiar a sucursal" at bounding box center [650, 14] width 72 height 14
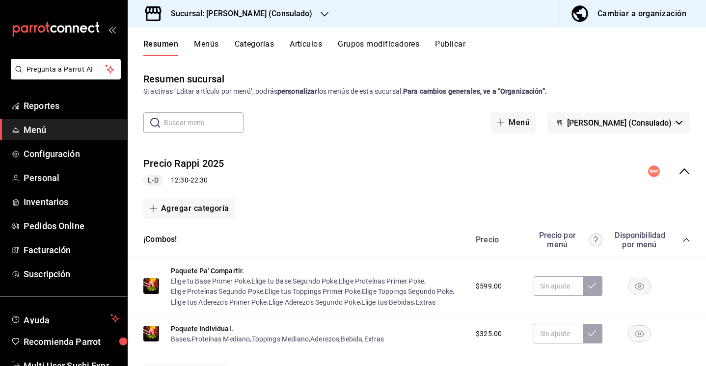
click at [465, 46] on button "Publicar" at bounding box center [450, 47] width 30 height 17
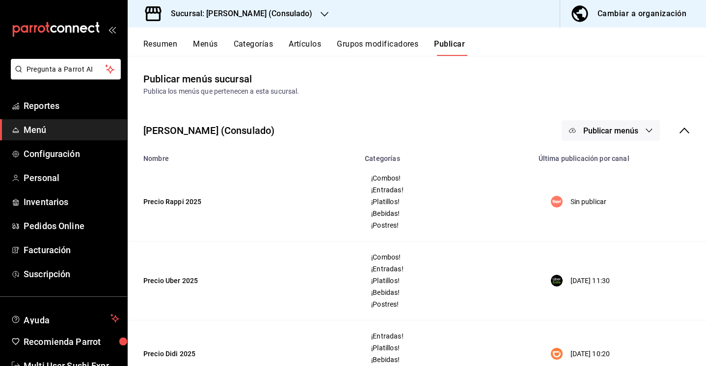
click at [657, 125] on button "Publicar menús" at bounding box center [610, 130] width 98 height 21
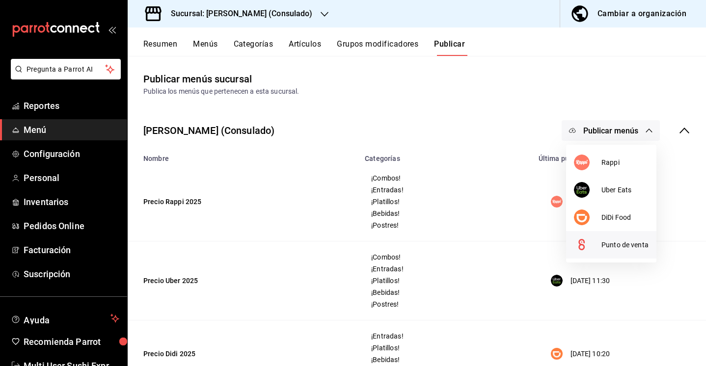
click at [618, 246] on span "Punto de venta" at bounding box center [624, 245] width 47 height 10
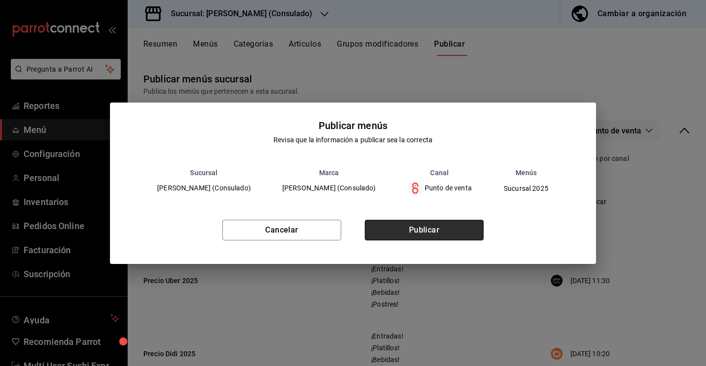
click at [440, 231] on button "Publicar" at bounding box center [424, 230] width 119 height 21
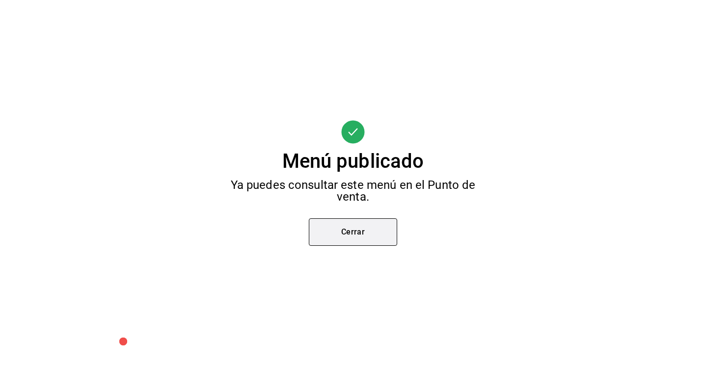
click at [353, 231] on button "Cerrar" at bounding box center [353, 231] width 88 height 27
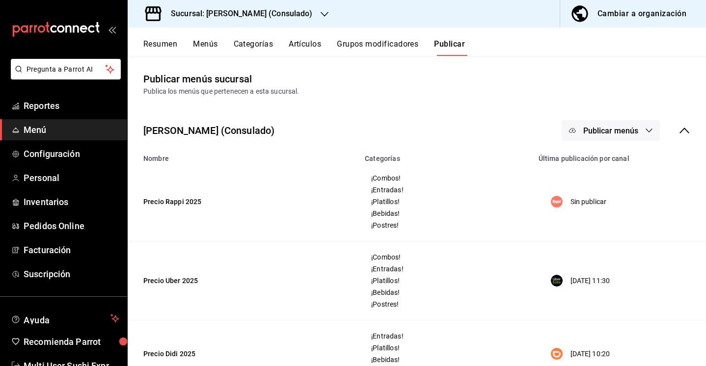
click at [208, 50] on button "Menús" at bounding box center [205, 47] width 25 height 17
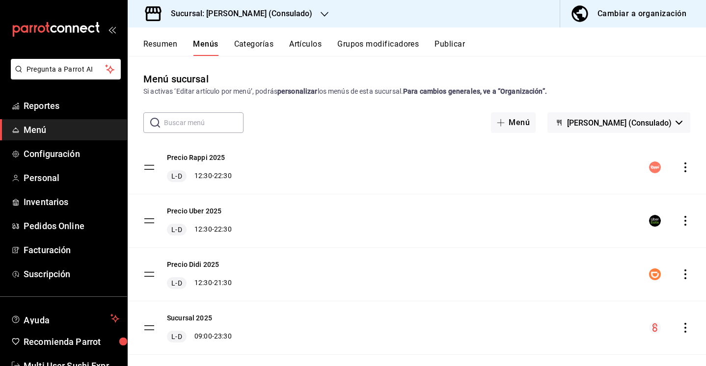
click at [628, 121] on span "[PERSON_NAME] (Consulado)" at bounding box center [619, 122] width 105 height 9
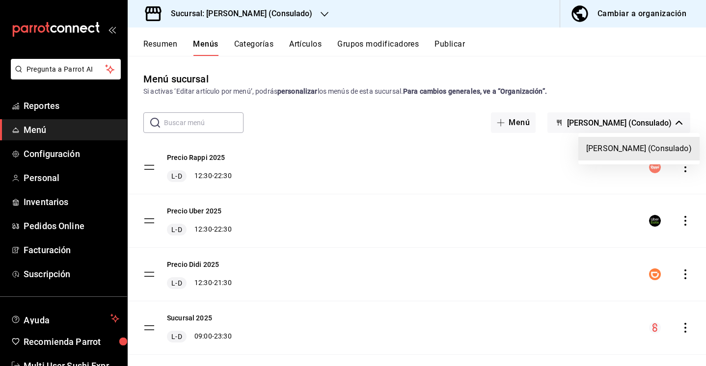
click at [683, 331] on div at bounding box center [353, 183] width 706 height 366
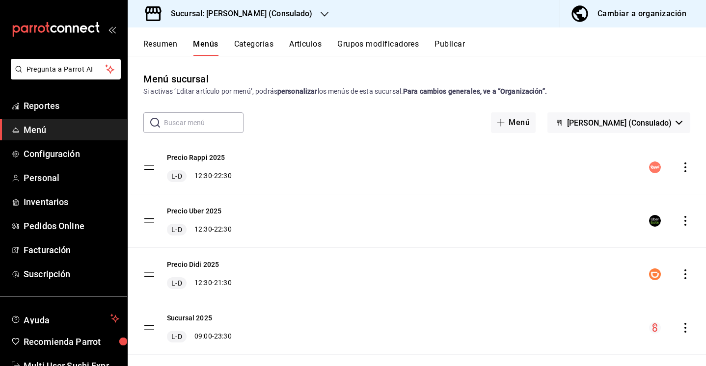
click at [686, 327] on icon "actions" at bounding box center [685, 328] width 10 height 10
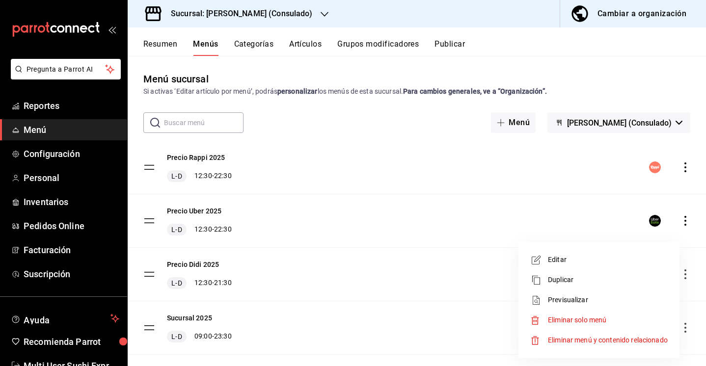
click at [465, 334] on div at bounding box center [353, 183] width 706 height 366
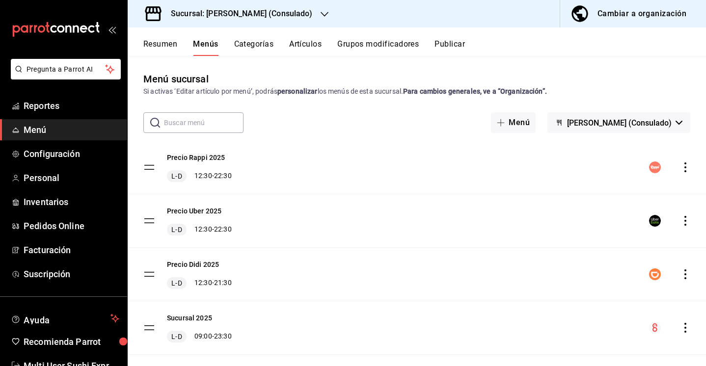
click at [619, 17] on div "Cambiar a organización" at bounding box center [641, 14] width 89 height 14
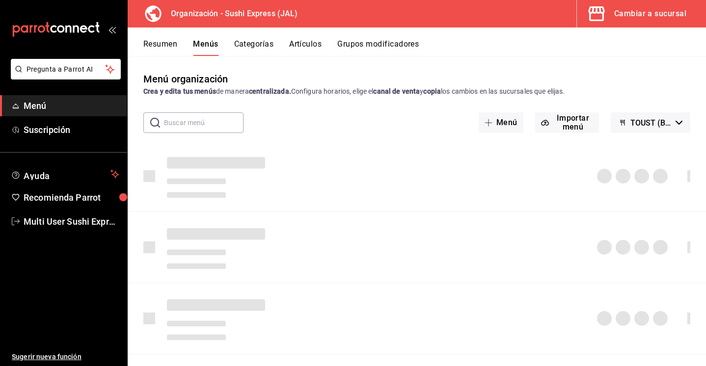
click at [200, 49] on button "Menús" at bounding box center [205, 47] width 25 height 17
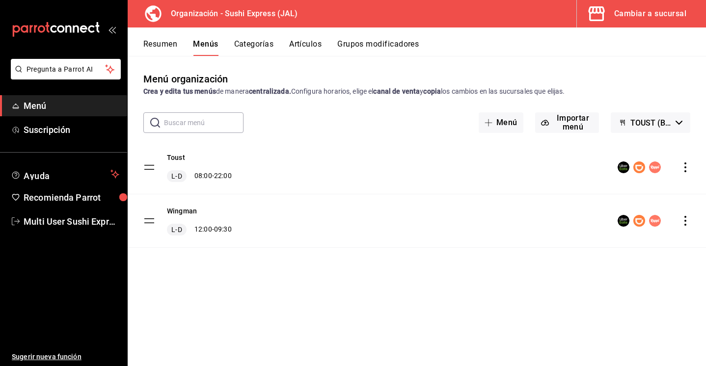
click at [650, 117] on button "TOUST (Borrador)" at bounding box center [649, 122] width 79 height 21
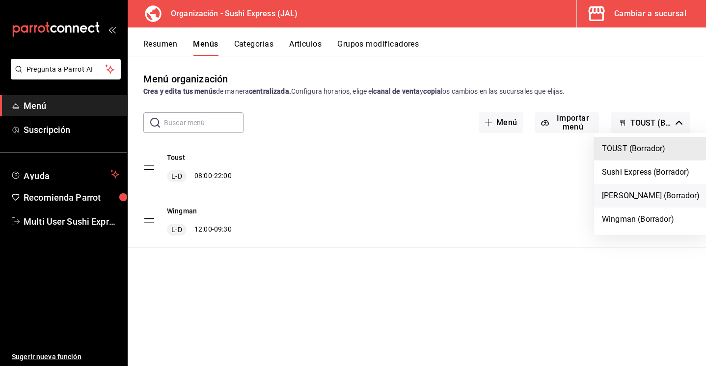
click at [635, 192] on li "[PERSON_NAME] (Borrador)" at bounding box center [651, 196] width 114 height 24
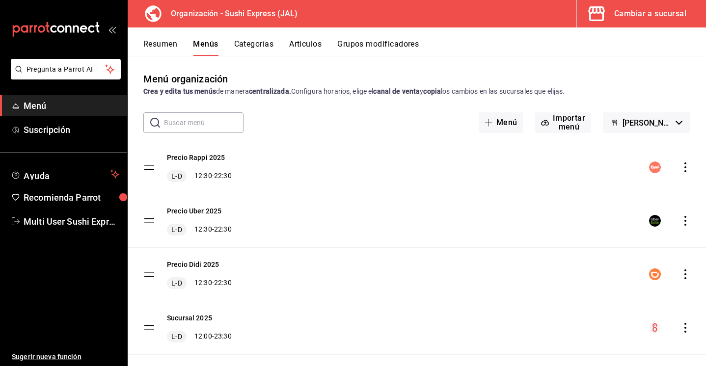
click at [684, 330] on icon "actions" at bounding box center [685, 328] width 10 height 10
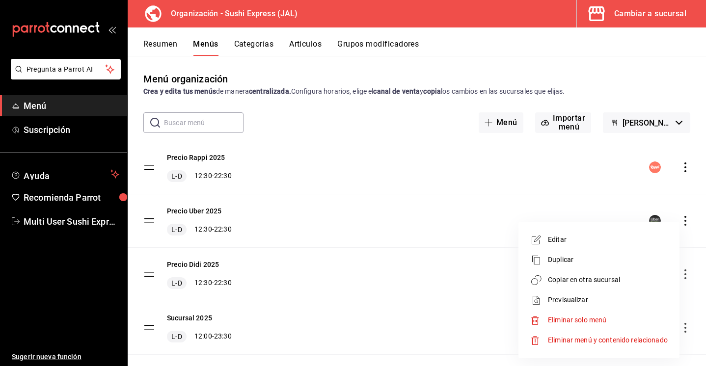
click at [605, 284] on span "Copiar en otra sucursal" at bounding box center [608, 280] width 120 height 10
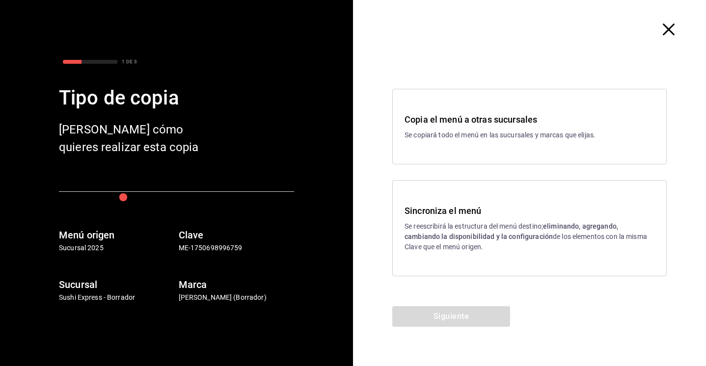
click at [511, 244] on p "Se reescribirá la estructura del menú destino; eliminando, agregando, cambiando…" at bounding box center [529, 236] width 250 height 31
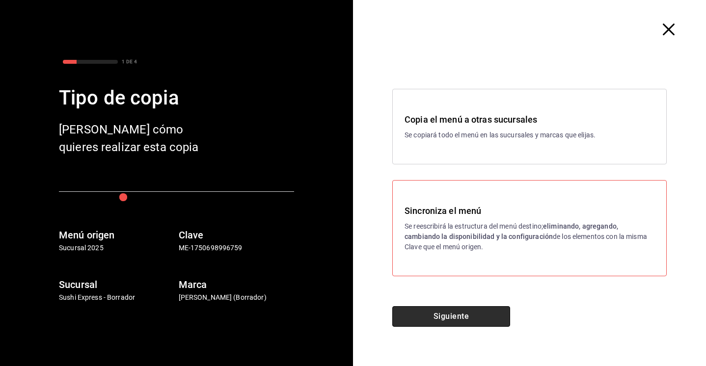
click at [467, 311] on button "Siguiente" at bounding box center [451, 316] width 118 height 21
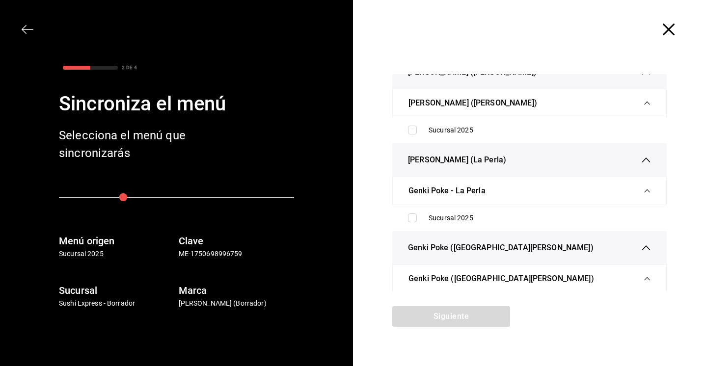
scroll to position [283, 0]
click at [473, 230] on ul "Sucursal 2025" at bounding box center [529, 218] width 274 height 26
click at [469, 221] on div "Sucursal 2025" at bounding box center [539, 217] width 222 height 10
checkbox input "true"
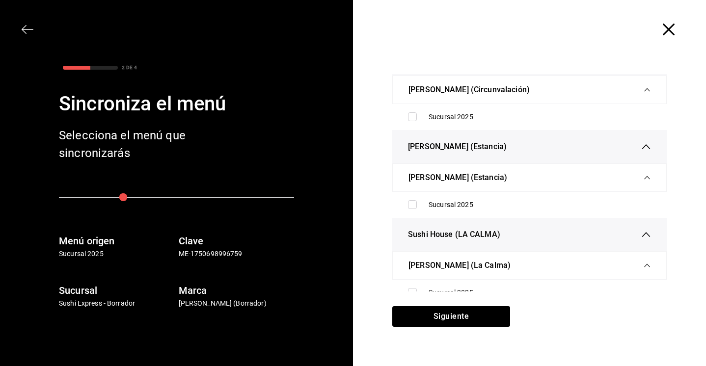
scroll to position [931, 0]
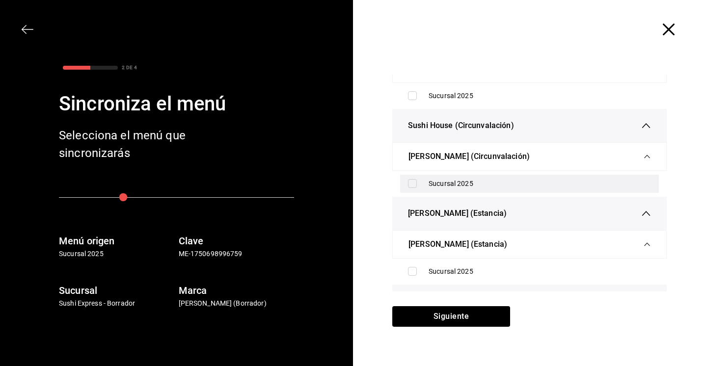
click at [460, 186] on div "Sucursal 2025" at bounding box center [539, 184] width 222 height 10
checkbox input "true"
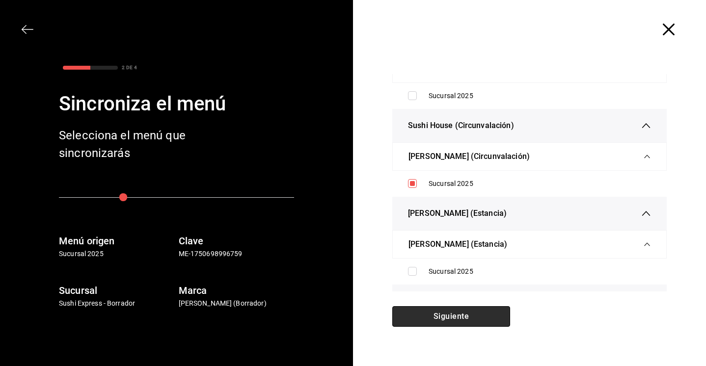
click at [437, 317] on button "Siguiente" at bounding box center [451, 316] width 118 height 21
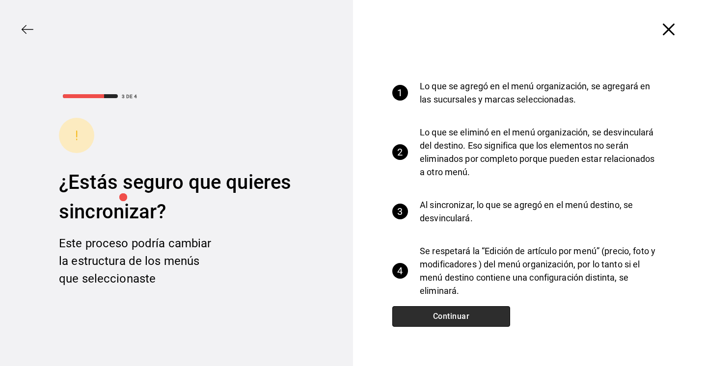
click at [502, 316] on button "Continuar" at bounding box center [451, 316] width 118 height 21
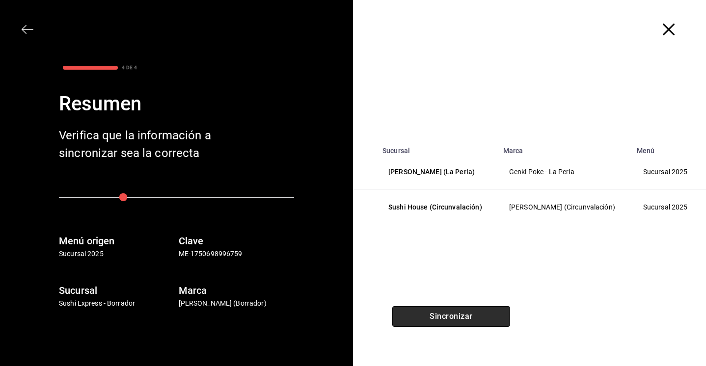
click at [492, 316] on button "Sincronizar" at bounding box center [451, 316] width 118 height 21
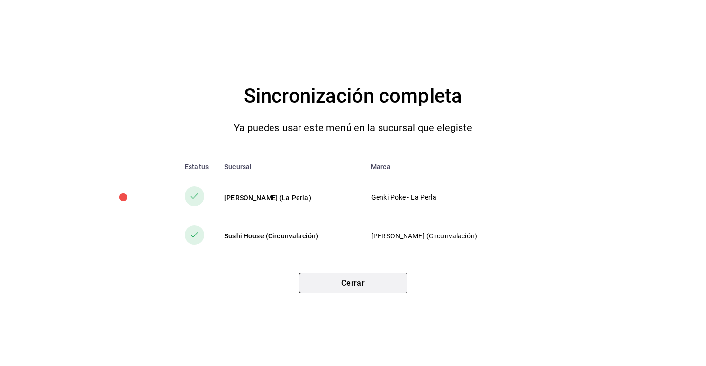
click at [383, 288] on button "Cerrar" at bounding box center [353, 283] width 108 height 21
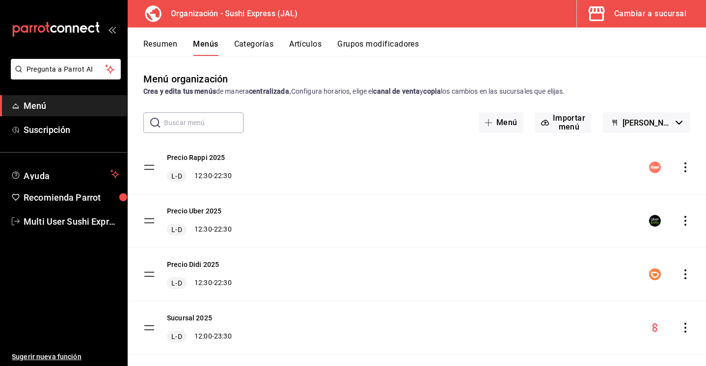
click at [167, 51] on button "Resumen" at bounding box center [160, 47] width 34 height 17
